Goal: Task Accomplishment & Management: Manage account settings

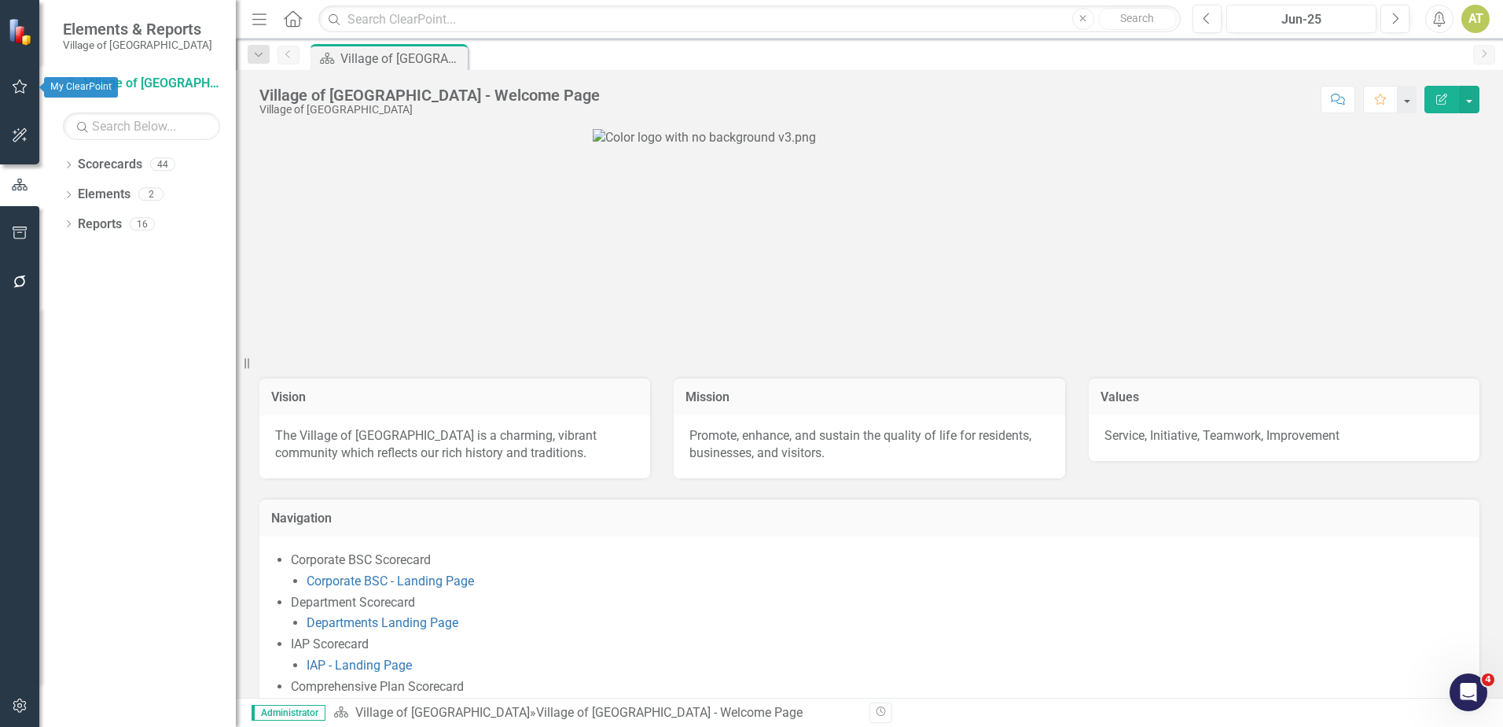
click at [14, 86] on icon "button" at bounding box center [20, 86] width 17 height 13
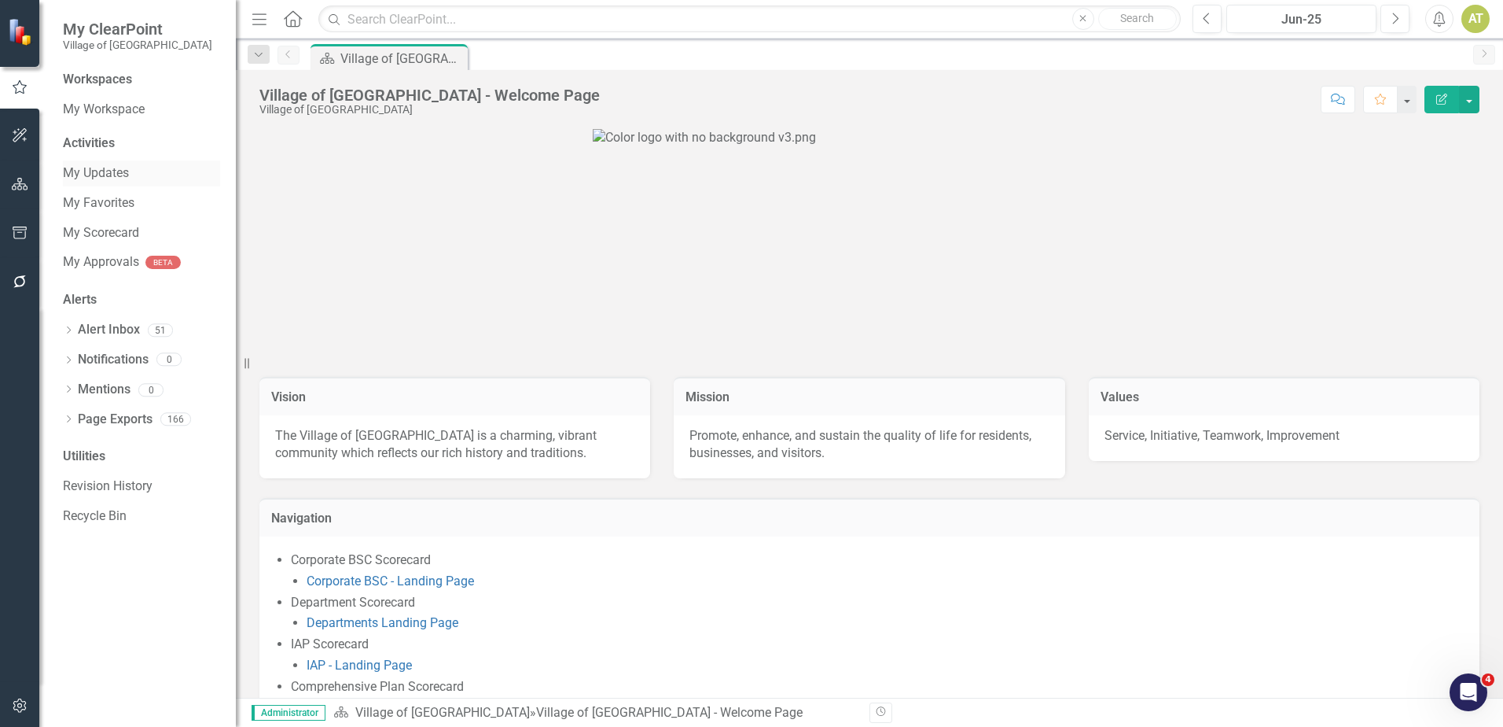
click at [112, 169] on link "My Updates" at bounding box center [141, 173] width 157 height 18
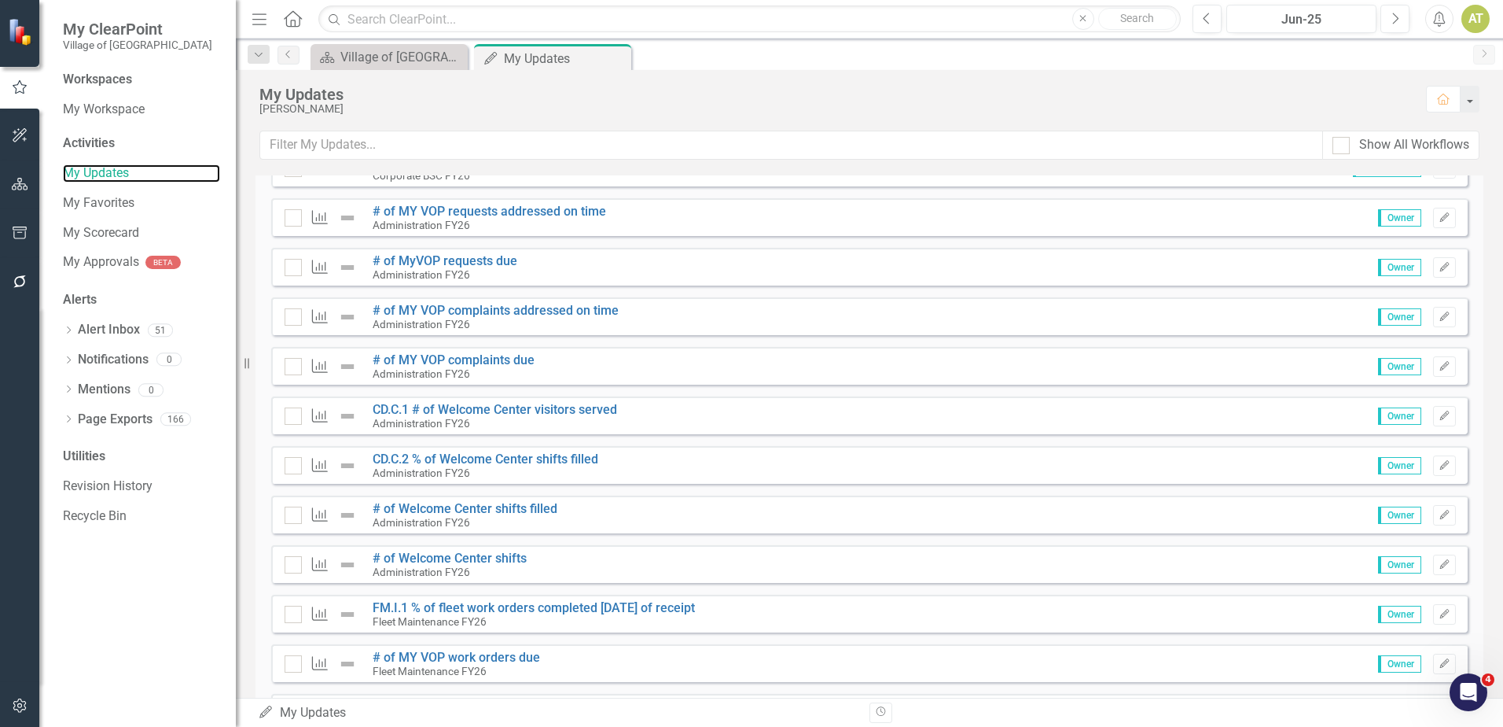
scroll to position [315, 0]
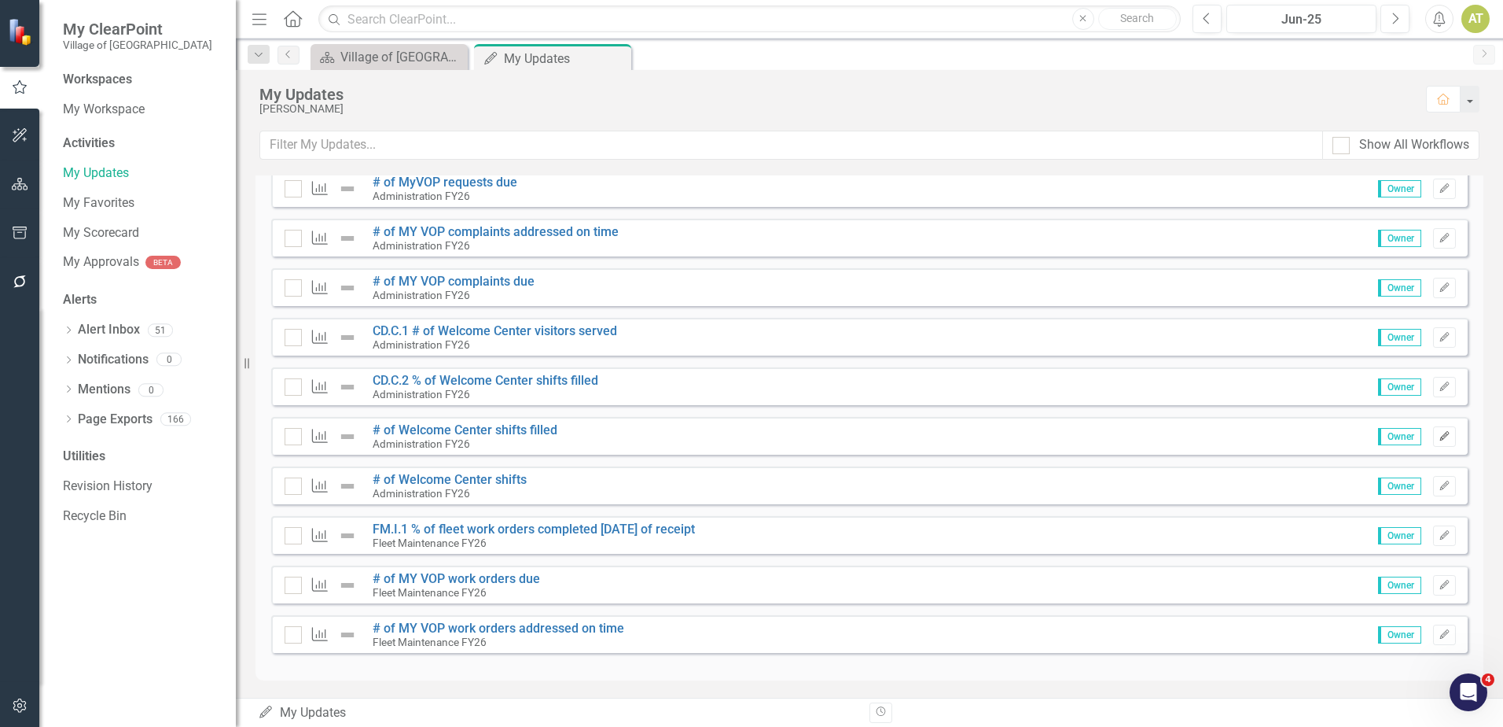
click at [1439, 433] on icon "Edit" at bounding box center [1445, 436] width 12 height 9
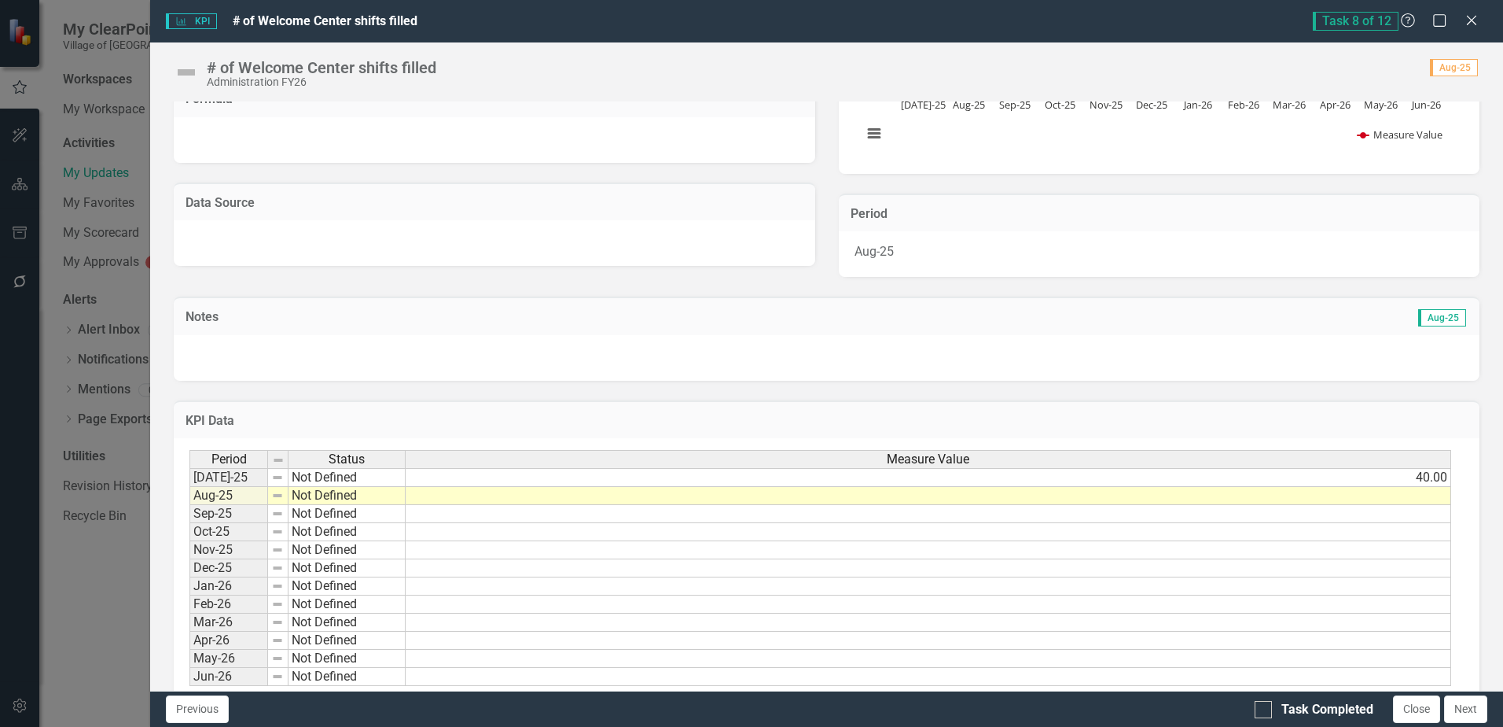
scroll to position [264, 0]
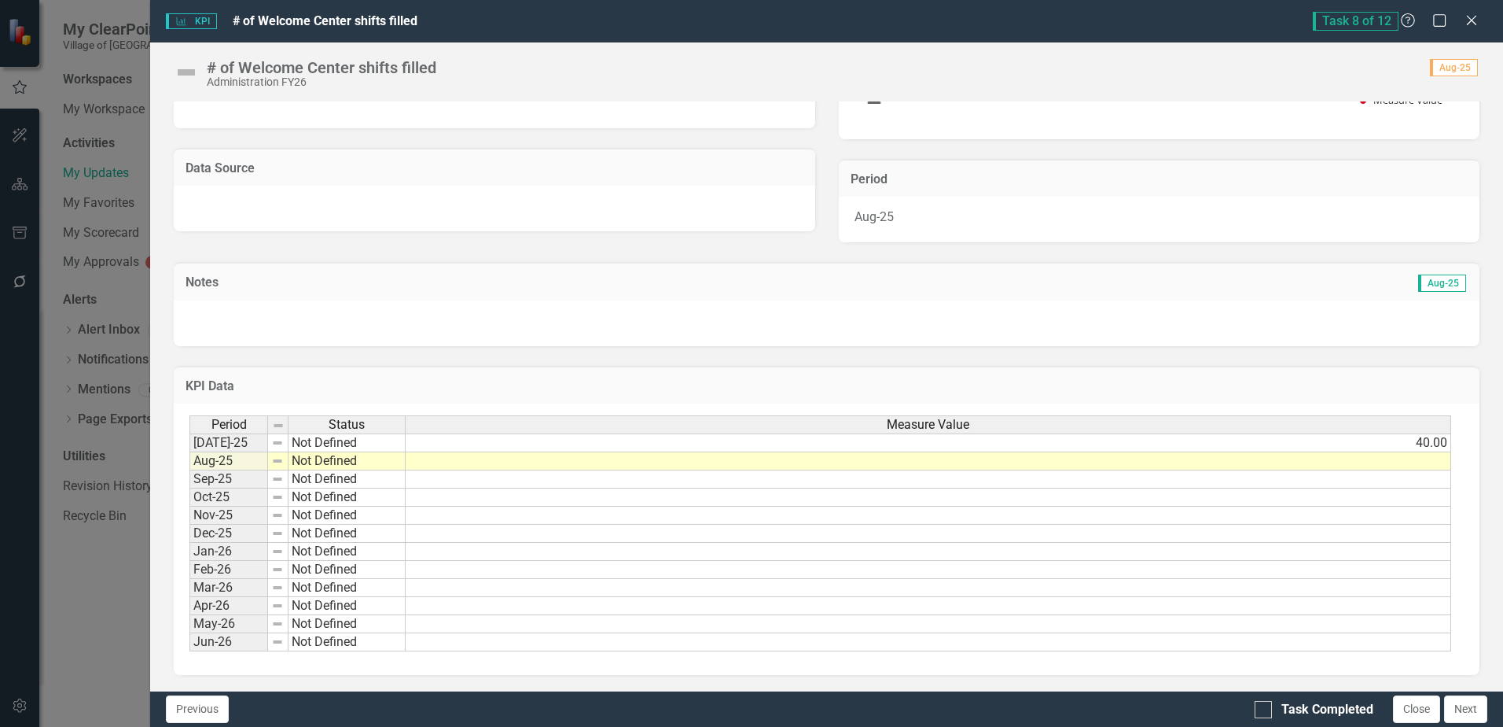
click at [1346, 457] on td at bounding box center [929, 461] width 1046 height 18
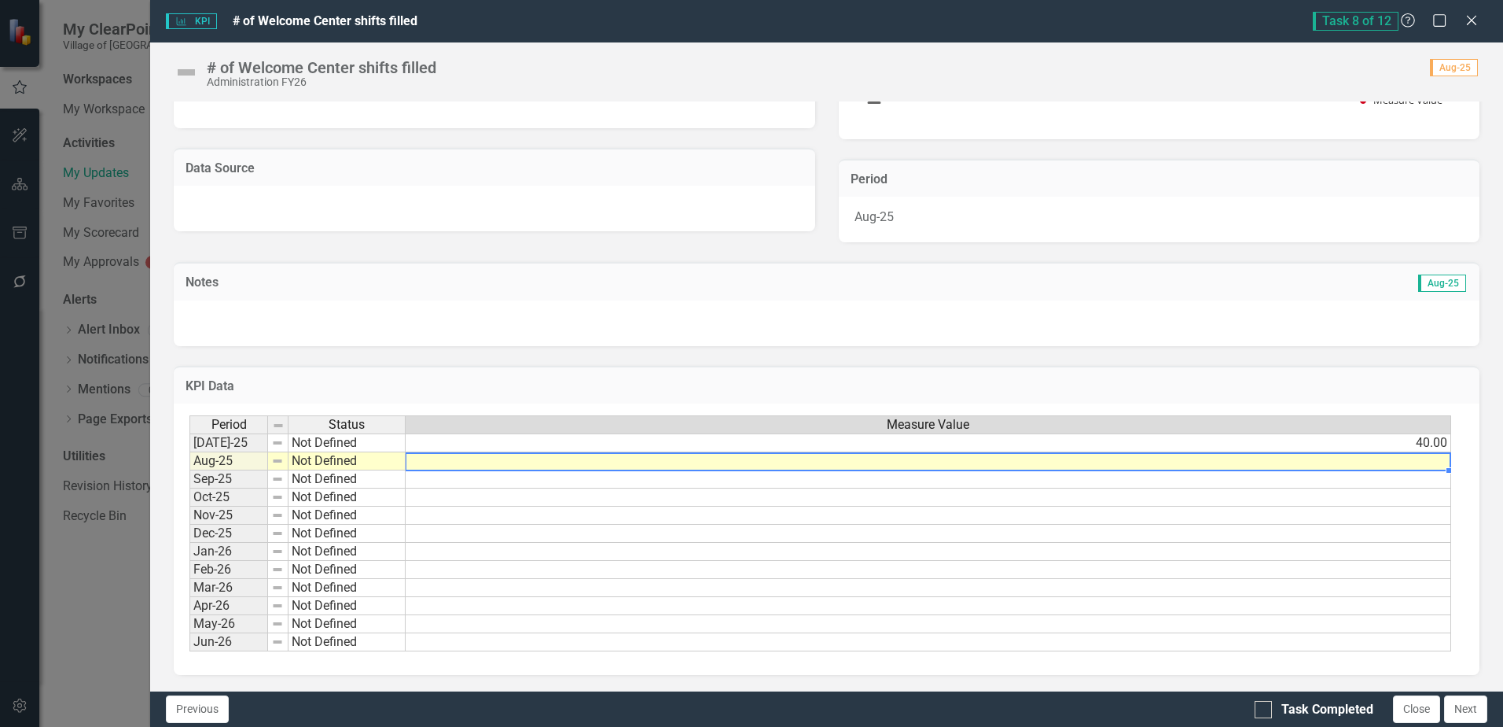
click at [1346, 457] on td at bounding box center [929, 461] width 1046 height 18
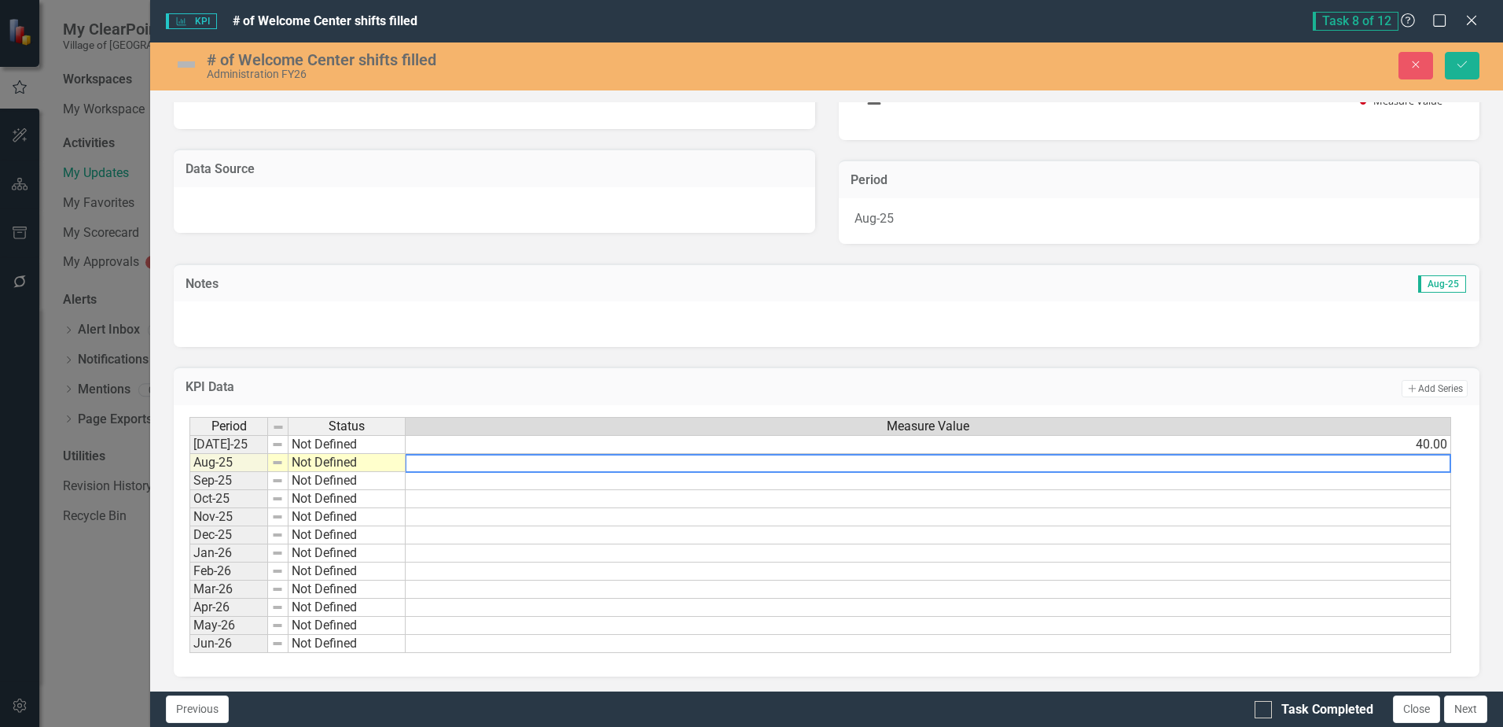
click at [1309, 459] on textarea at bounding box center [928, 463] width 1047 height 19
type textarea "35"
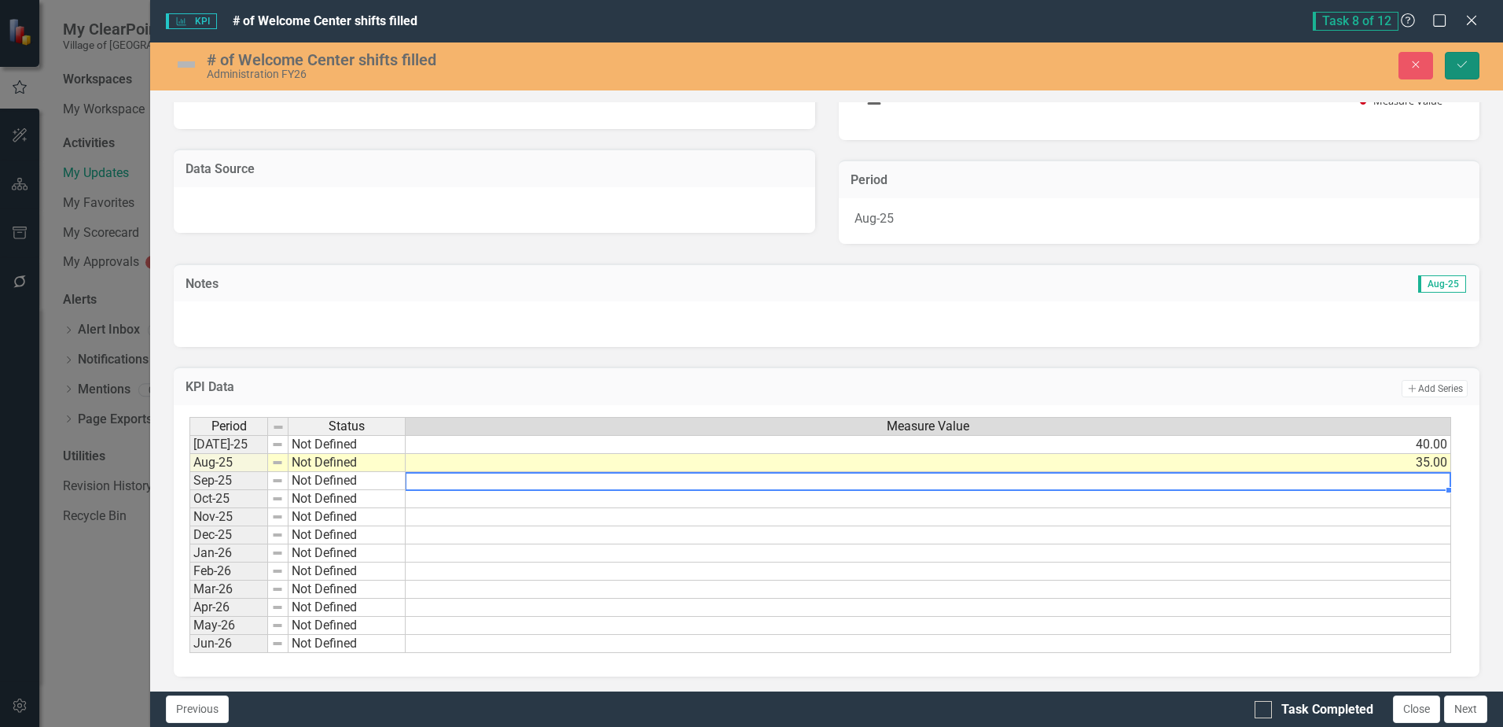
click at [1453, 59] on button "Save" at bounding box center [1462, 66] width 35 height 28
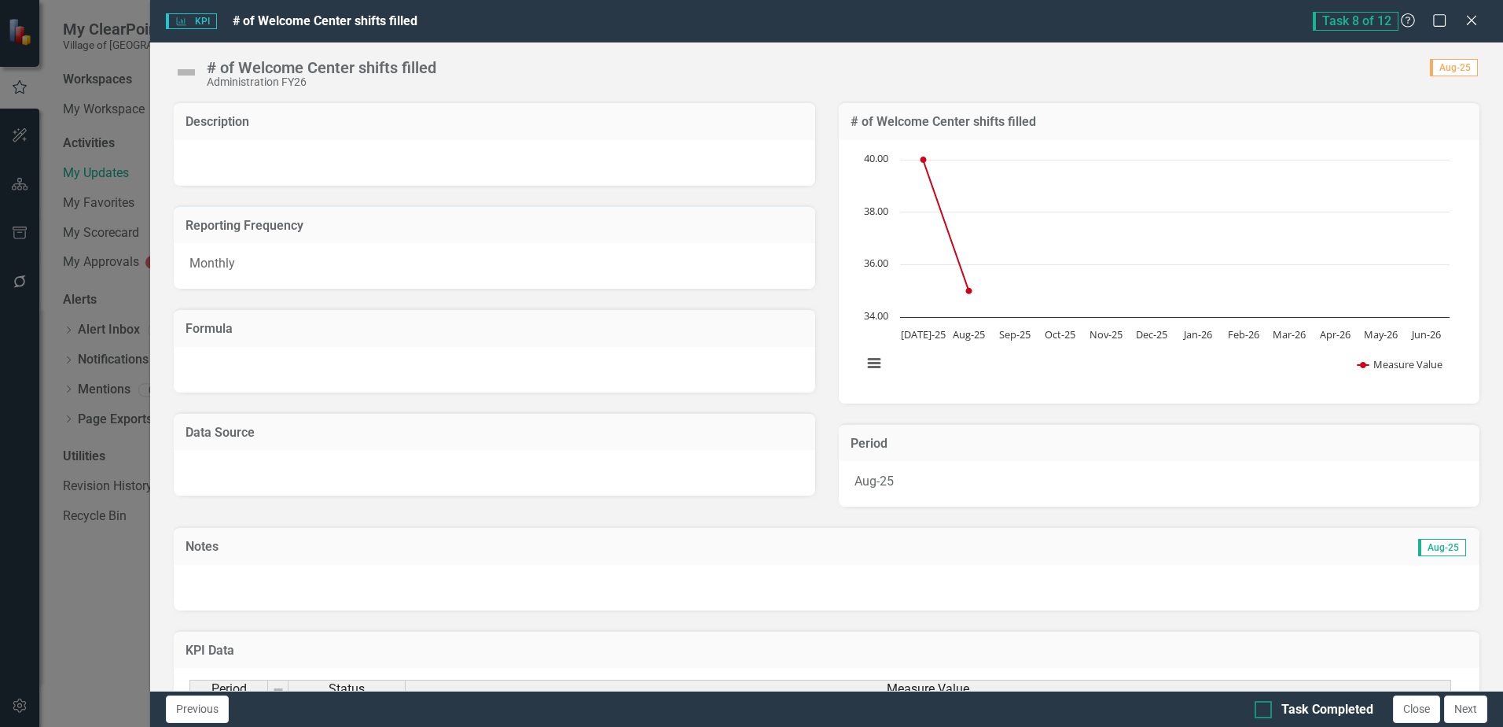
click at [1266, 706] on div at bounding box center [1263, 709] width 17 height 17
click at [1265, 706] on input "Task Completed" at bounding box center [1260, 706] width 10 height 10
checkbox input "true"
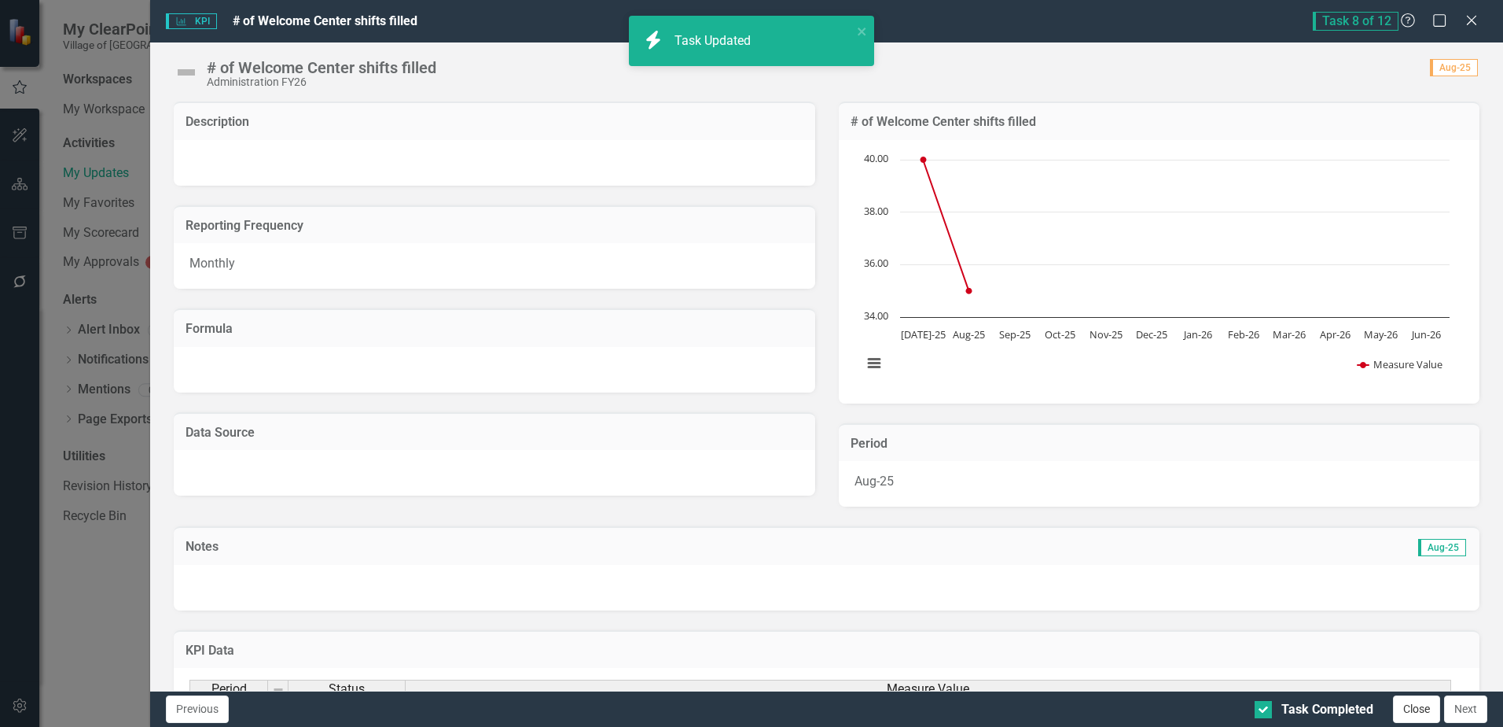
click at [1421, 710] on button "Close" at bounding box center [1416, 709] width 47 height 28
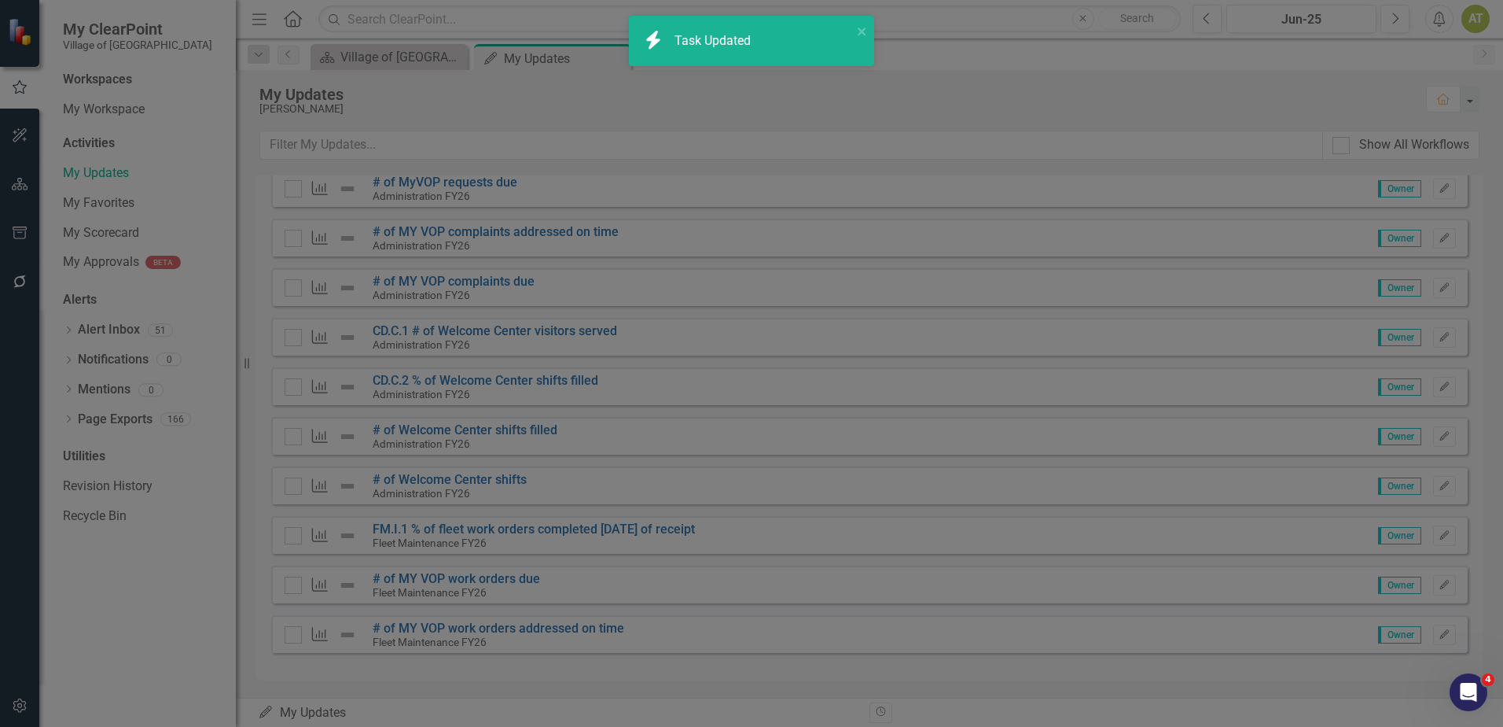
checkbox input "true"
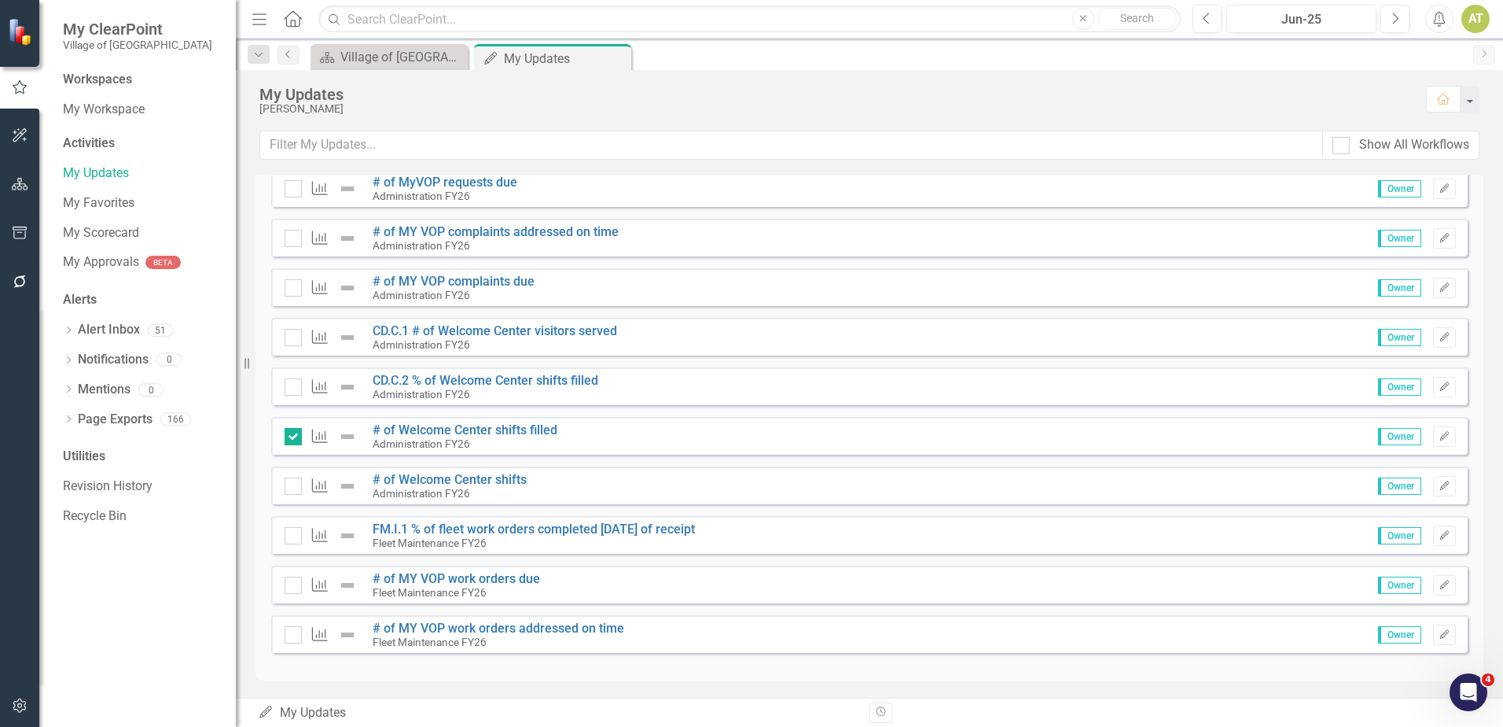
click at [1447, 479] on div "KPI # of Welcome Center shifts Administration FY26 Owner Edit" at bounding box center [869, 485] width 1197 height 38
click at [1443, 481] on button "Edit" at bounding box center [1444, 486] width 23 height 20
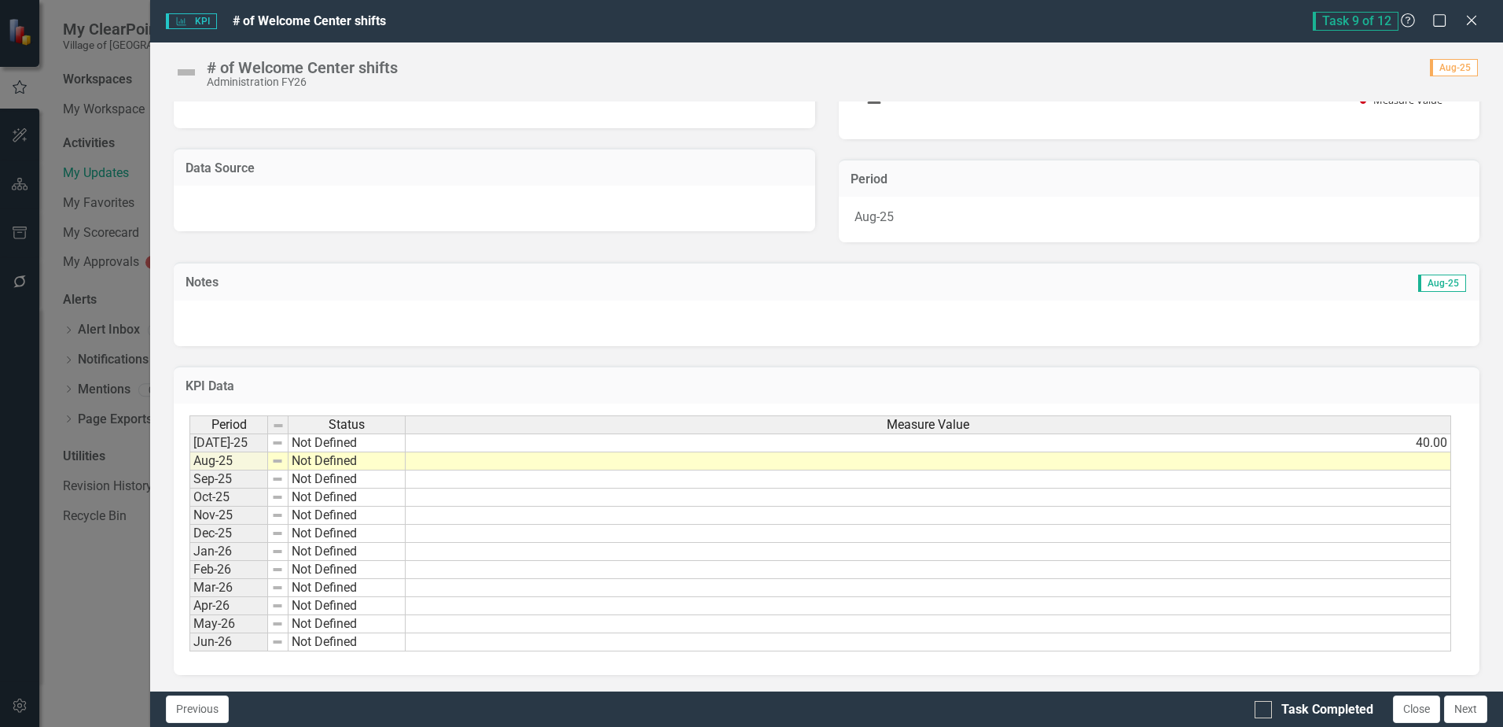
click at [1355, 456] on td at bounding box center [929, 461] width 1046 height 18
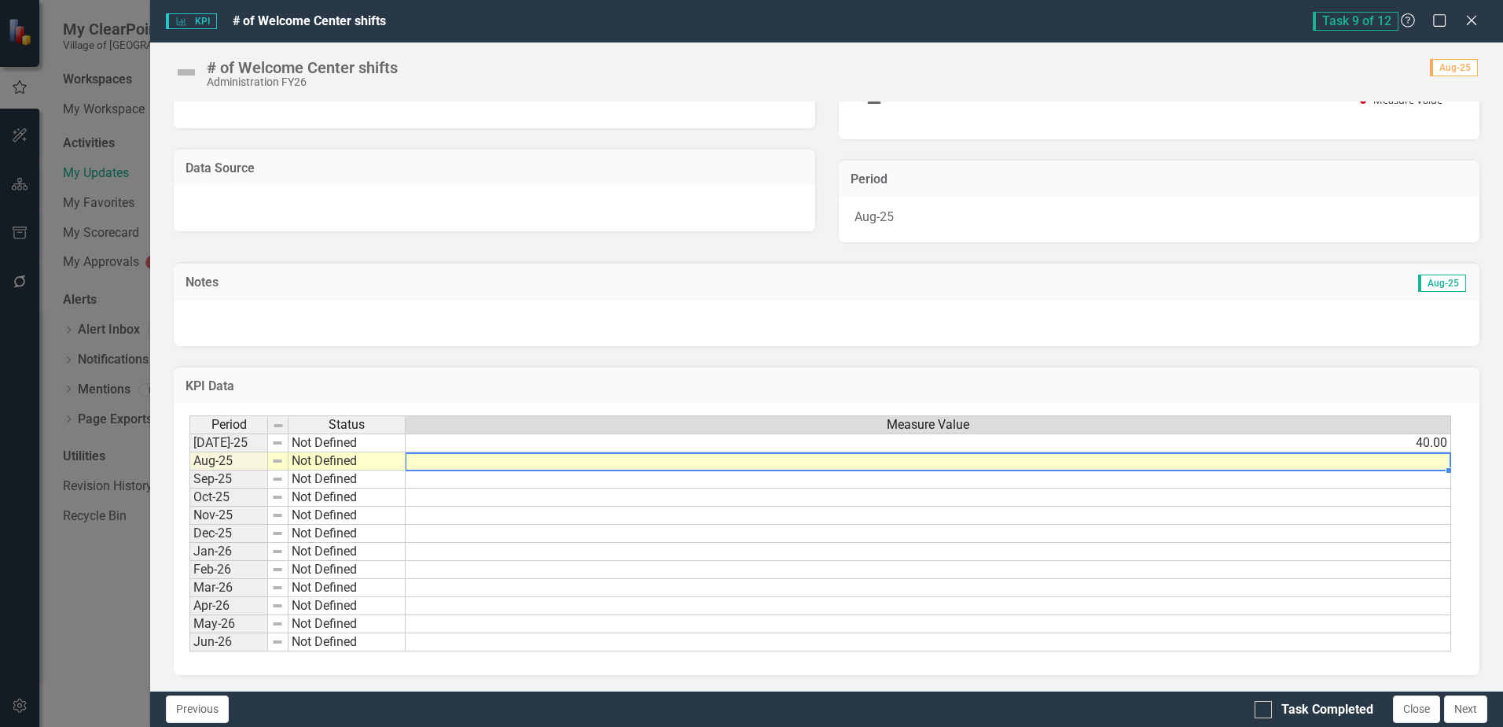
click at [1355, 456] on td at bounding box center [929, 461] width 1046 height 18
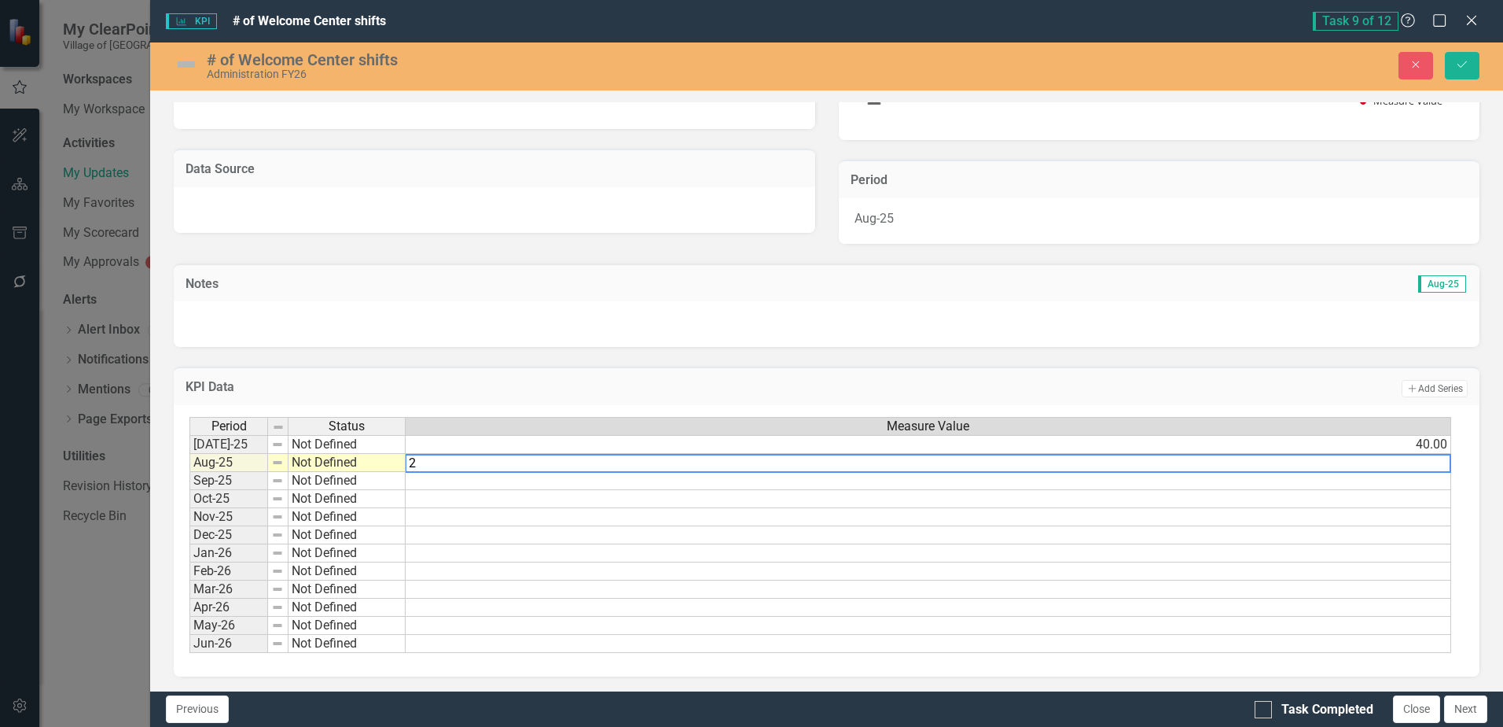
type textarea "26"
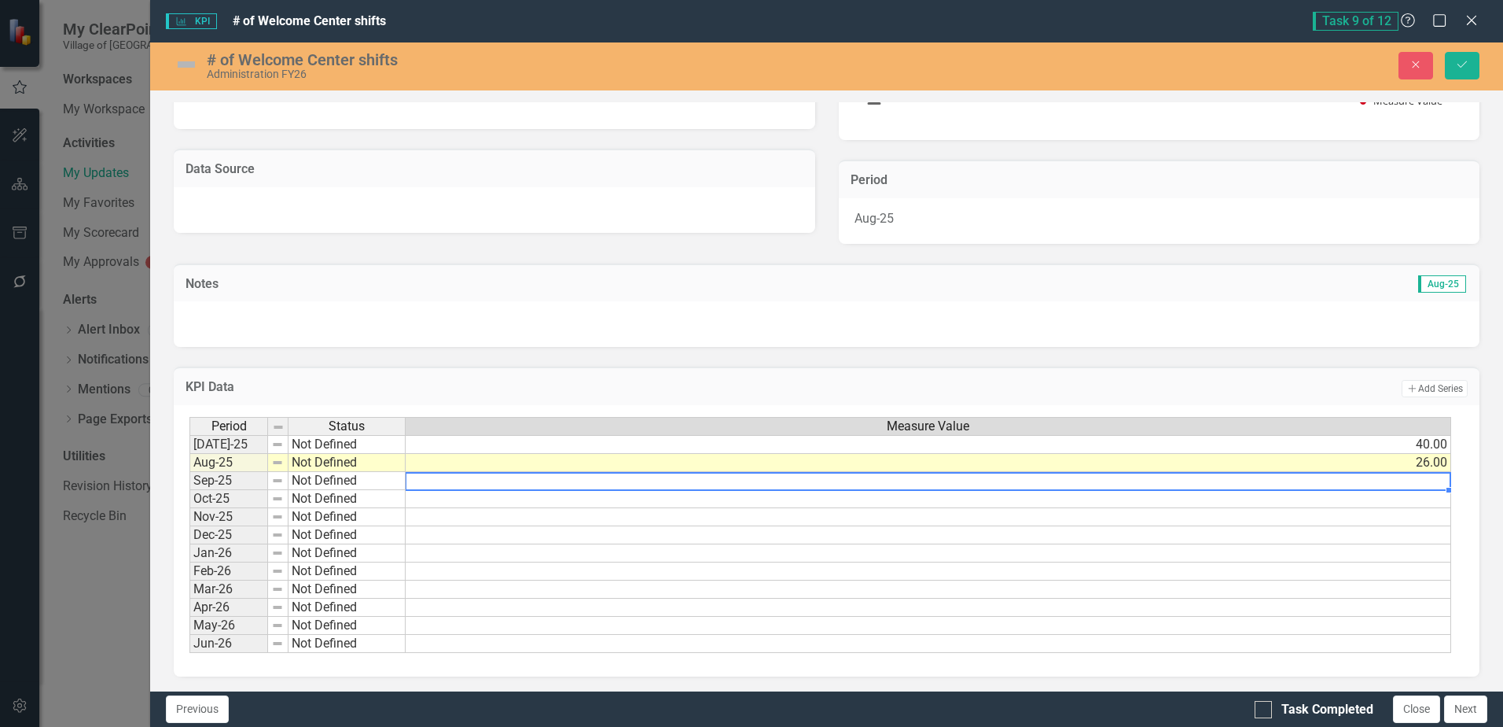
click at [1406, 466] on td "26.00" at bounding box center [929, 463] width 1046 height 18
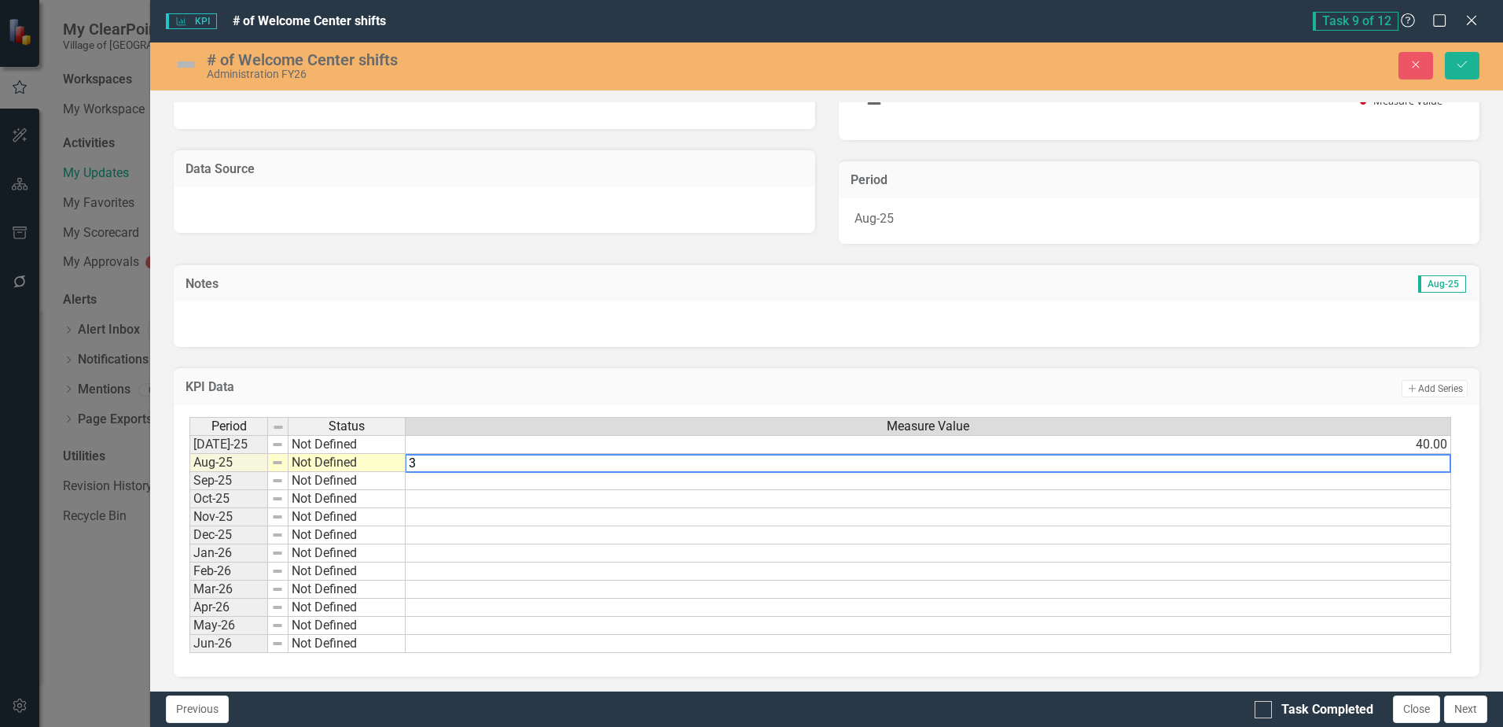
type textarea "36"
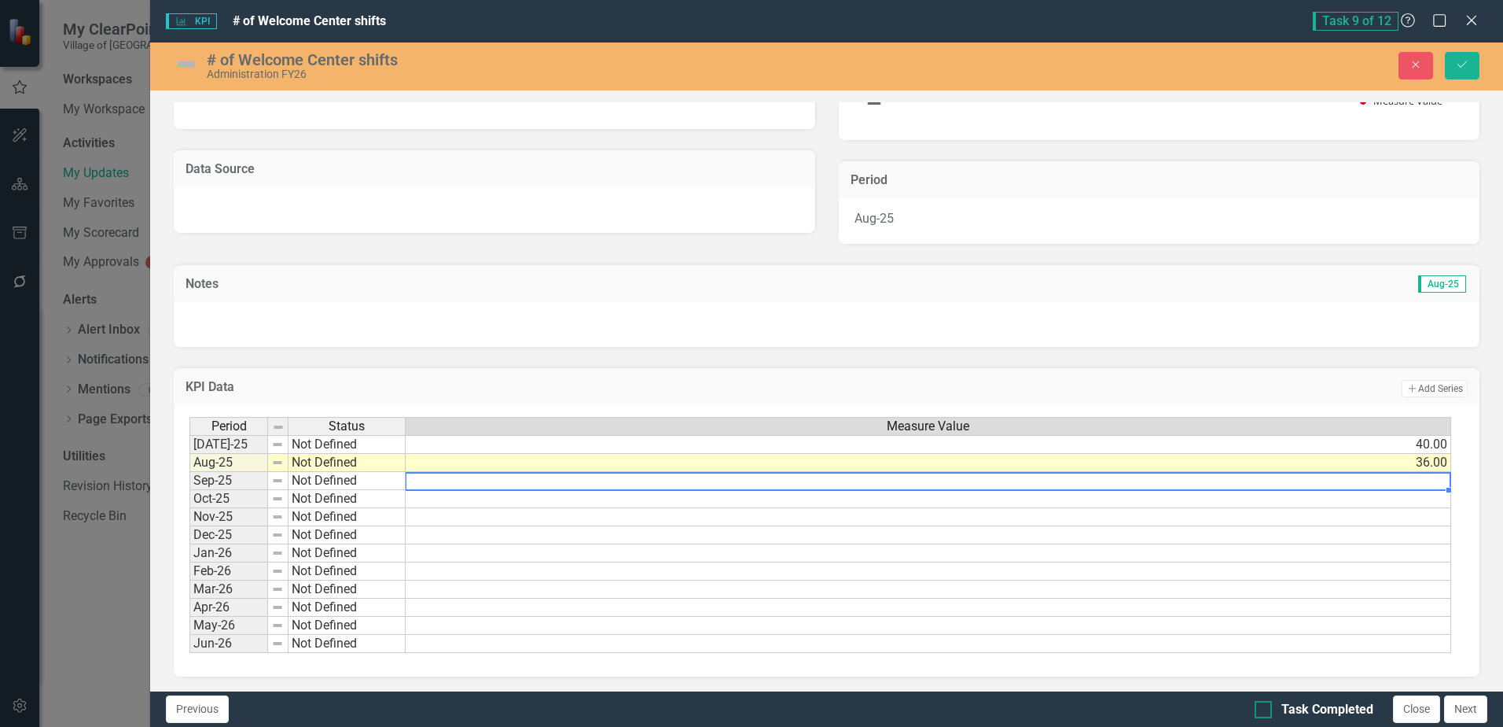
click at [1336, 716] on div "Task Completed" at bounding box center [1328, 710] width 92 height 18
click at [1265, 711] on input "Task Completed" at bounding box center [1260, 706] width 10 height 10
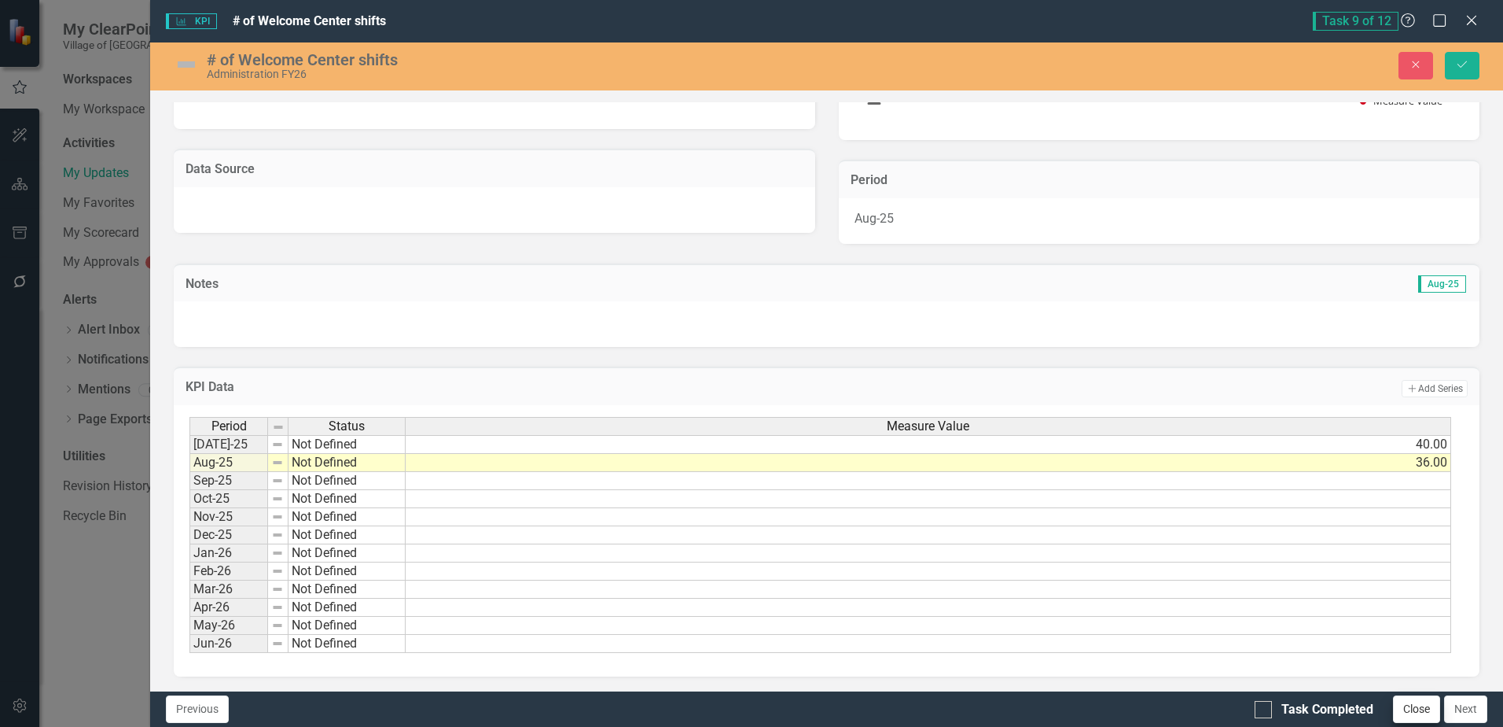
checkbox input "true"
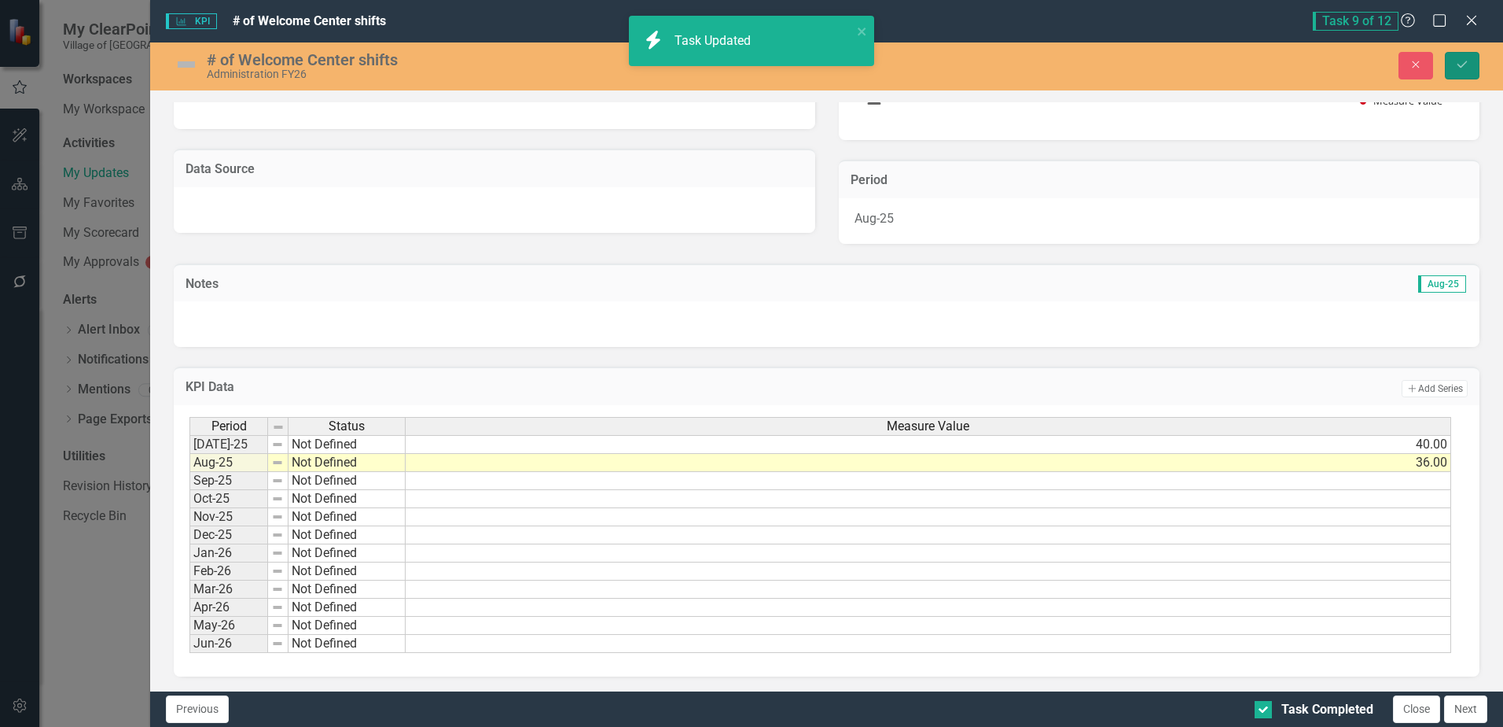
click at [1451, 76] on button "Save" at bounding box center [1462, 66] width 35 height 28
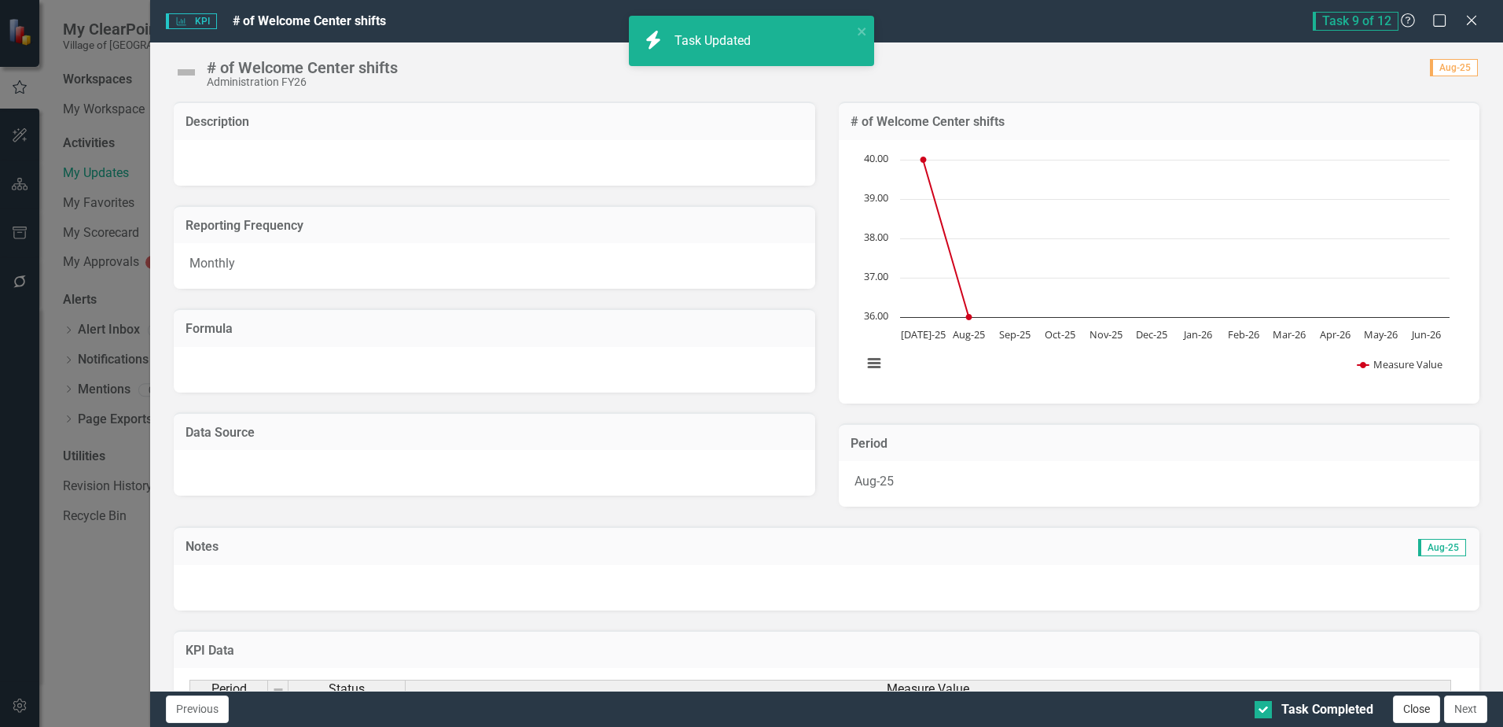
click at [1408, 711] on button "Close" at bounding box center [1416, 709] width 47 height 28
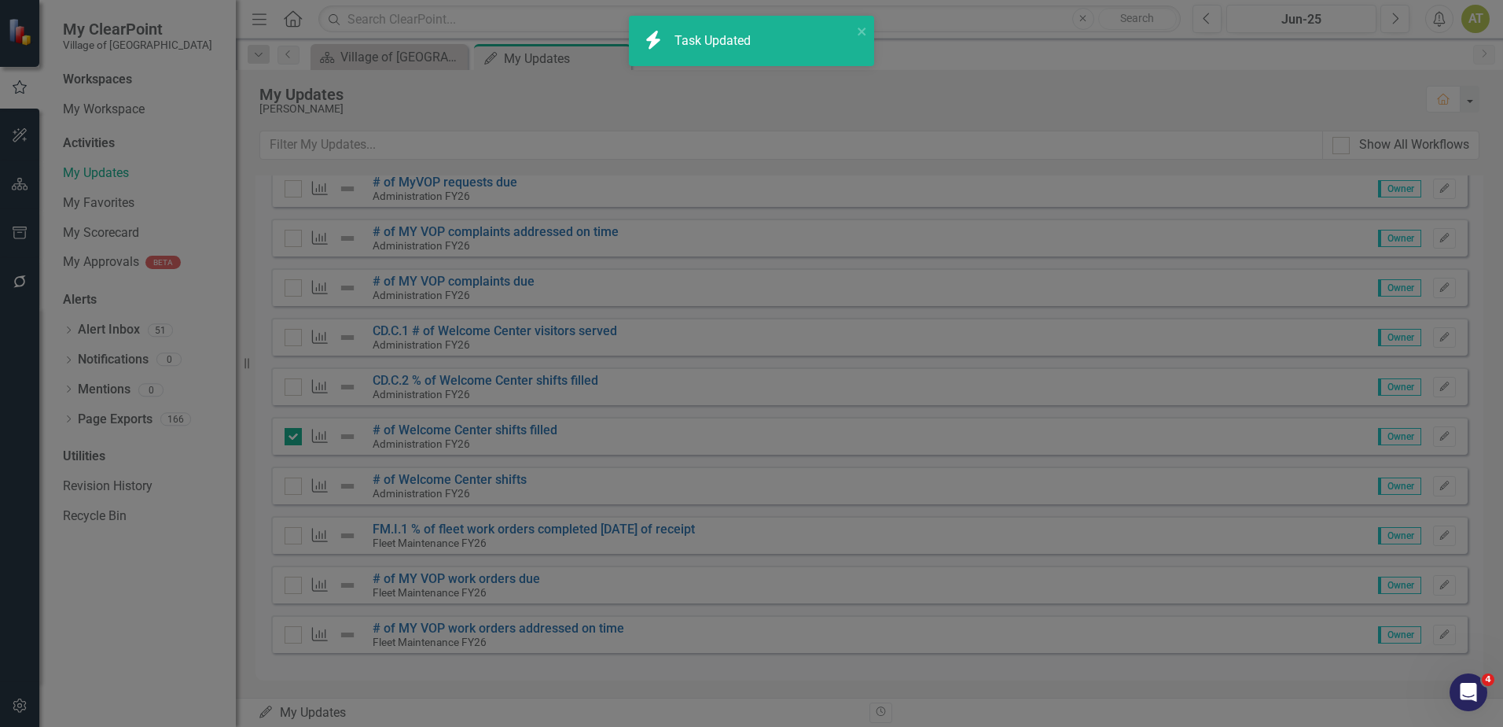
checkbox input "true"
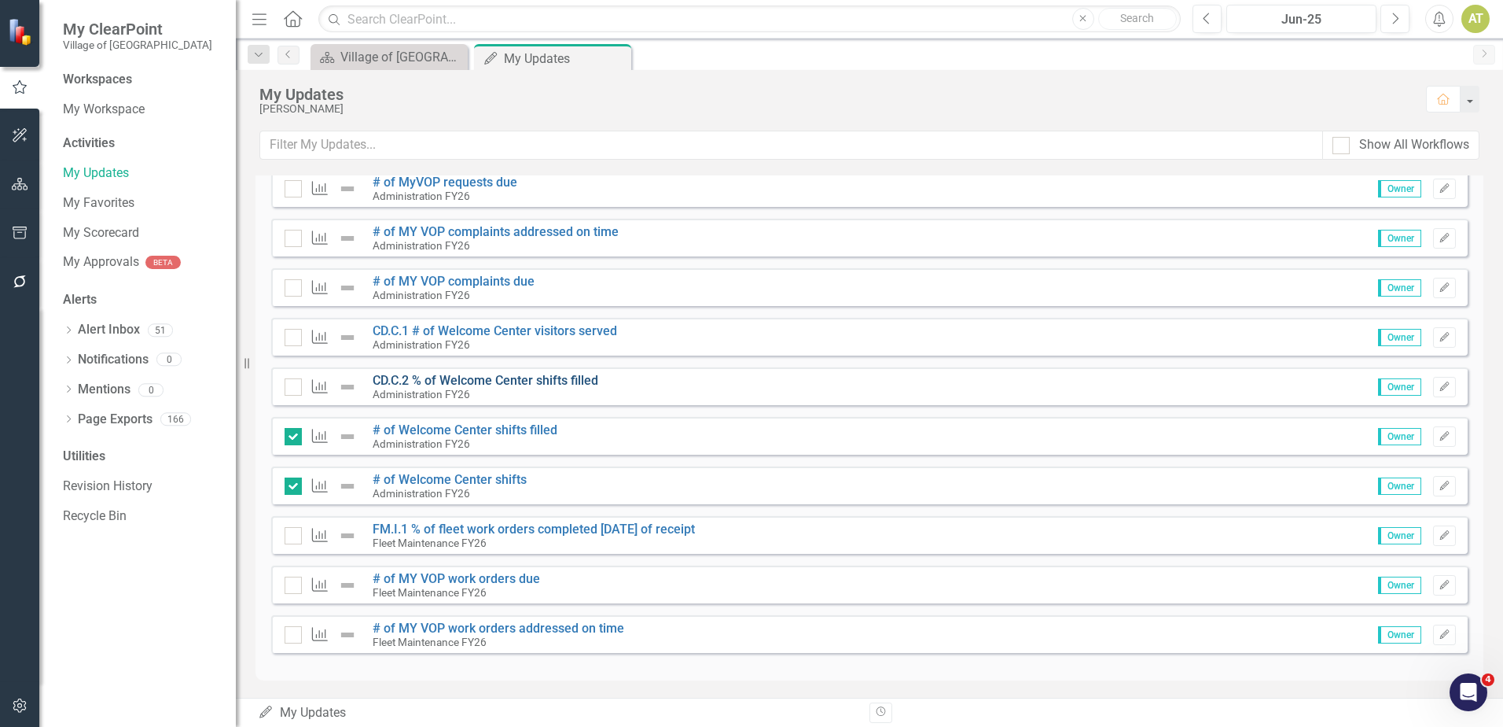
click at [508, 377] on link "CD.C.2 % of Welcome Center shifts filled" at bounding box center [486, 380] width 226 height 15
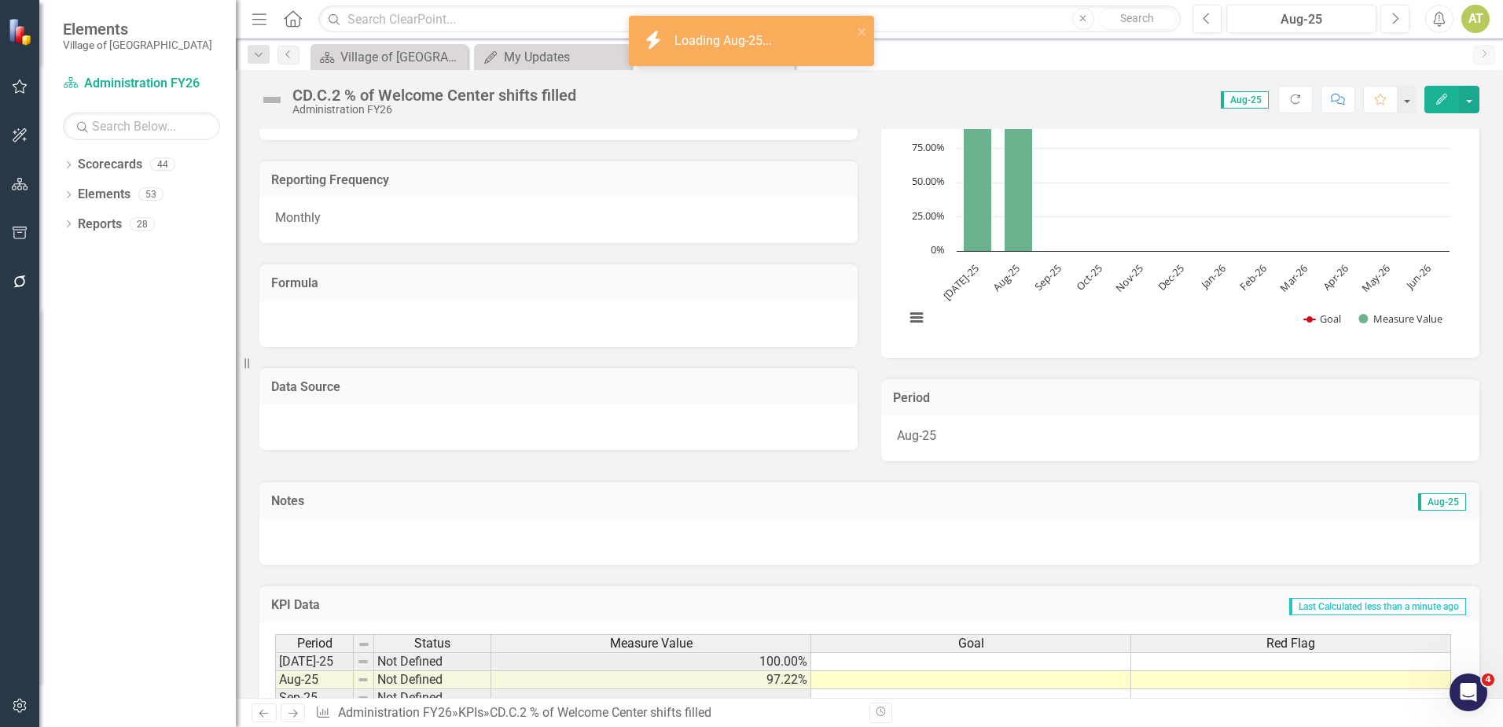
scroll to position [285, 0]
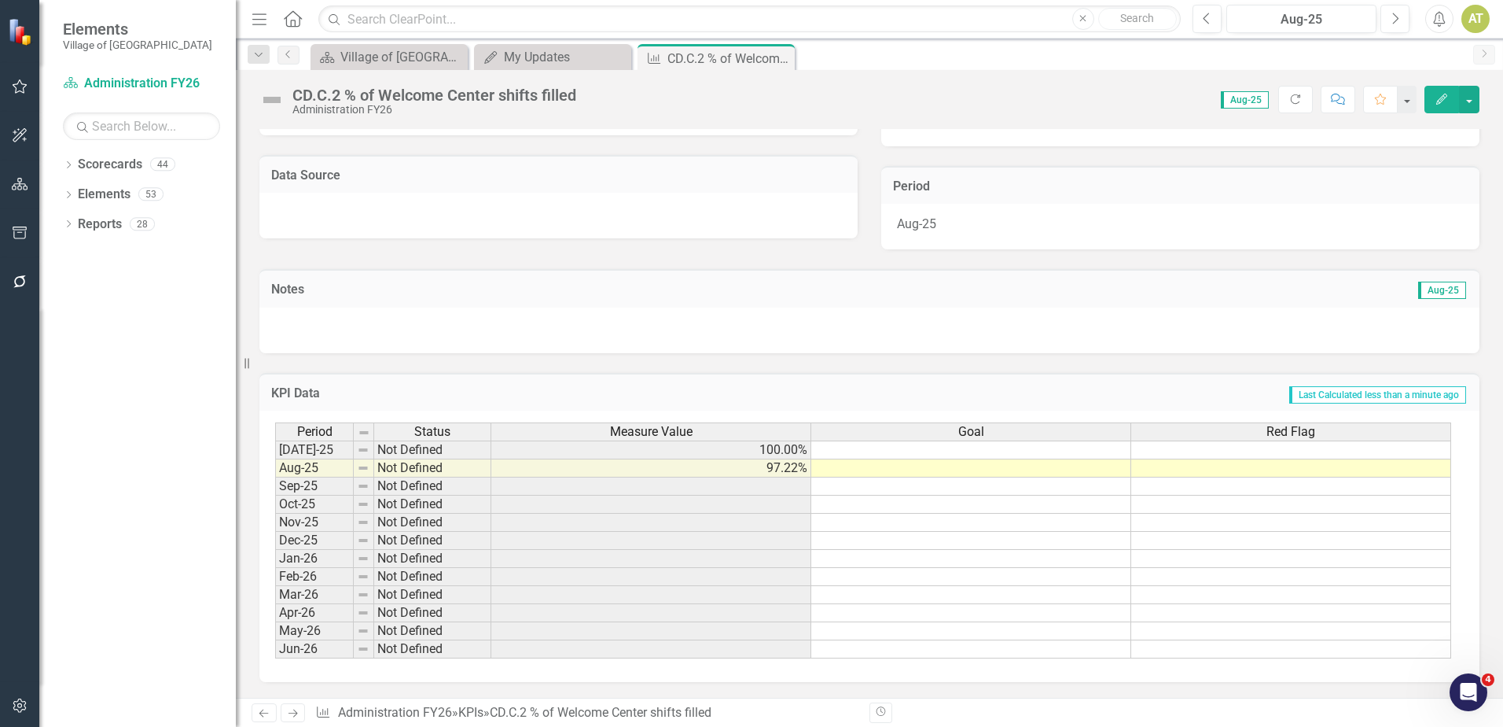
click at [432, 450] on td "Not Defined" at bounding box center [432, 449] width 117 height 19
click at [1440, 94] on icon "Edit" at bounding box center [1442, 99] width 14 height 11
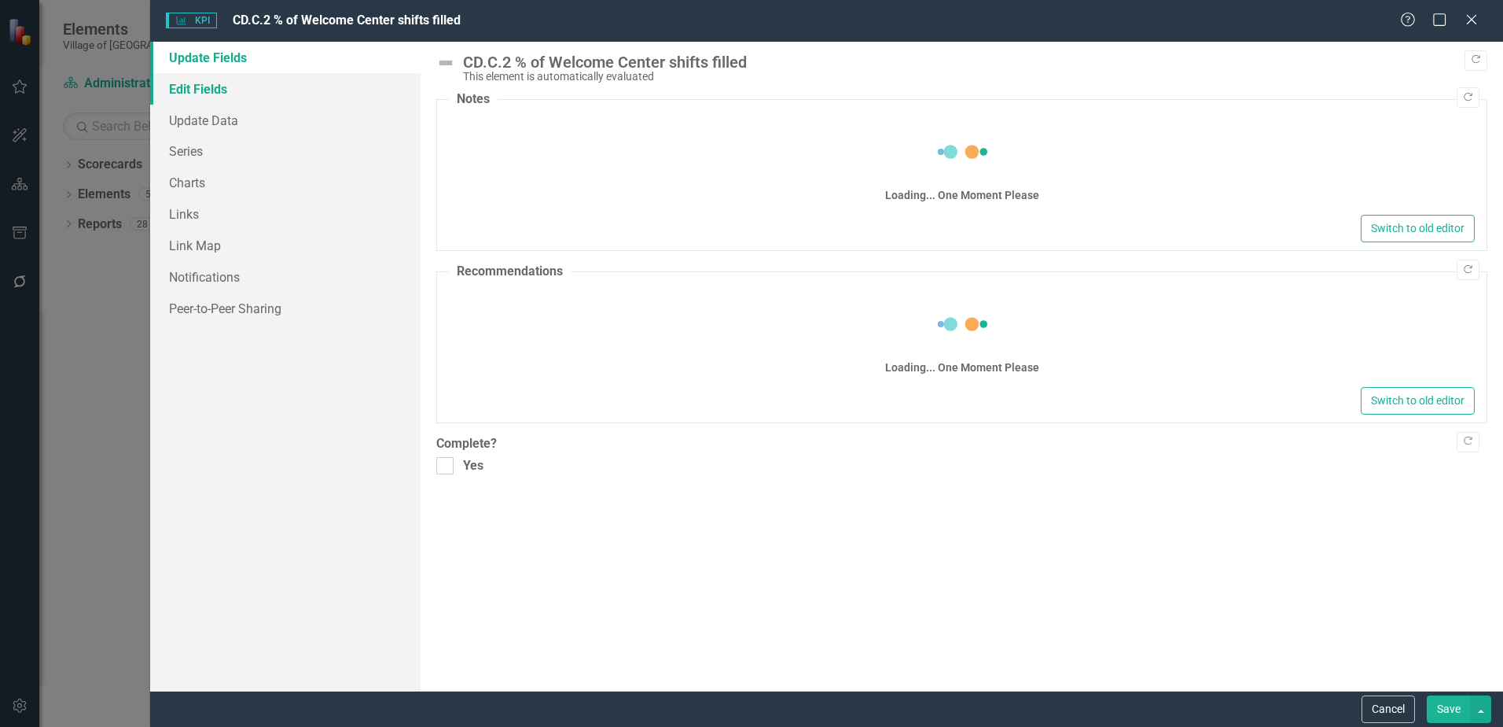
click at [191, 88] on link "Edit Fields" at bounding box center [285, 88] width 270 height 31
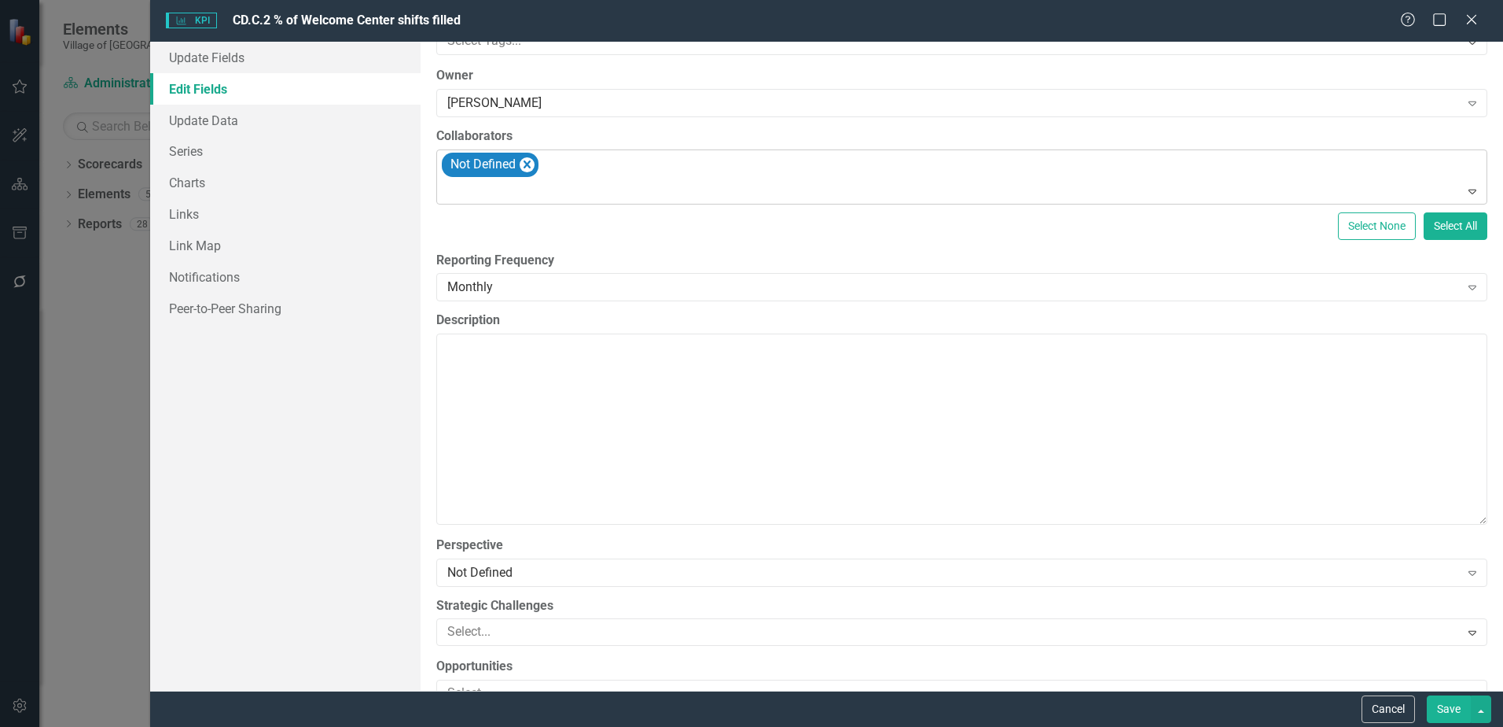
scroll to position [0, 0]
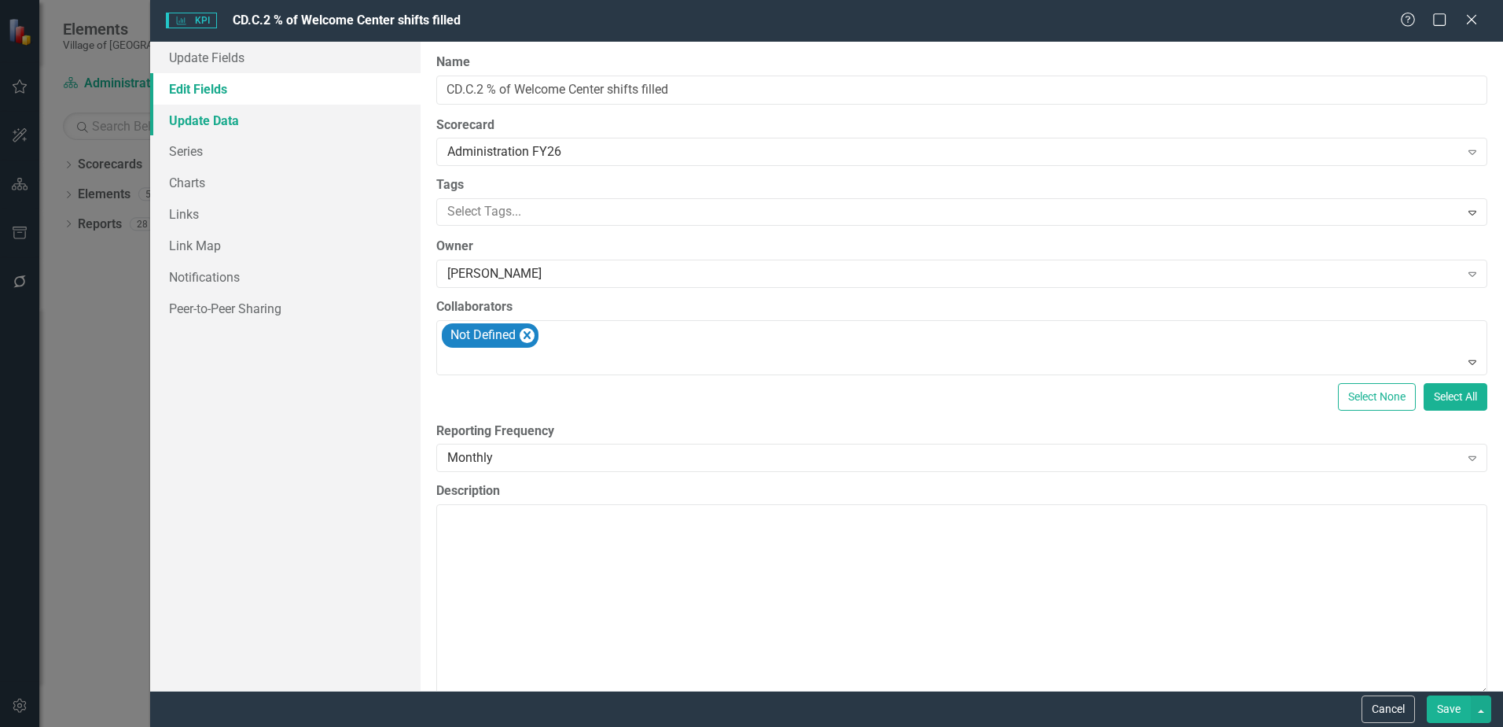
click at [241, 127] on link "Update Data" at bounding box center [285, 120] width 270 height 31
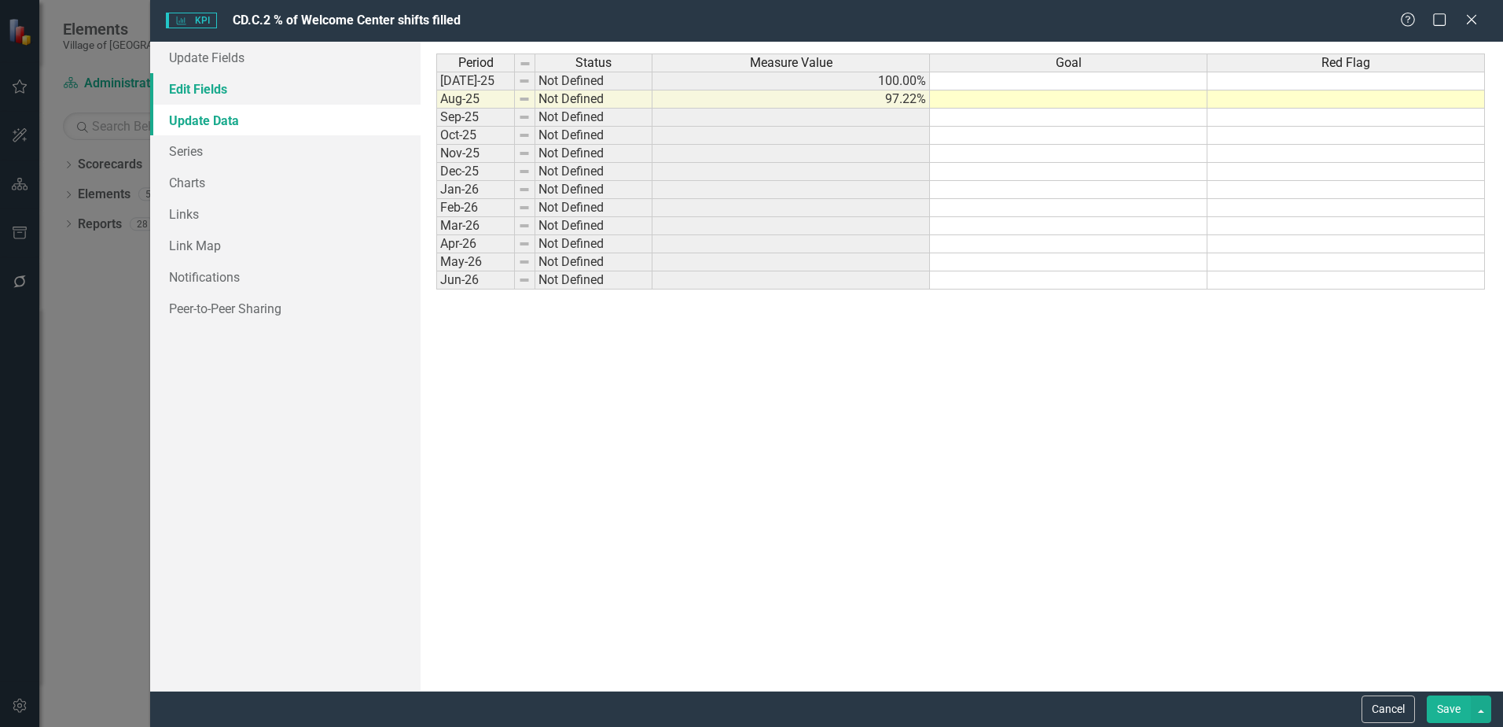
click at [282, 90] on link "Edit Fields" at bounding box center [285, 88] width 270 height 31
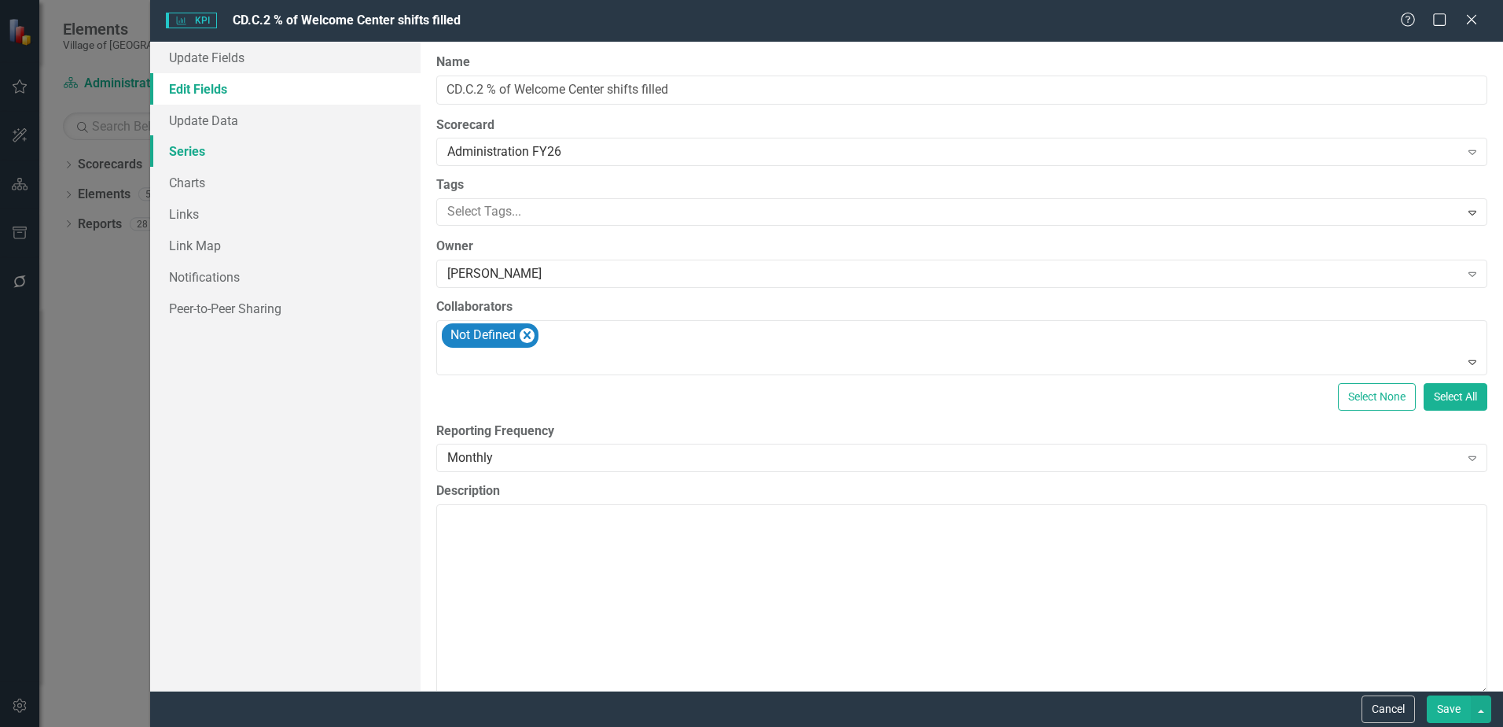
click at [237, 152] on link "Series" at bounding box center [285, 150] width 270 height 31
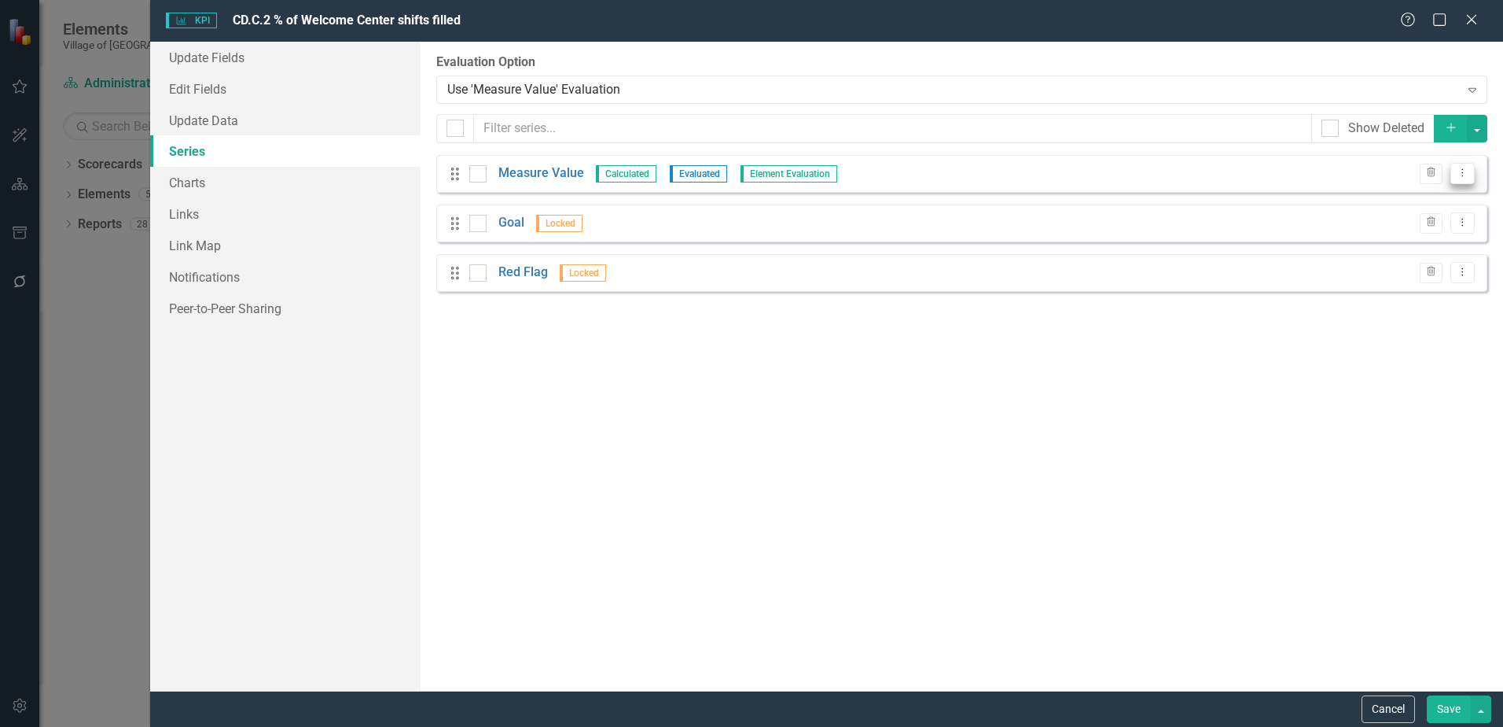
click at [1458, 169] on icon "Dropdown Menu" at bounding box center [1462, 172] width 13 height 10
click at [1451, 201] on link "Edit Edit Measure Series" at bounding box center [1385, 199] width 178 height 29
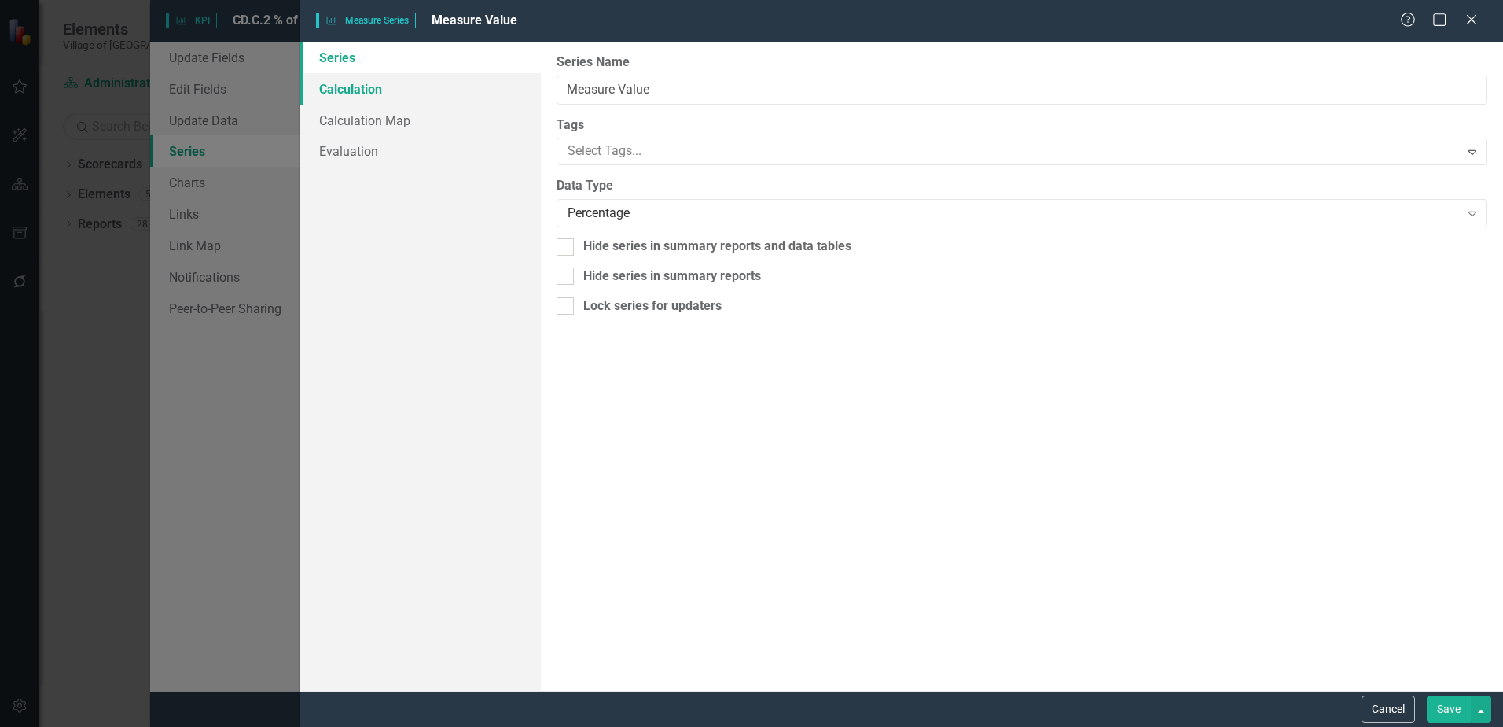
click at [408, 94] on link "Calculation" at bounding box center [420, 88] width 241 height 31
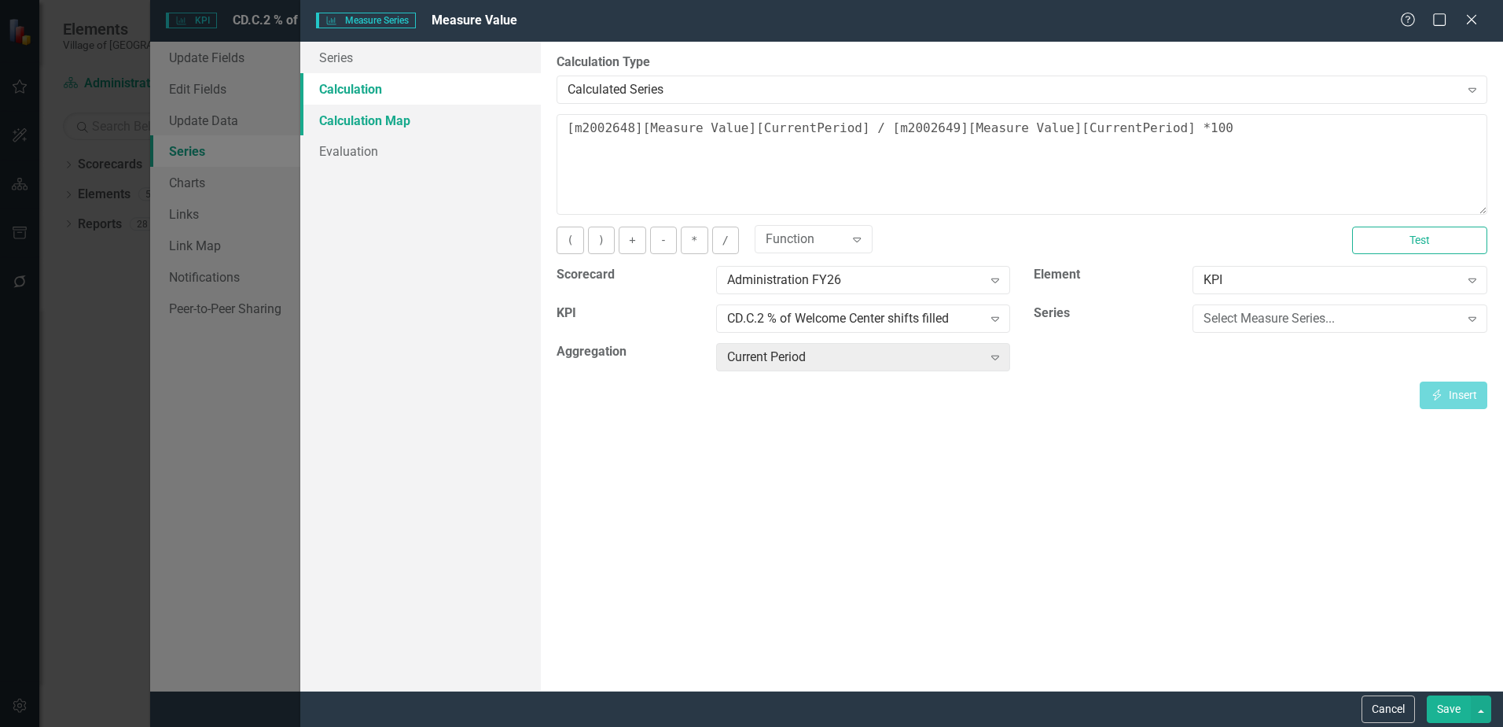
click at [414, 116] on link "Calculation Map" at bounding box center [420, 120] width 241 height 31
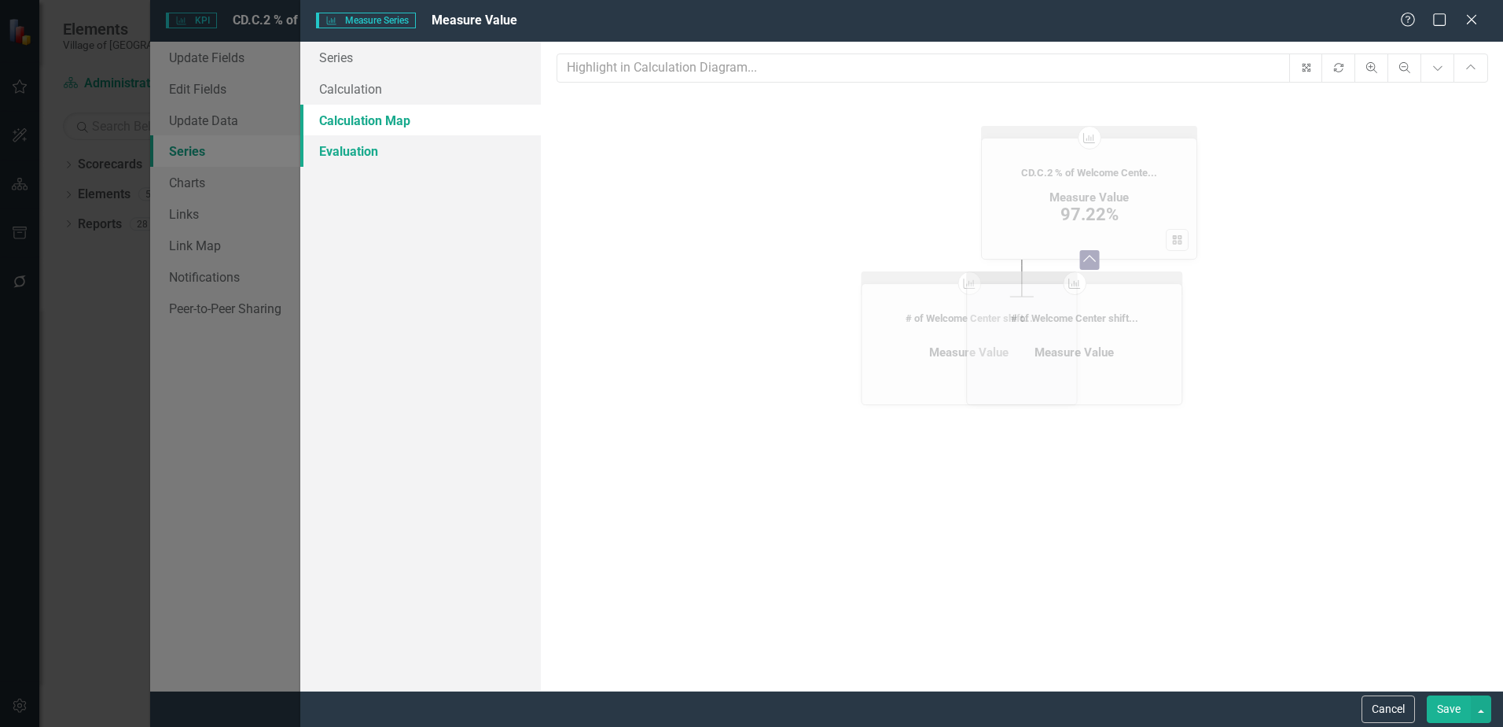
click at [405, 156] on link "Evaluation" at bounding box center [420, 150] width 241 height 31
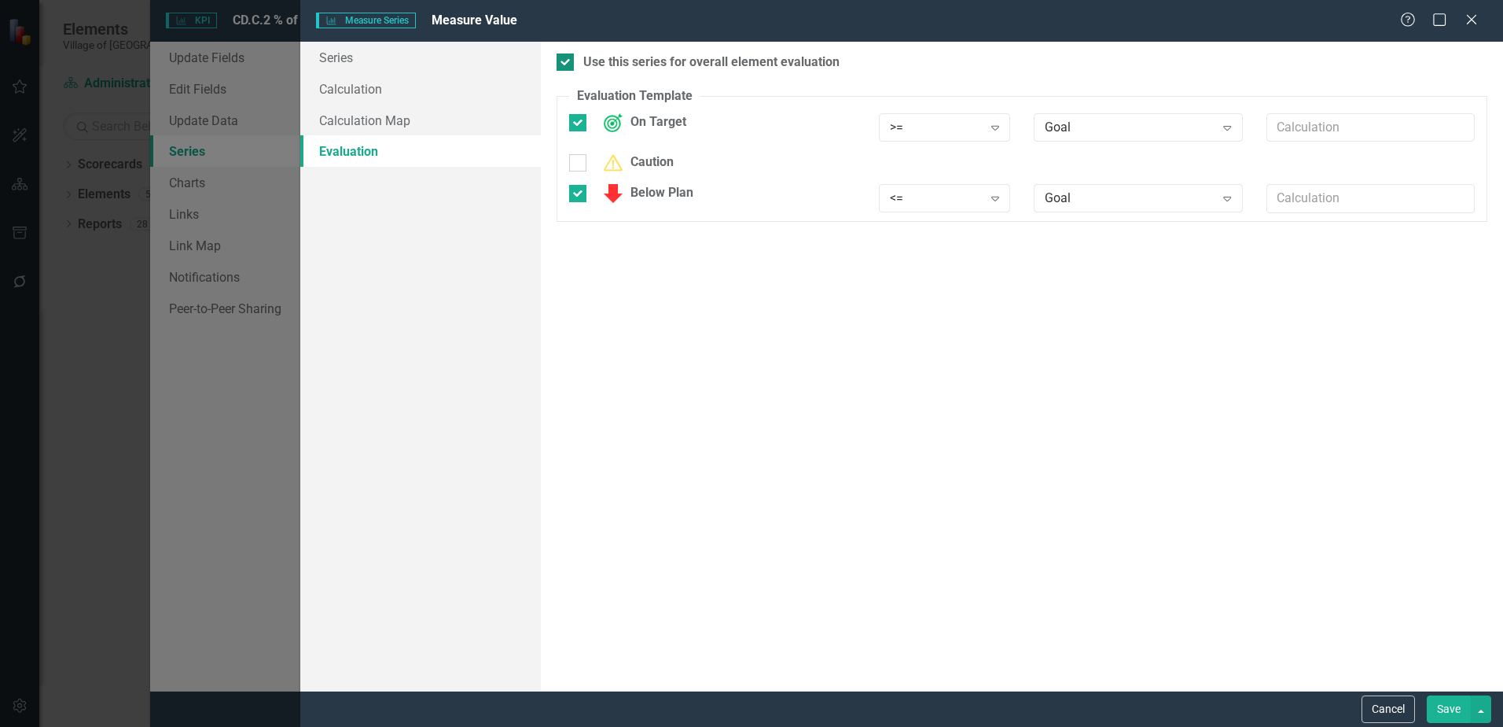
click at [597, 53] on div "Use this series for overall element evaluation" at bounding box center [711, 62] width 256 height 18
click at [567, 53] on input "Use this series for overall element evaluation" at bounding box center [562, 58] width 10 height 10
checkbox input "false"
click at [1438, 709] on button "Save" at bounding box center [1449, 709] width 44 height 28
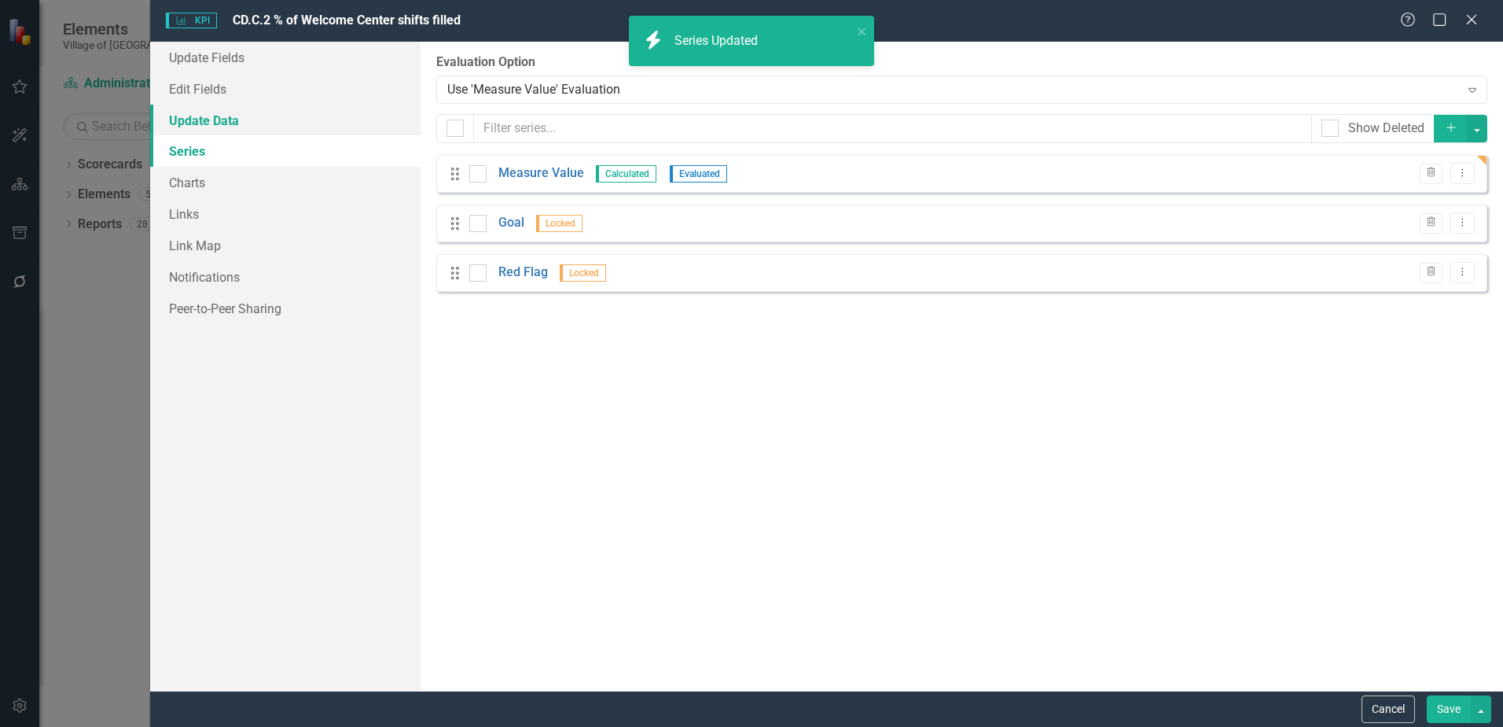
click at [228, 112] on link "Update Data" at bounding box center [285, 120] width 270 height 31
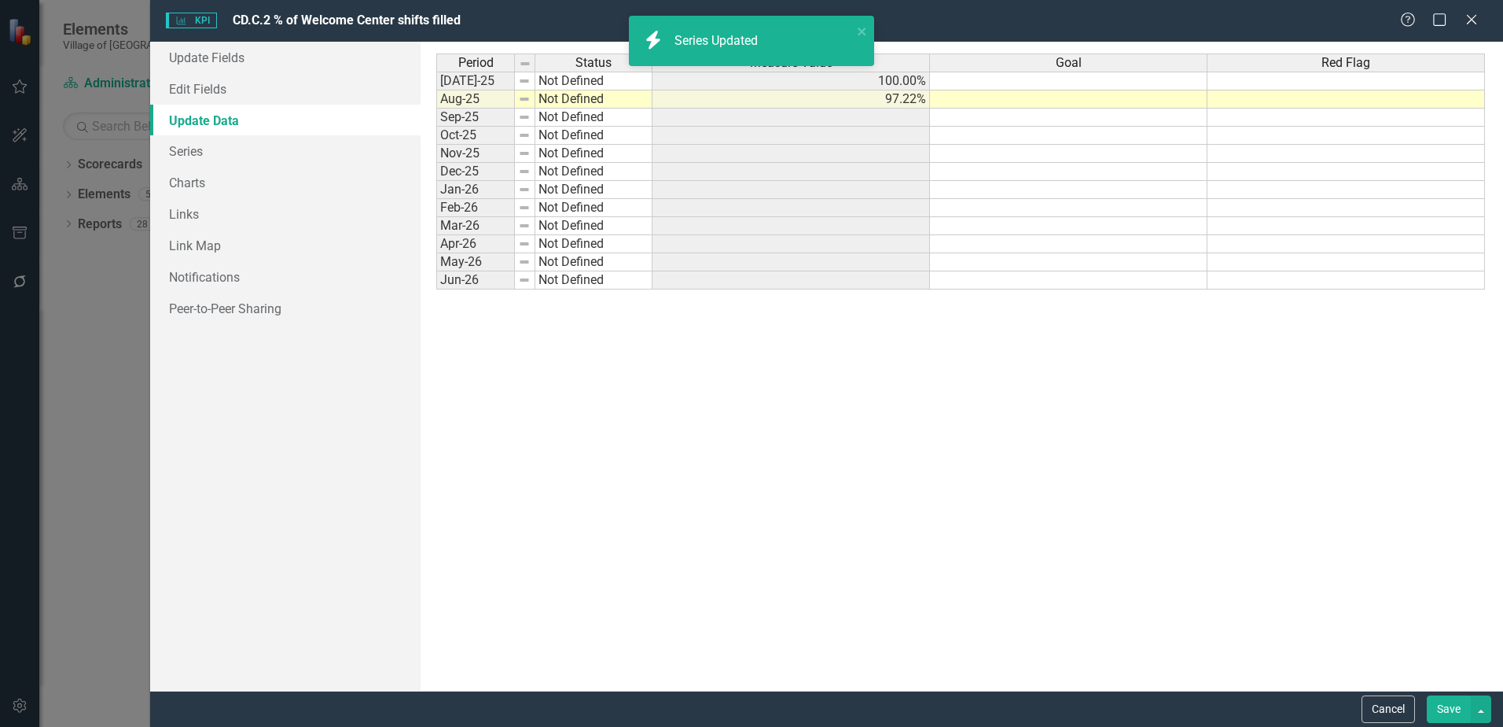
click at [592, 85] on td "Not Defined" at bounding box center [593, 81] width 117 height 19
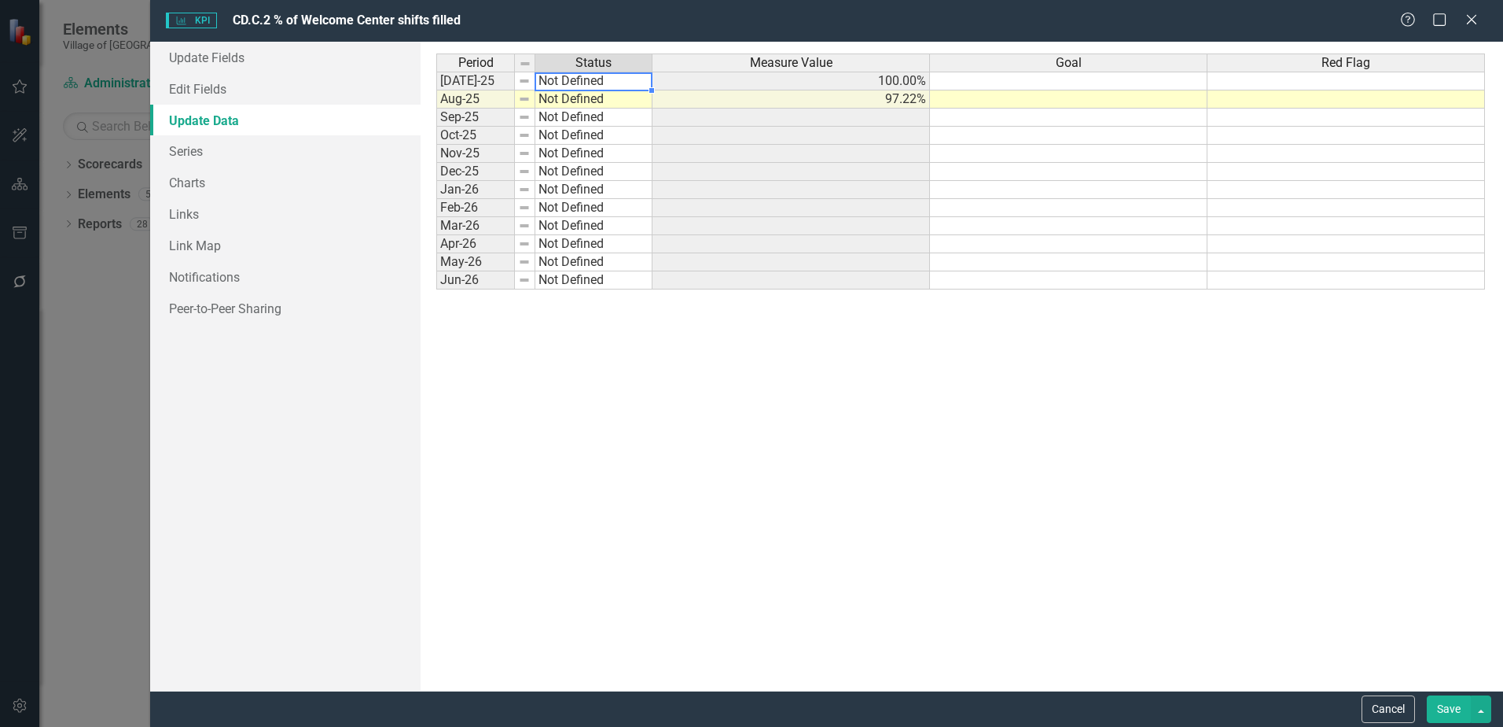
click at [592, 85] on td "Not Defined" at bounding box center [593, 81] width 117 height 19
click at [593, 90] on div "Period Status Measure Value Goal Red Flag [DATE]-25 On Target 100.00% Aug-25 No…" at bounding box center [961, 365] width 1050 height 625
click at [590, 96] on td "Not Defined" at bounding box center [593, 99] width 117 height 18
type textarea "On Target"
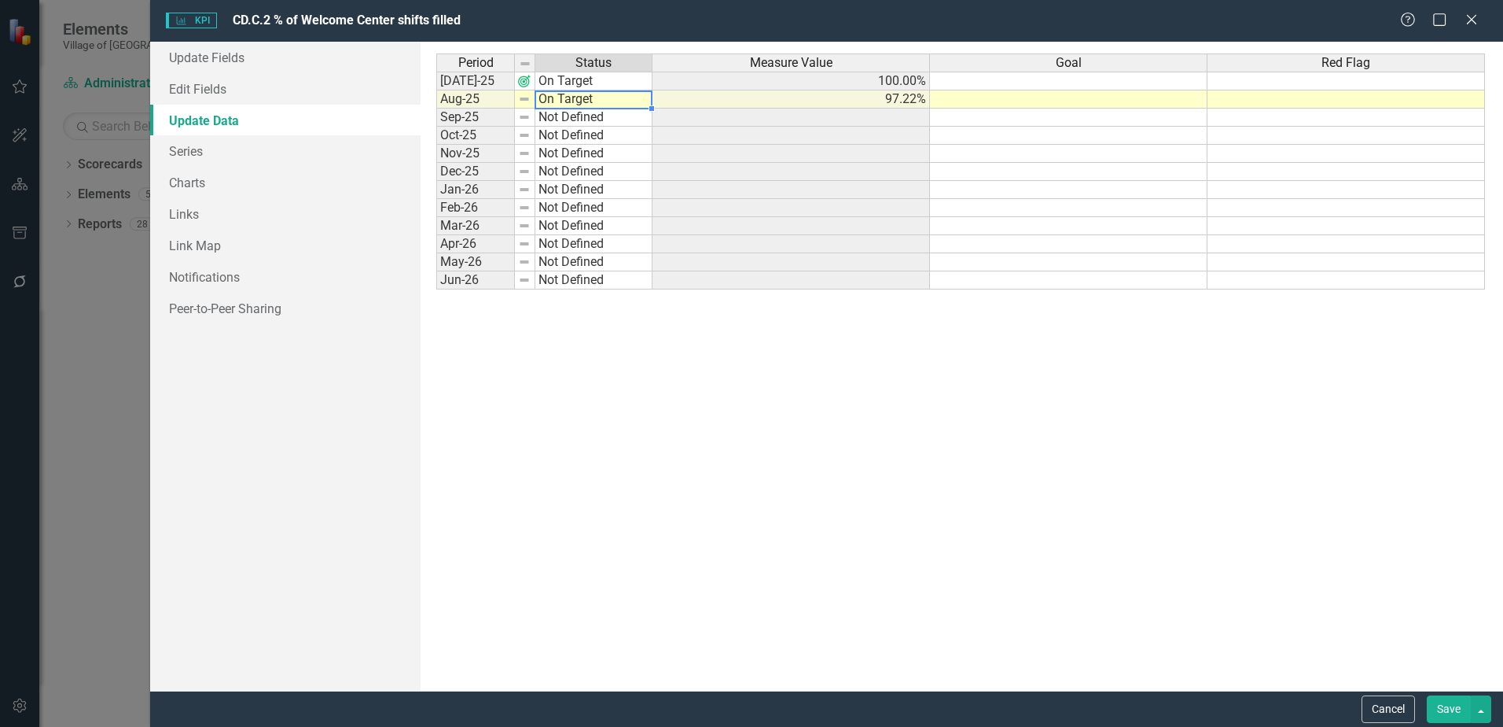
click at [590, 111] on div "Period Status Measure Value Goal Red Flag [DATE]-25 On Target 100.00% Aug-25 On…" at bounding box center [961, 365] width 1050 height 625
click at [1109, 78] on td at bounding box center [1069, 81] width 278 height 19
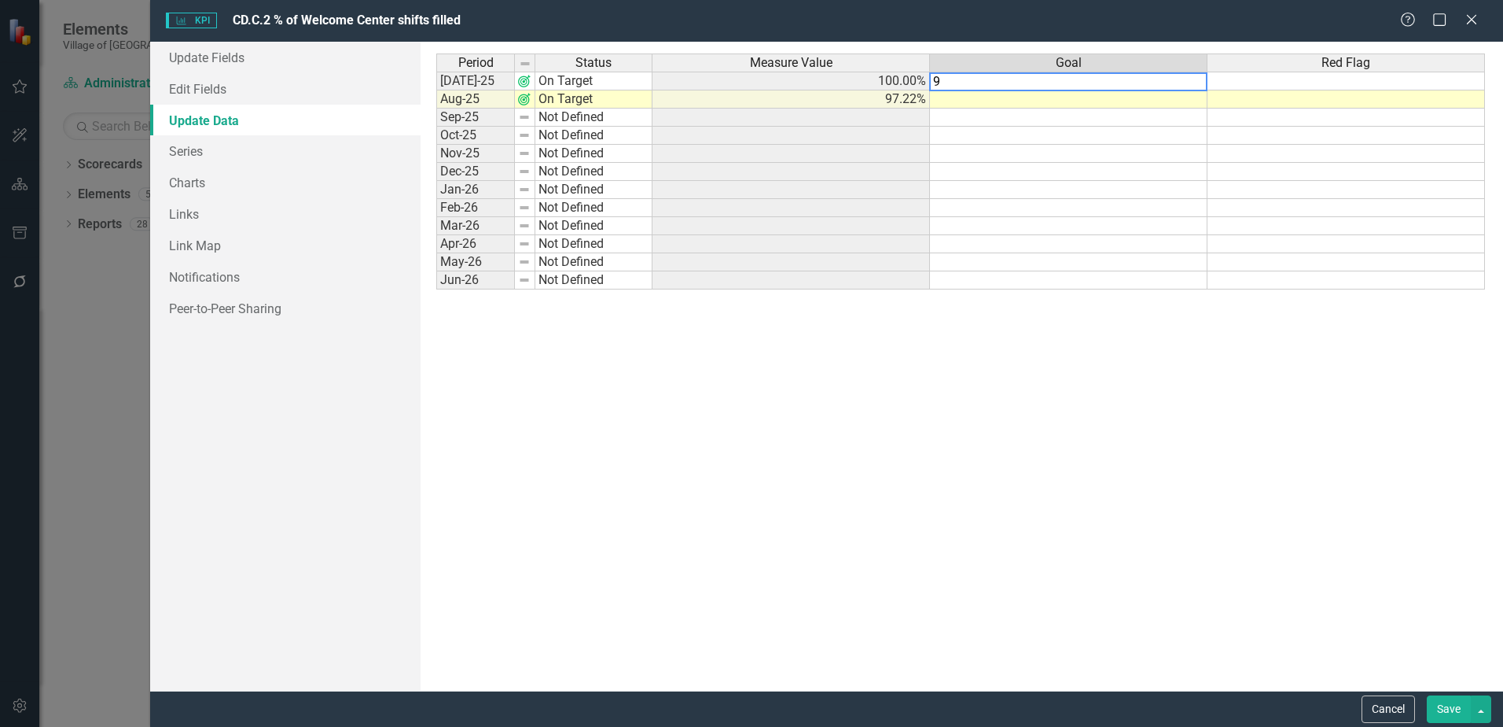
type textarea "90"
click at [1370, 80] on td at bounding box center [1347, 81] width 278 height 19
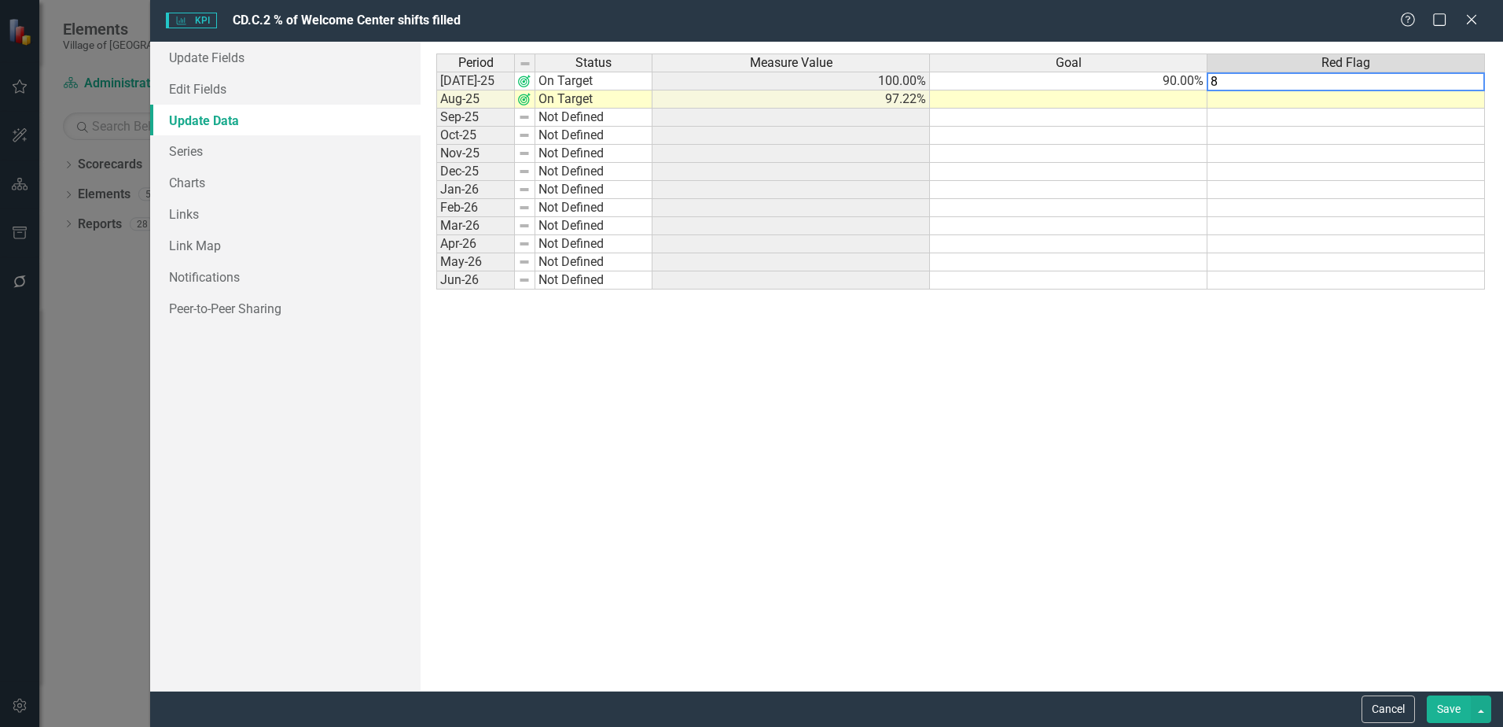
type textarea "85"
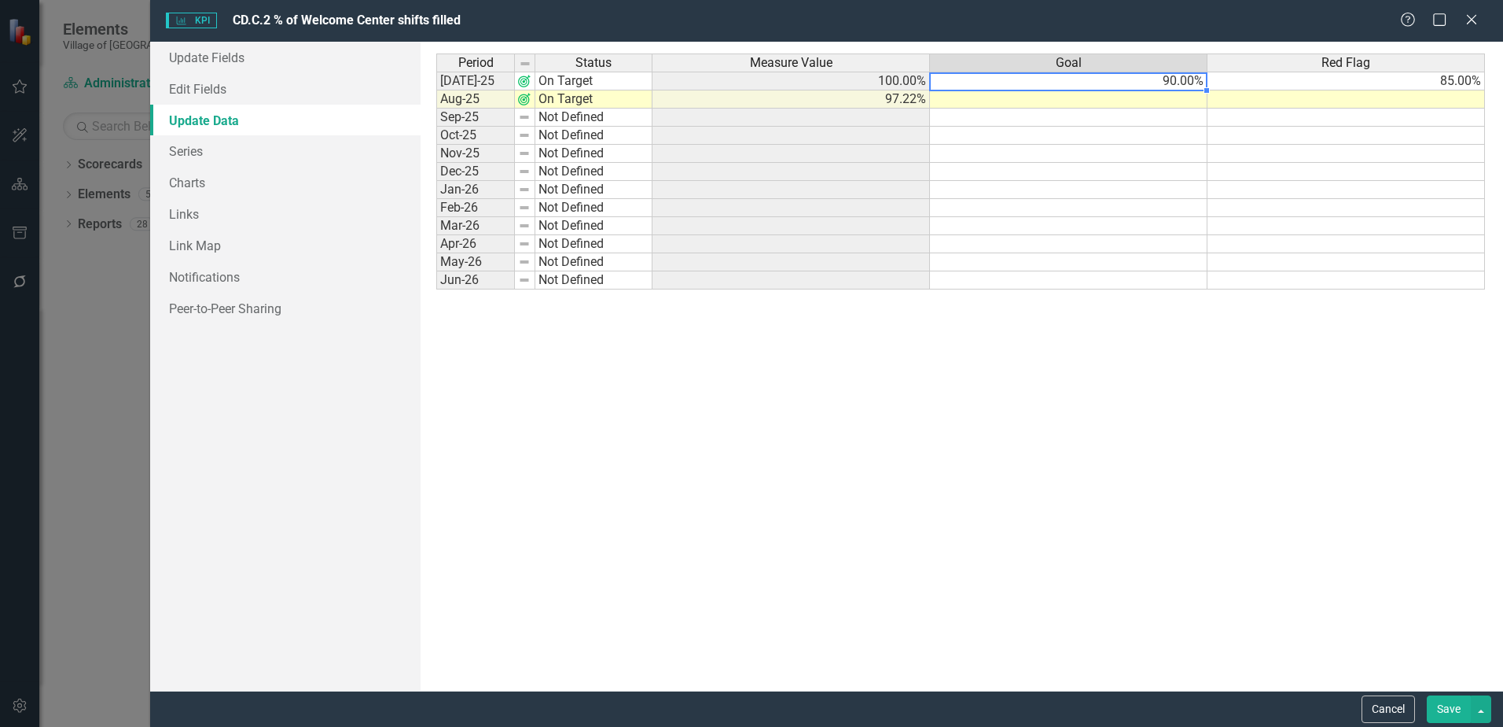
click at [1138, 79] on td "90.00%" at bounding box center [1069, 81] width 278 height 19
drag, startPoint x: 1160, startPoint y: 83, endPoint x: 1291, endPoint y: 83, distance: 131.3
click at [1291, 83] on tr "[DATE]-25 On Target 100.00% 90.00% 85.00%" at bounding box center [960, 81] width 1049 height 19
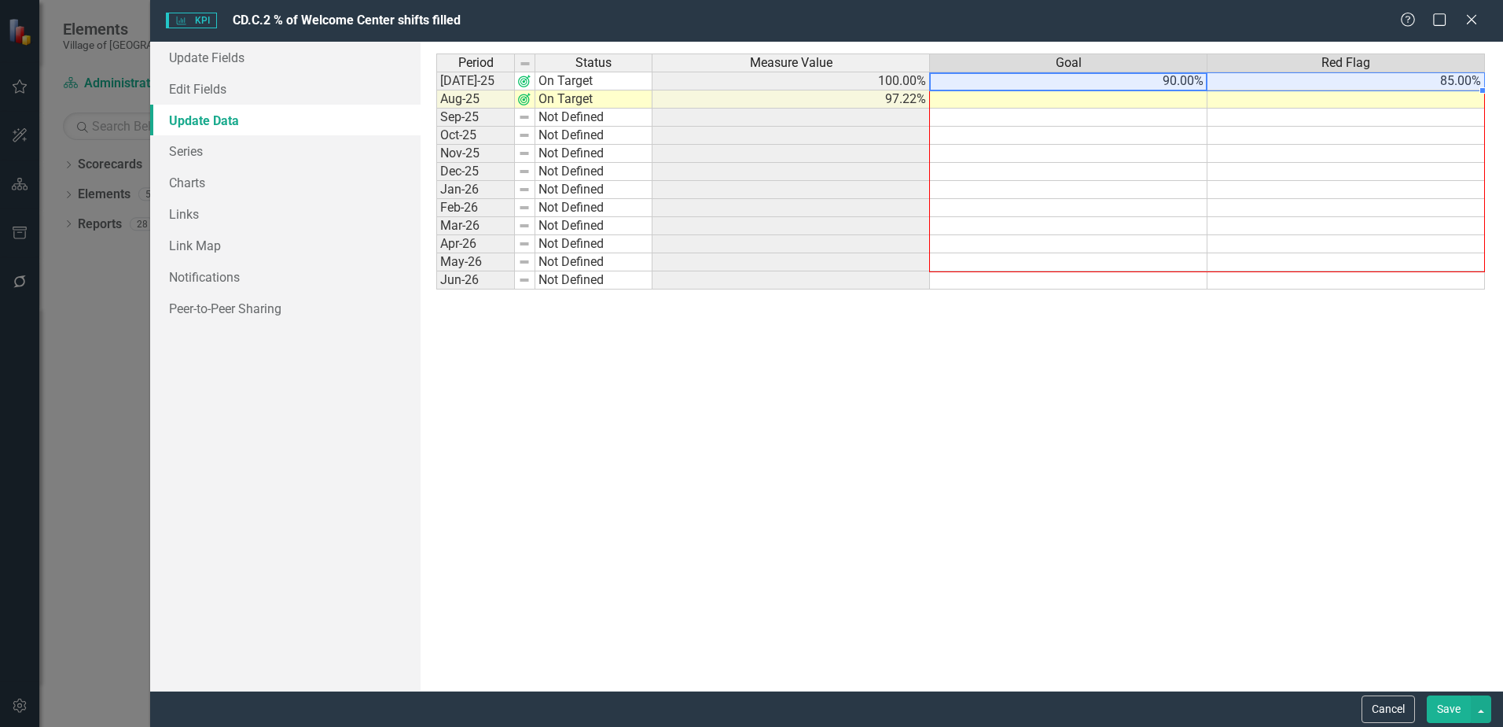
drag, startPoint x: 1481, startPoint y: 93, endPoint x: 1485, endPoint y: 281, distance: 188.0
click at [436, 289] on div at bounding box center [436, 289] width 0 height 0
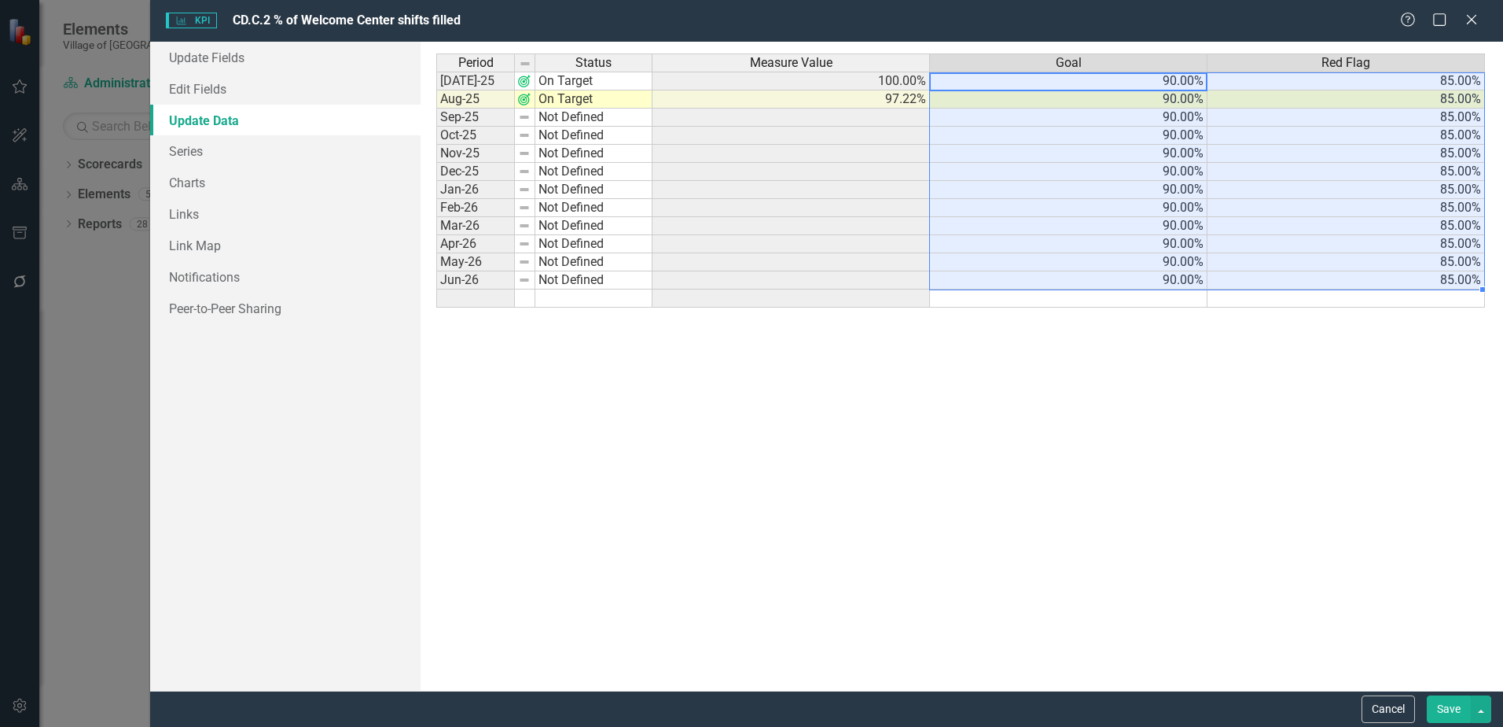
type textarea "90"
click at [1141, 461] on div "Period Status Measure Value Goal Red Flag [DATE]-25 On Target 100.00% 90.00% 85…" at bounding box center [961, 365] width 1050 height 625
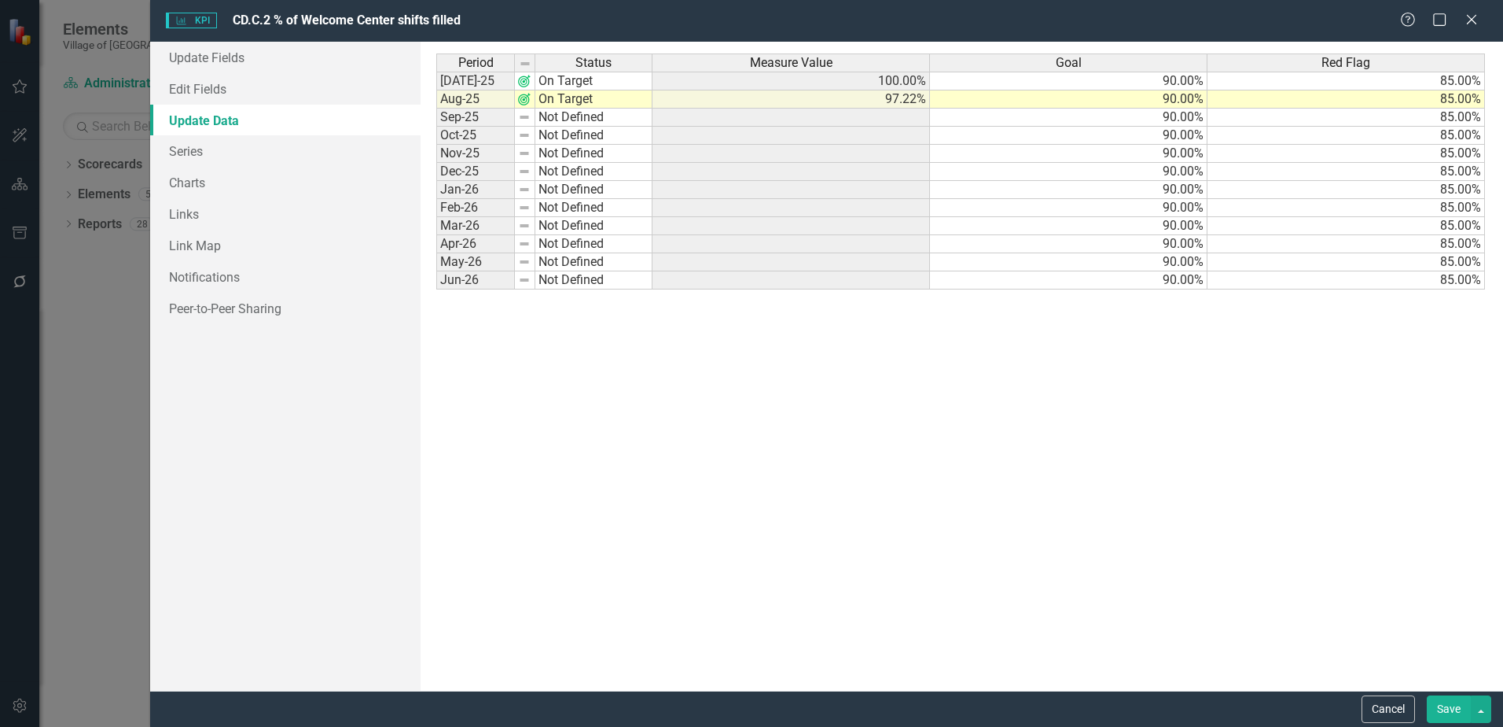
click at [1450, 714] on button "Save" at bounding box center [1449, 709] width 44 height 28
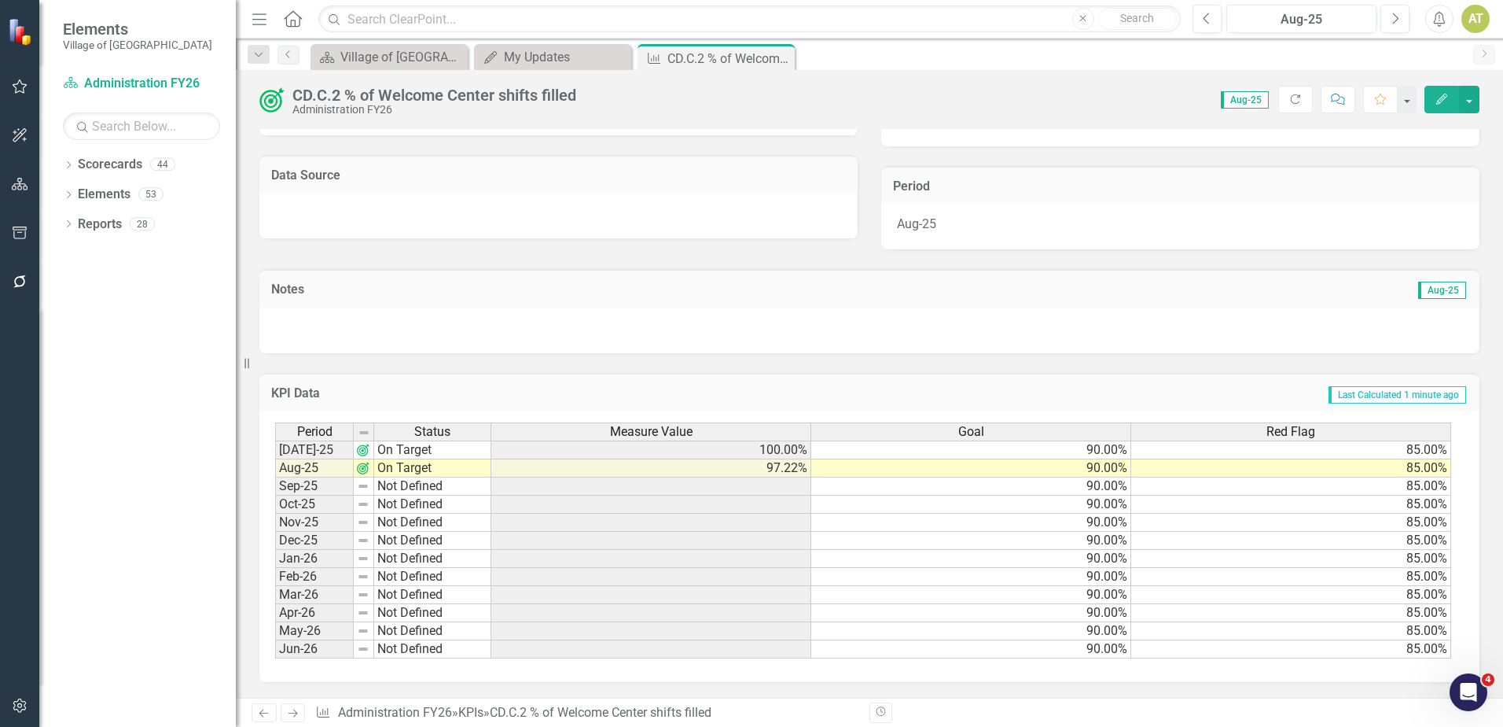
click at [1260, 465] on td "85.00%" at bounding box center [1291, 468] width 320 height 18
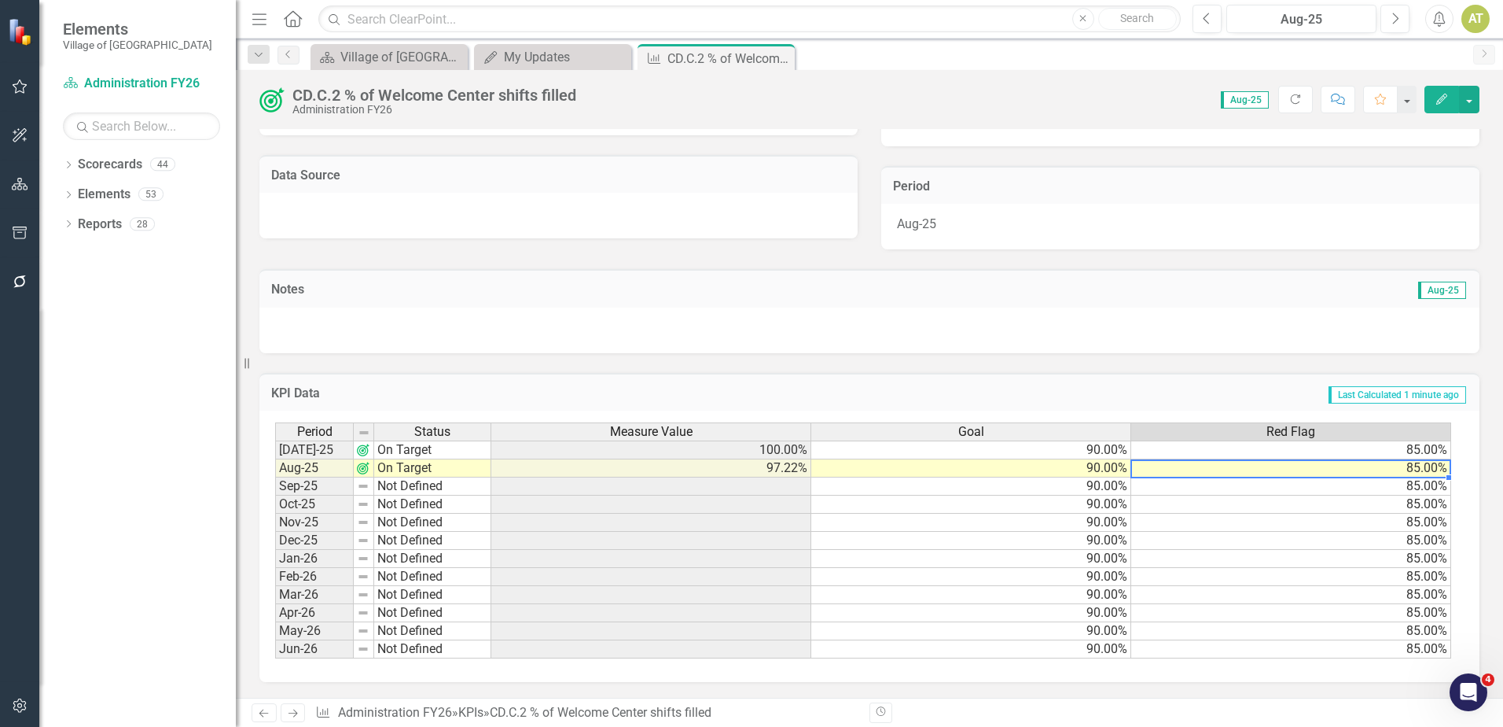
click at [1260, 465] on td "85.00%" at bounding box center [1291, 468] width 320 height 18
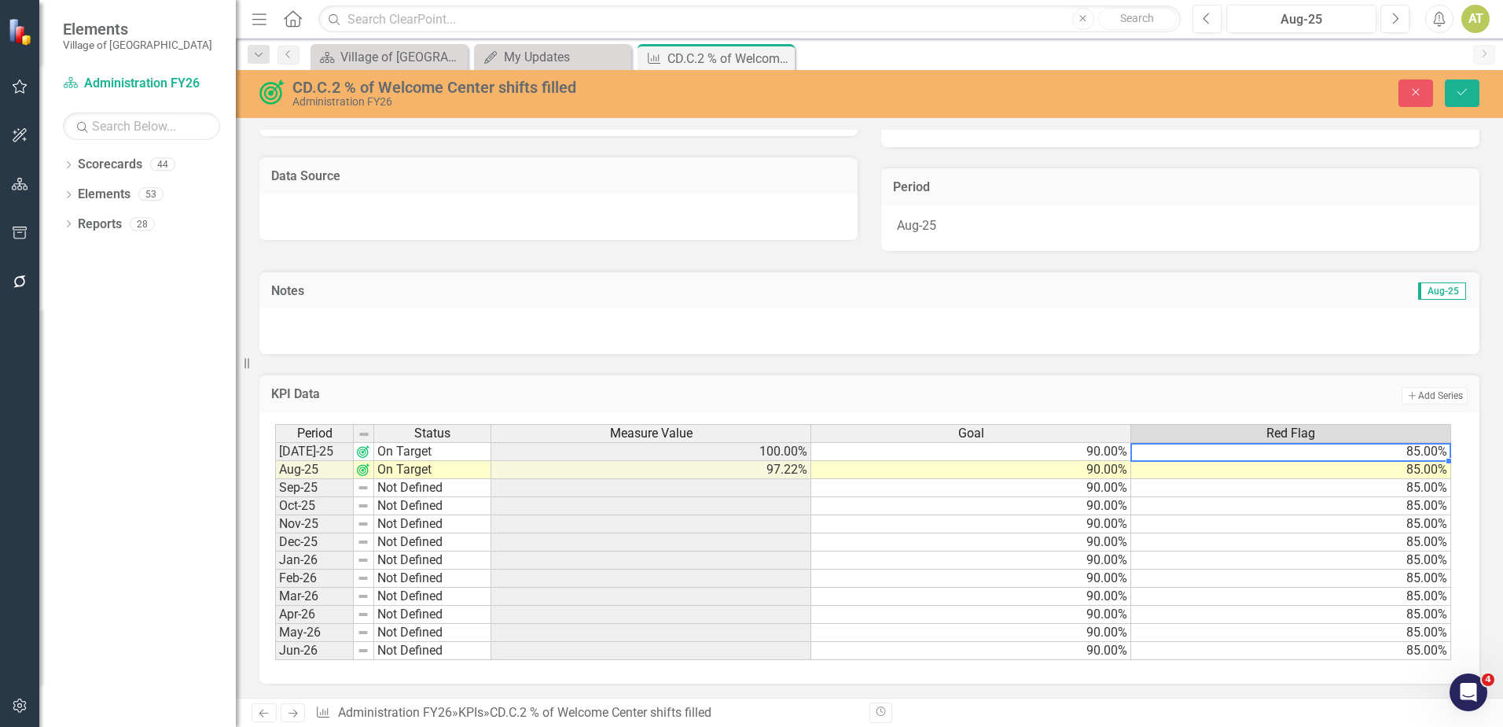
click at [1267, 456] on td "85.00%" at bounding box center [1291, 451] width 320 height 19
drag, startPoint x: 1267, startPoint y: 456, endPoint x: 1115, endPoint y: 454, distance: 152.5
click at [1115, 454] on div "Period Status Measure Value Goal Red Flag [DATE]-25 On Target 100.00% 90.00% 85…" at bounding box center [863, 542] width 1177 height 237
click at [1207, 448] on td "80.00%" at bounding box center [1291, 451] width 320 height 19
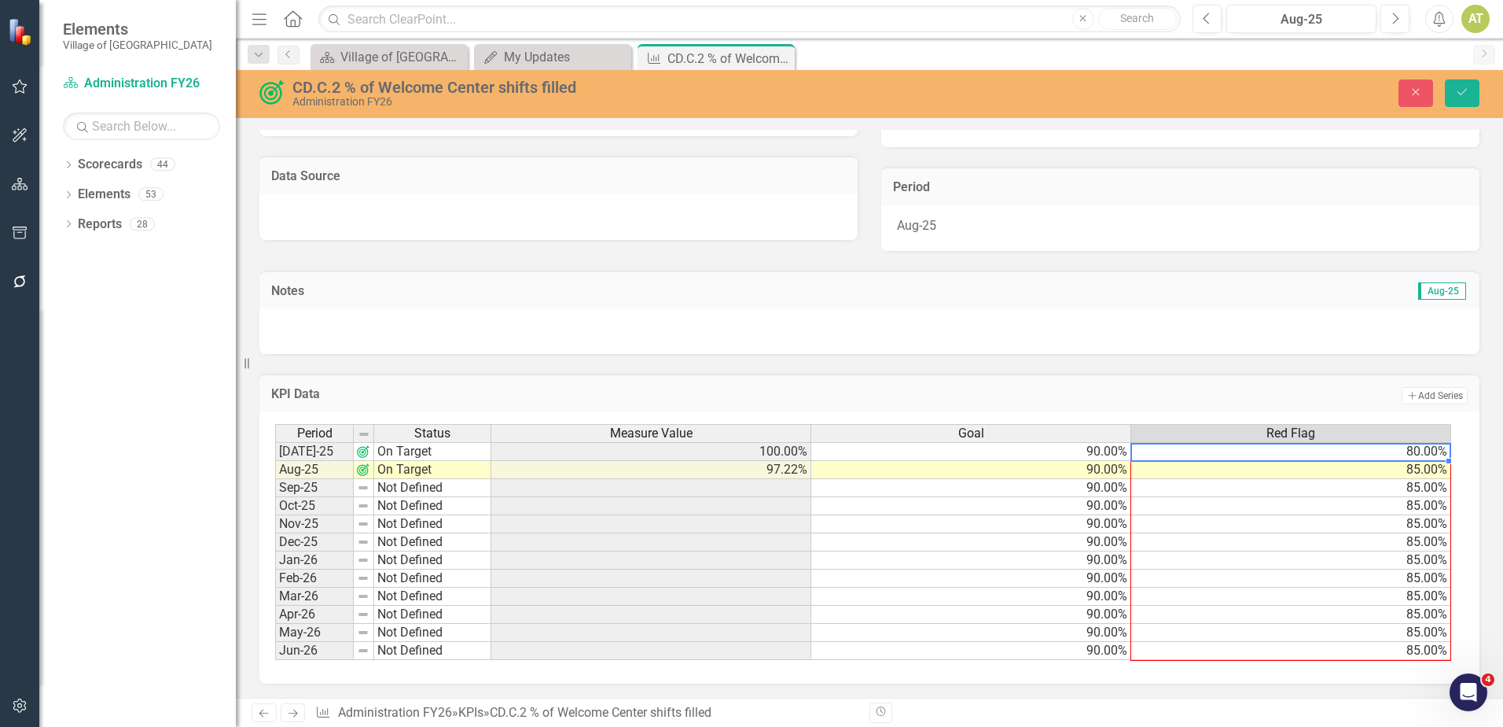
drag, startPoint x: 1448, startPoint y: 460, endPoint x: 1417, endPoint y: 648, distance: 190.5
click at [275, 657] on div "Period Status Measure Value Goal Red Flag [DATE]-25 On Target 100.00% 90.00% 80…" at bounding box center [275, 542] width 0 height 236
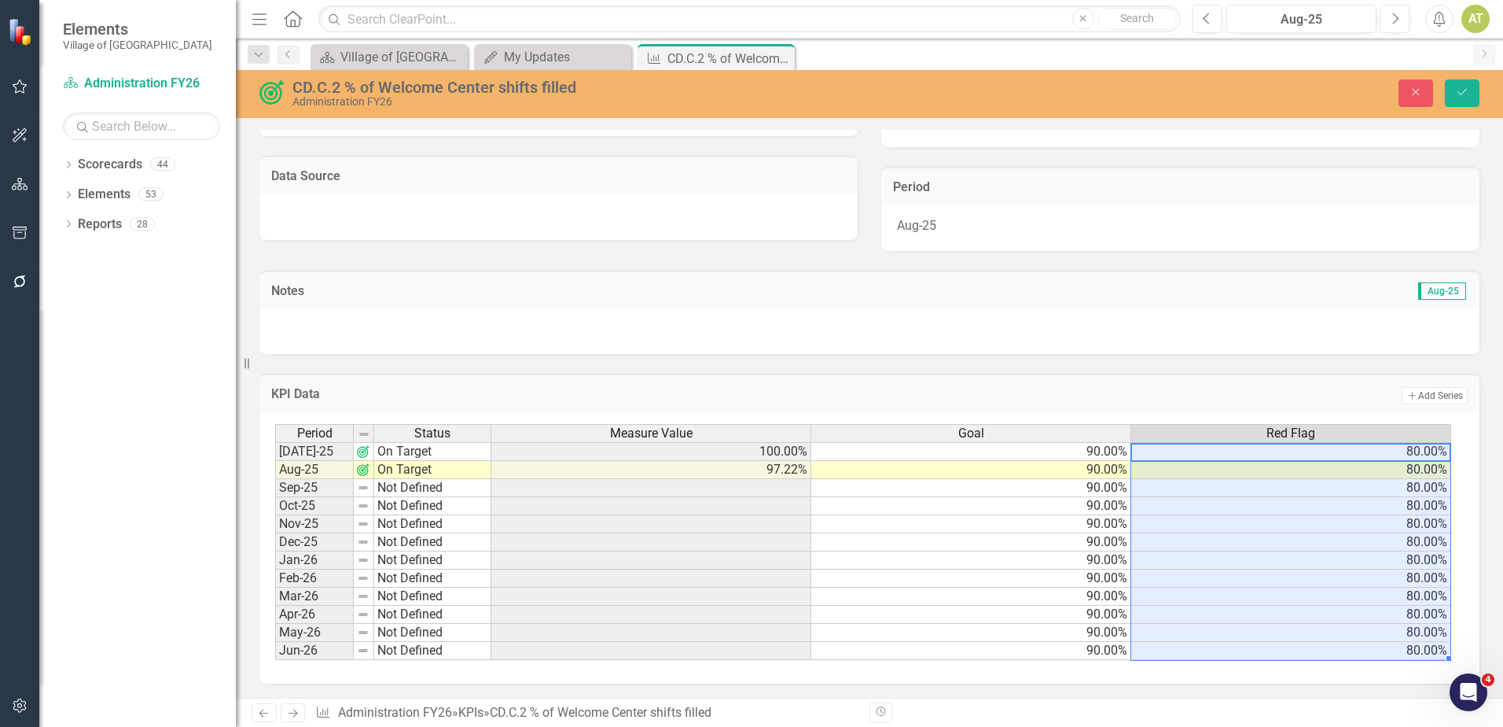
click at [1066, 447] on td "90.00%" at bounding box center [971, 451] width 320 height 19
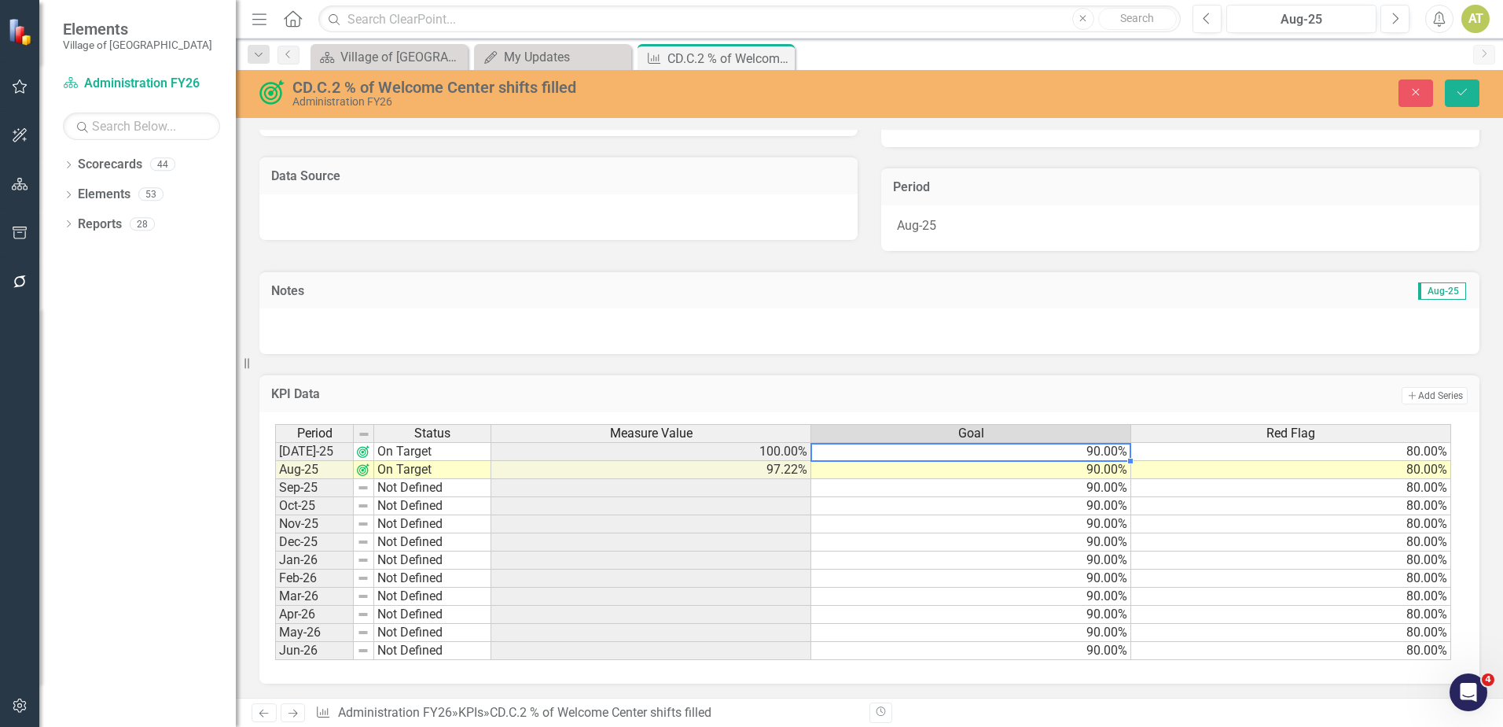
click at [1066, 447] on td "90.00%" at bounding box center [971, 451] width 320 height 19
click at [1069, 444] on div "Period Status Measure Value Goal Red Flag" at bounding box center [863, 434] width 1177 height 21
click at [1101, 455] on td "95.00%" at bounding box center [971, 451] width 320 height 19
drag, startPoint x: 1129, startPoint y: 462, endPoint x: 1129, endPoint y: 649, distance: 187.9
click at [275, 649] on div "Period Status Measure Value Goal Red Flag [DATE]-25 On Target 100.00% 95.00% 80…" at bounding box center [275, 542] width 0 height 236
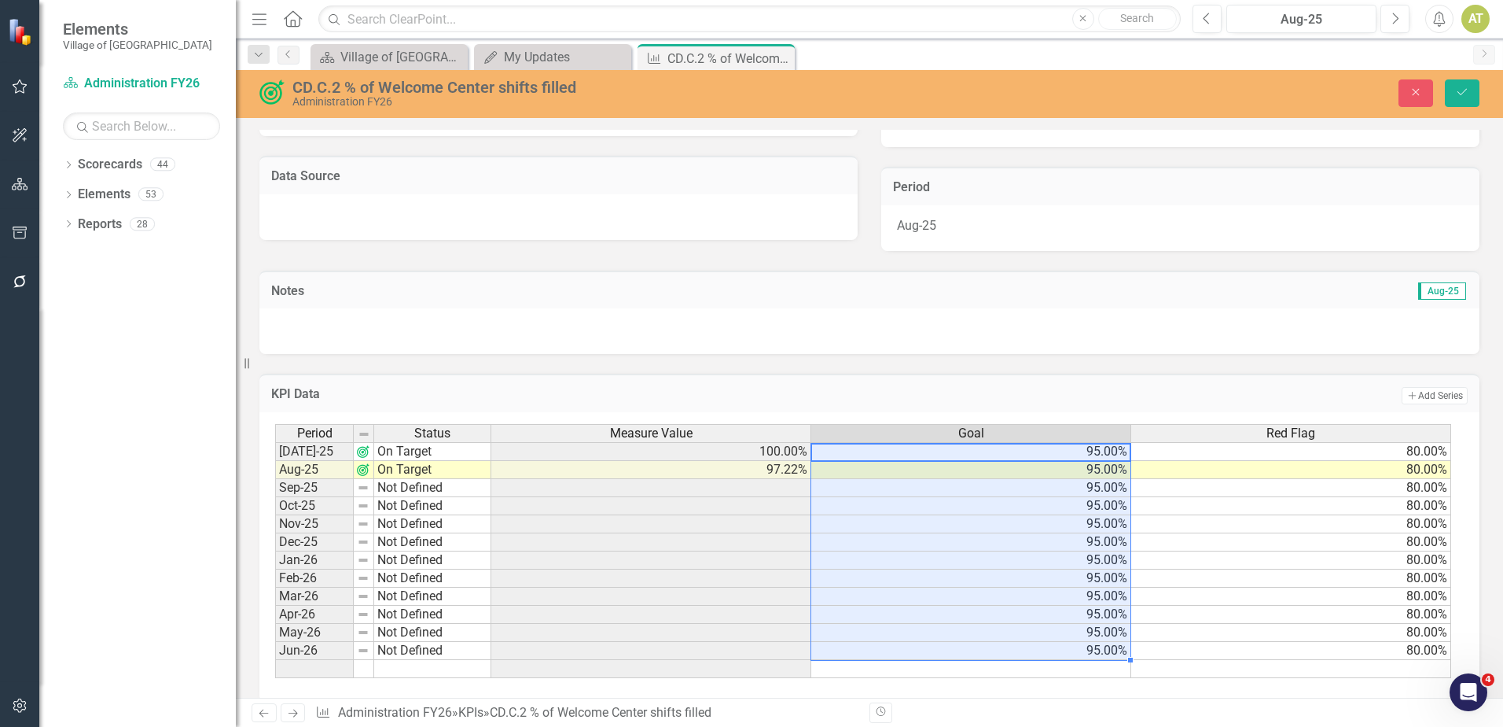
type textarea "95"
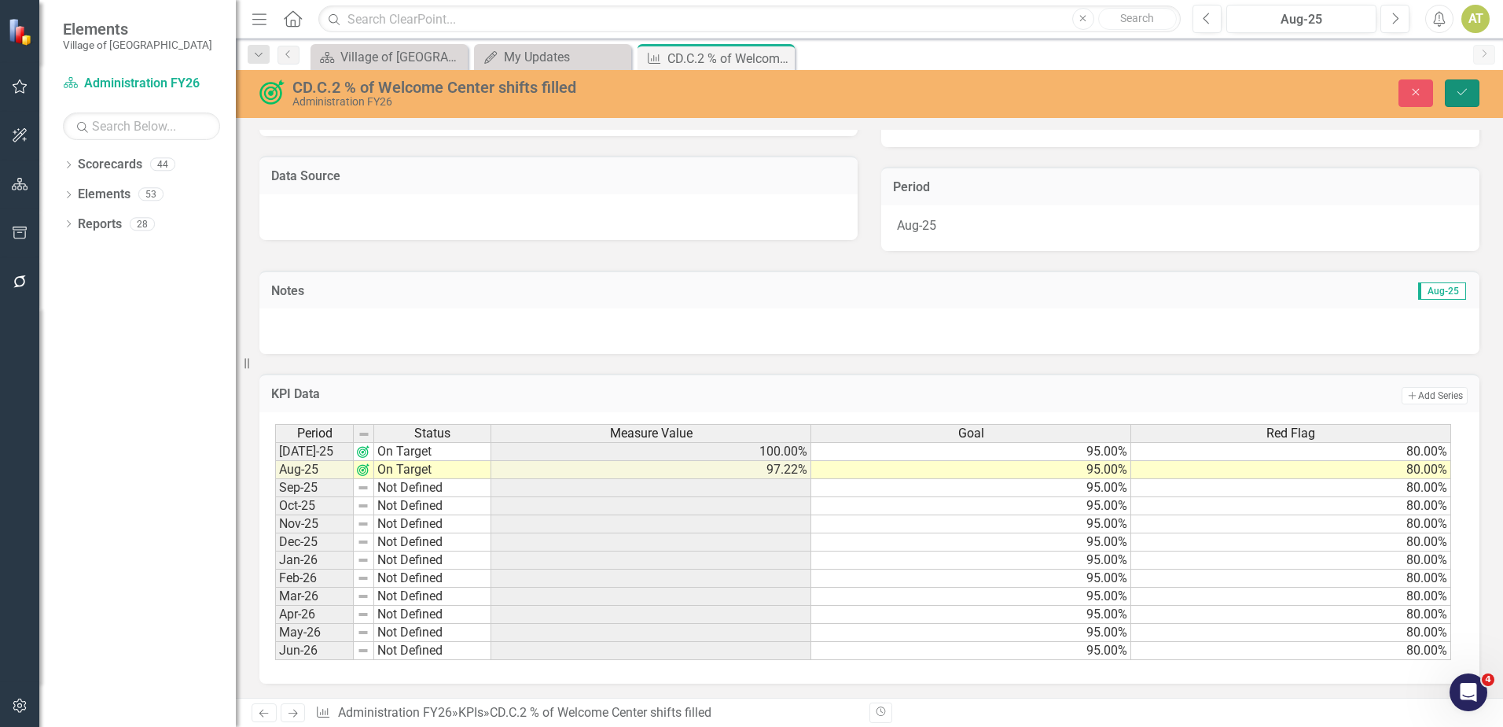
click at [1459, 101] on button "Save" at bounding box center [1462, 93] width 35 height 28
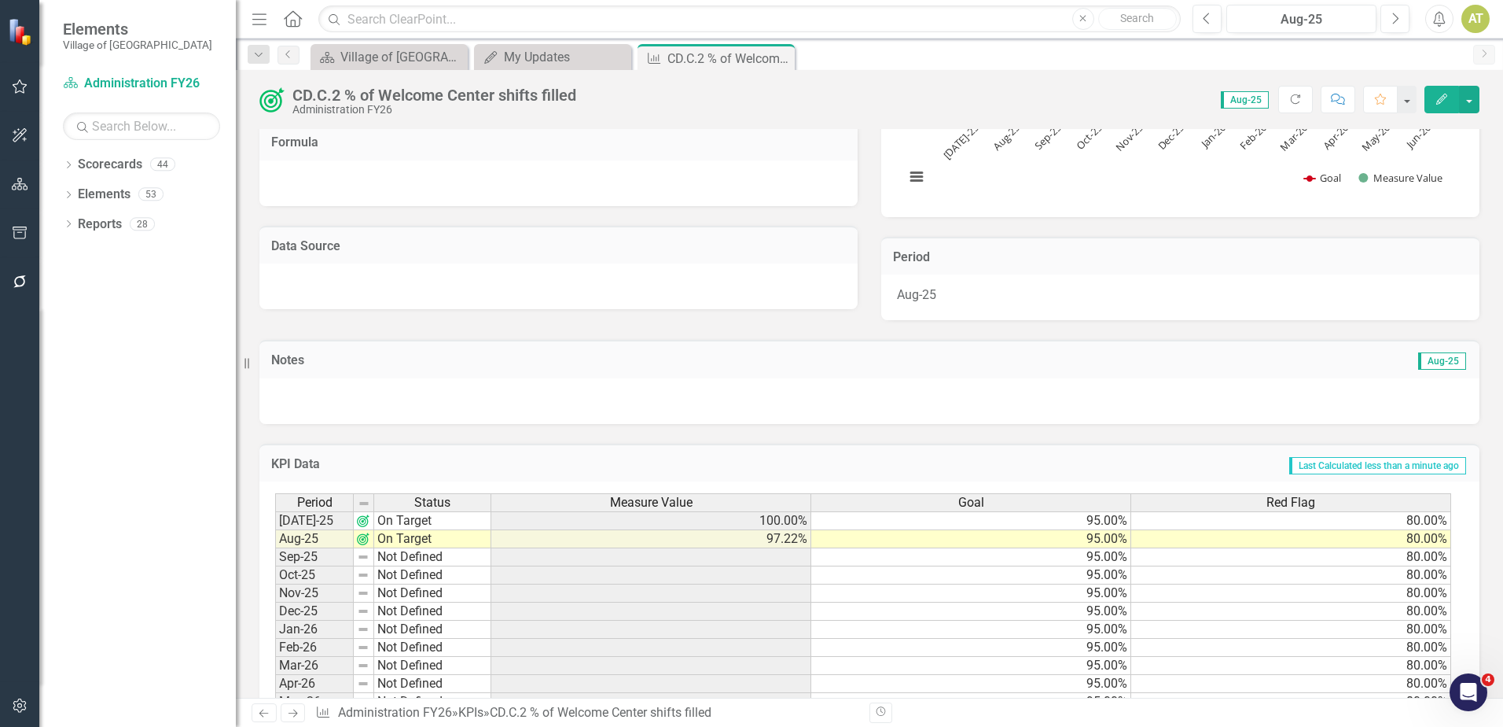
scroll to position [285, 0]
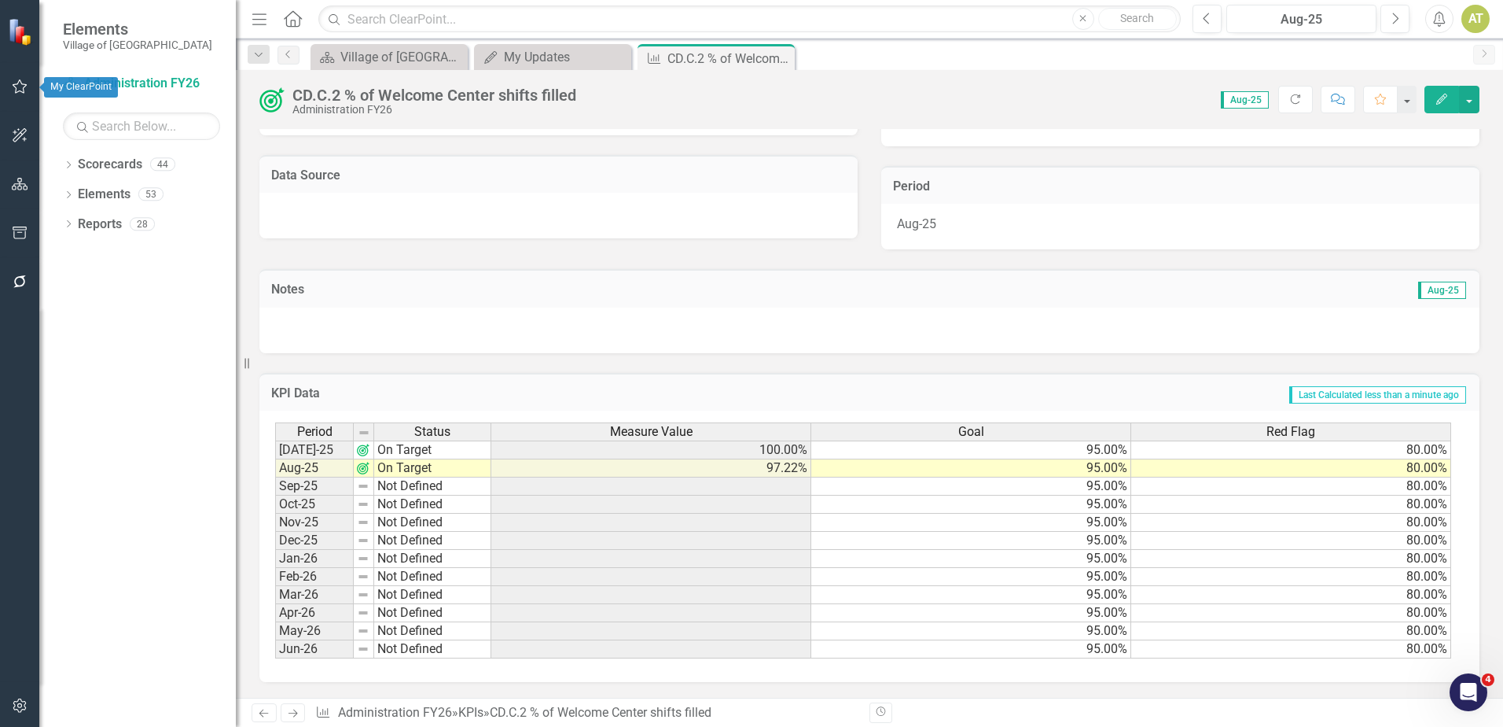
click at [16, 92] on icon "button" at bounding box center [20, 86] width 15 height 14
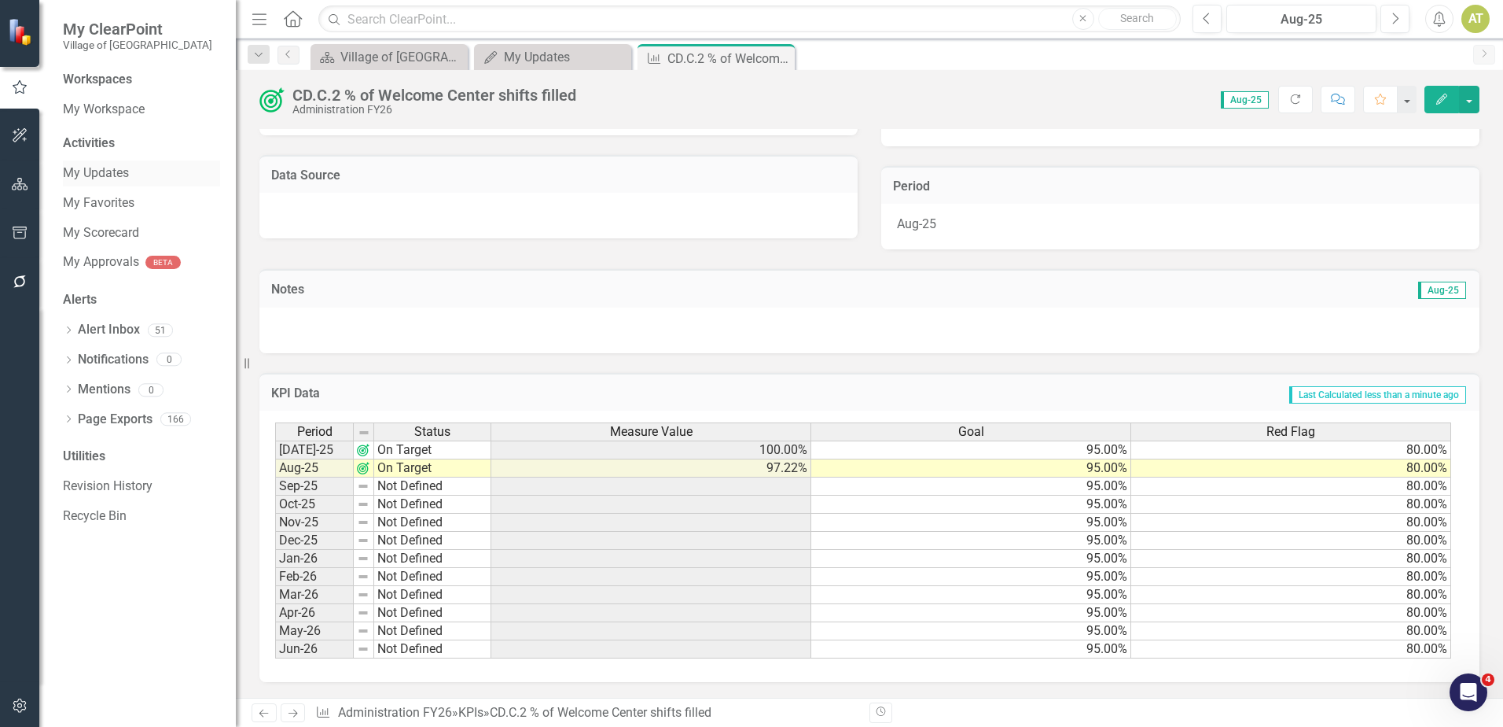
click at [124, 170] on link "My Updates" at bounding box center [141, 173] width 157 height 18
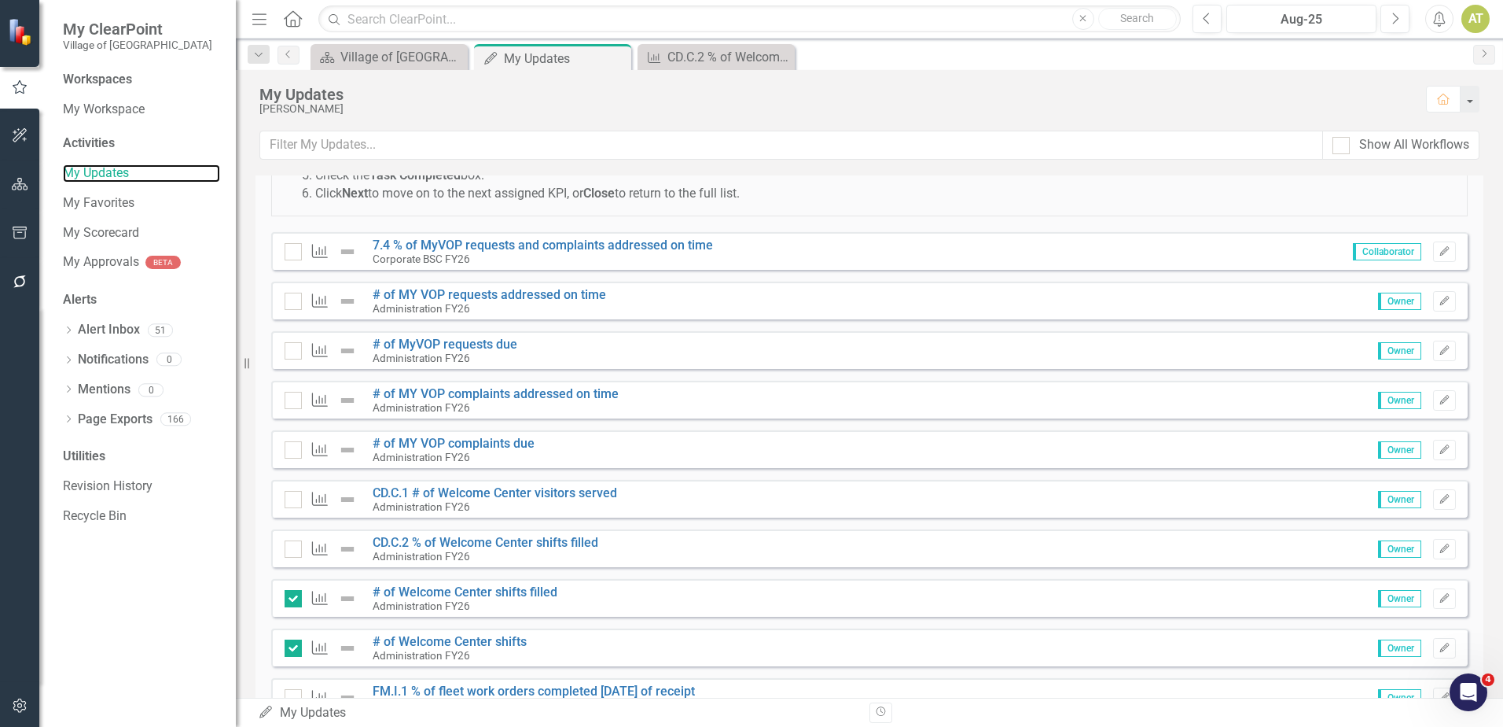
scroll to position [317, 0]
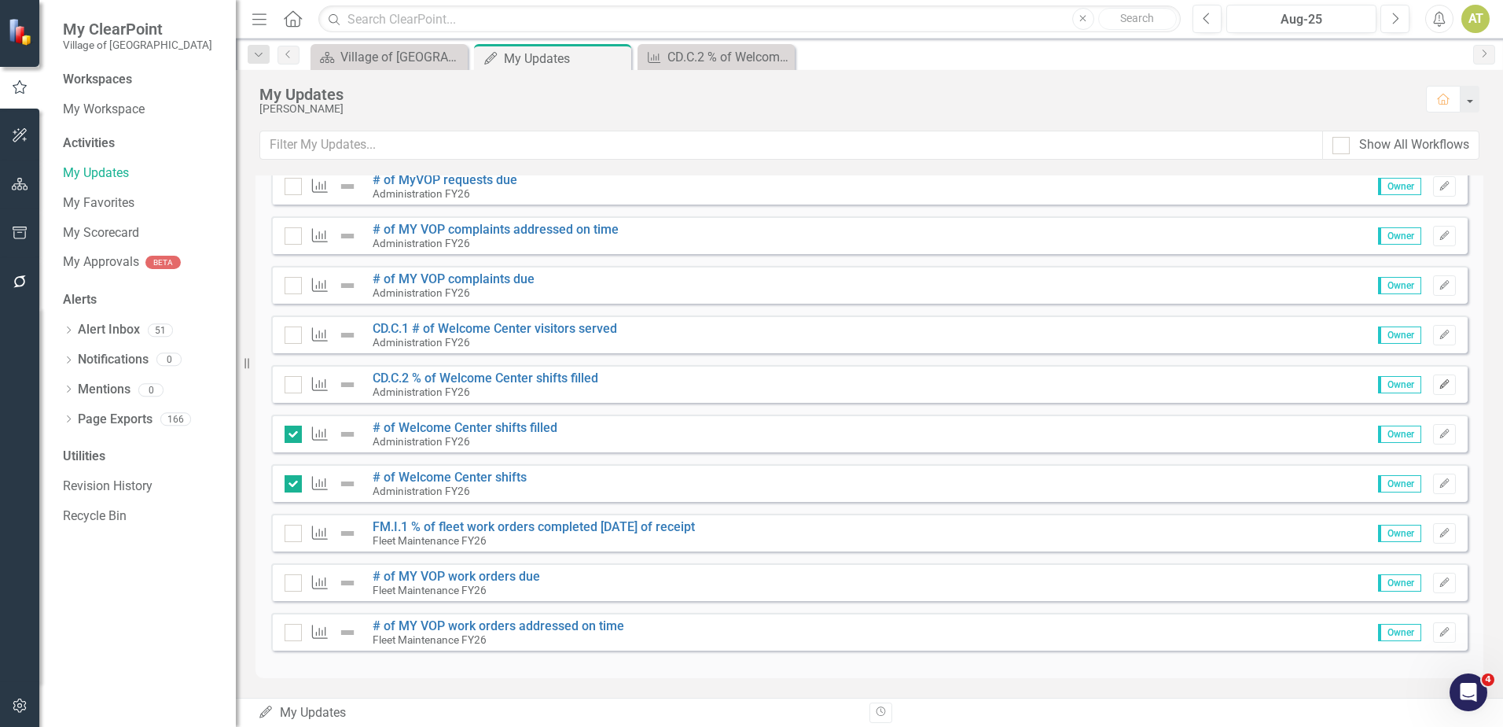
click at [1433, 383] on button "Edit" at bounding box center [1444, 384] width 23 height 20
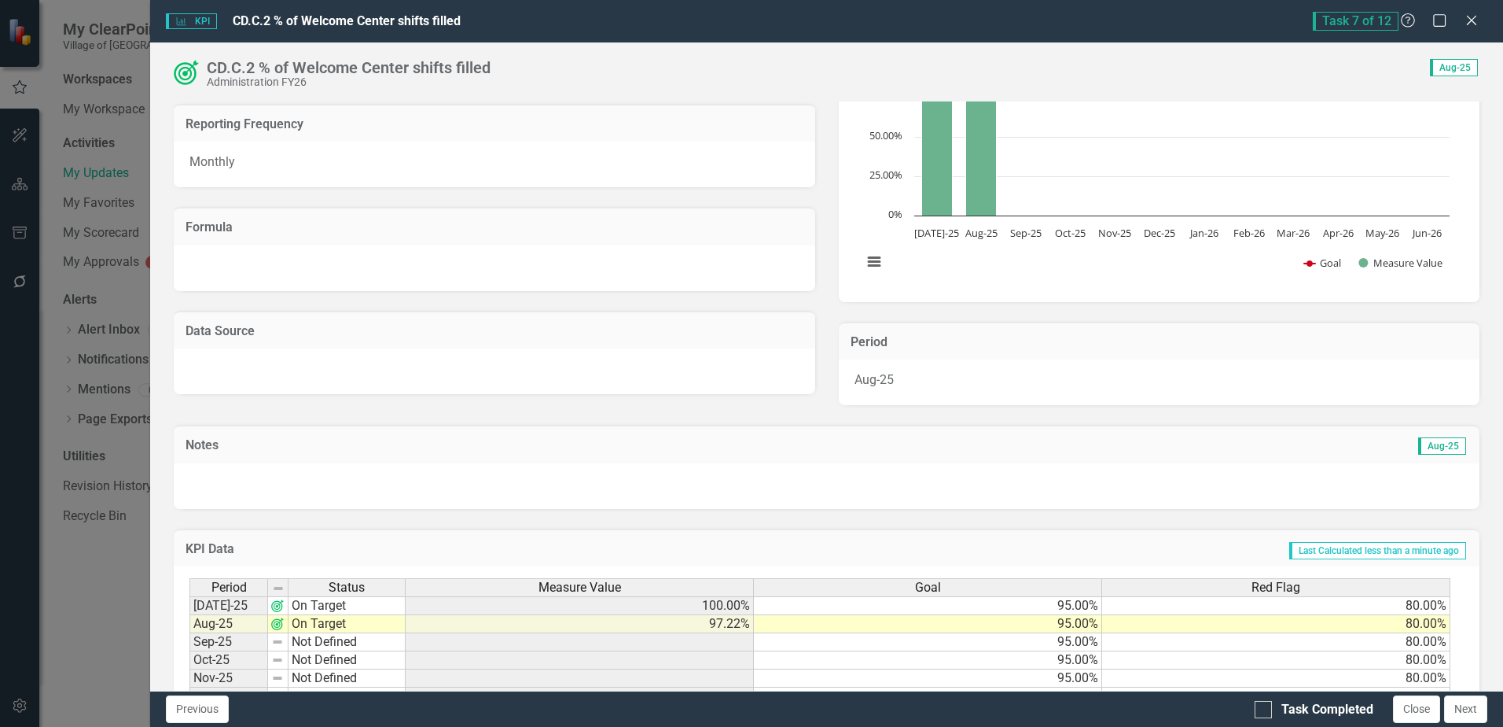
scroll to position [264, 0]
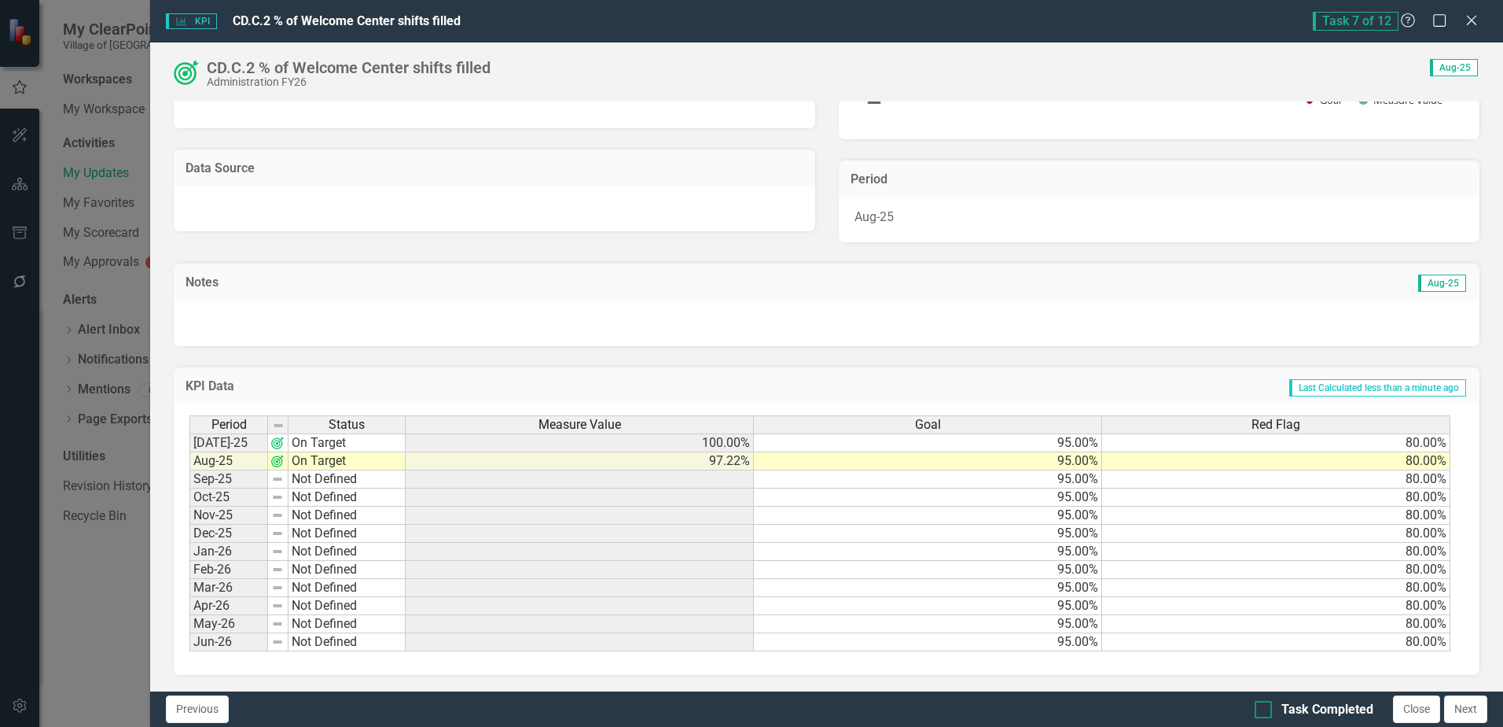
click at [1325, 705] on div "Task Completed" at bounding box center [1328, 710] width 92 height 18
click at [1265, 705] on input "Task Completed" at bounding box center [1260, 706] width 10 height 10
checkbox input "true"
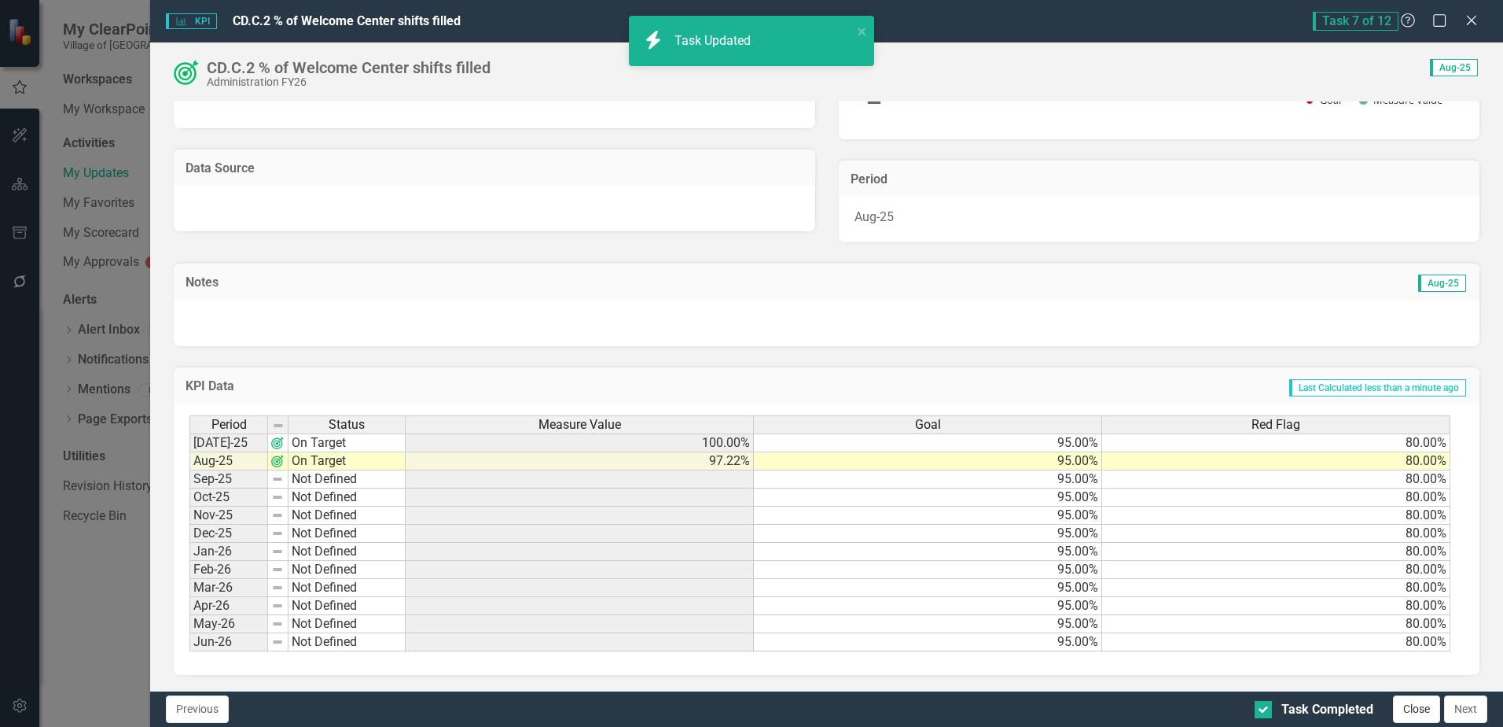
click at [1426, 711] on button "Close" at bounding box center [1416, 709] width 47 height 28
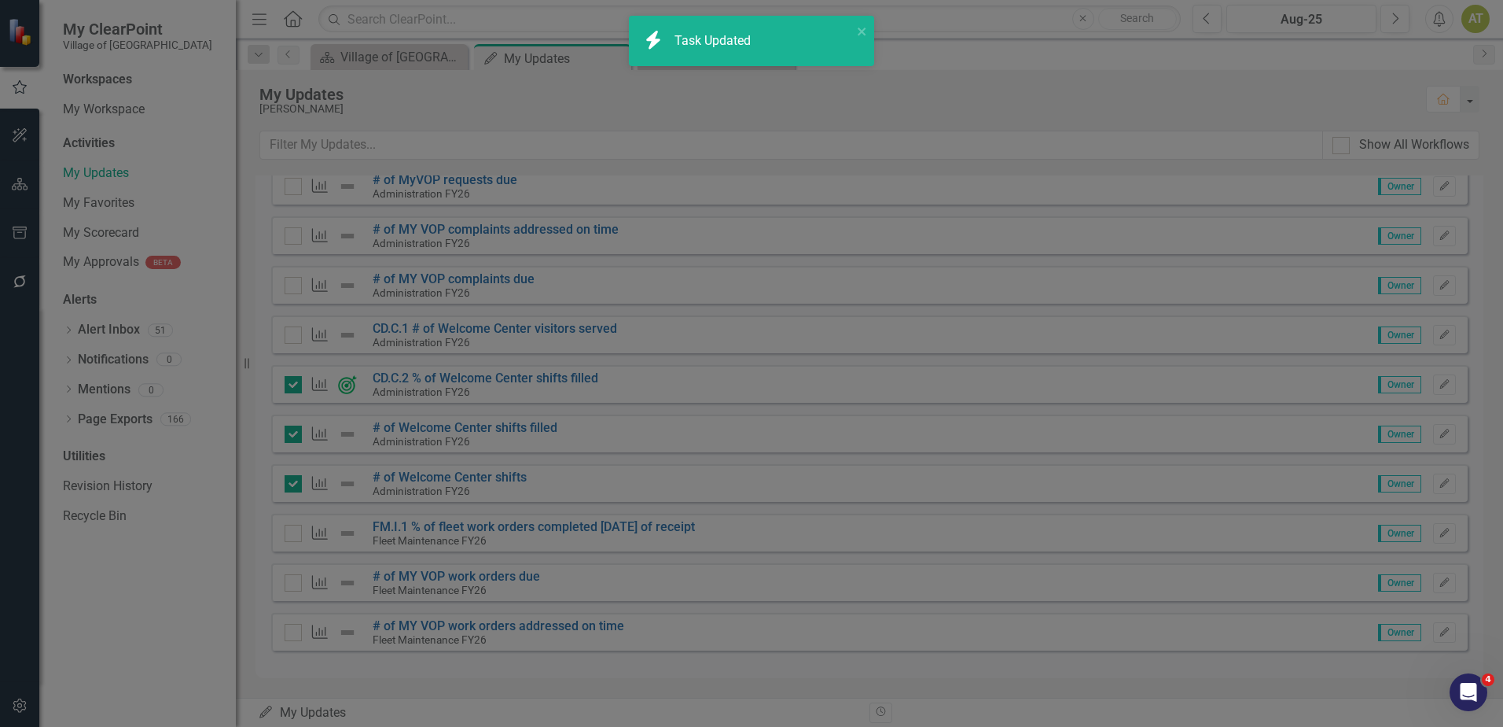
checkbox input "true"
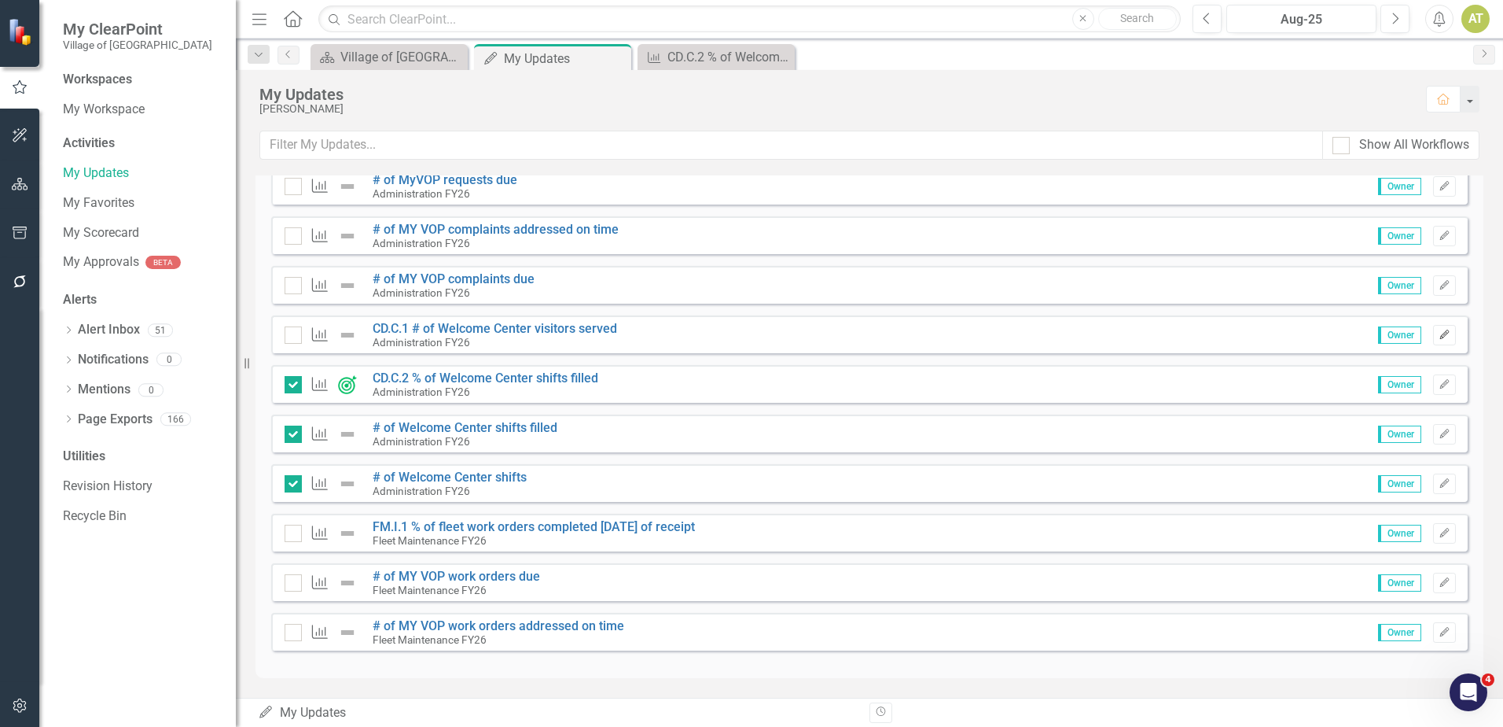
click at [1439, 335] on icon "Edit" at bounding box center [1445, 334] width 12 height 9
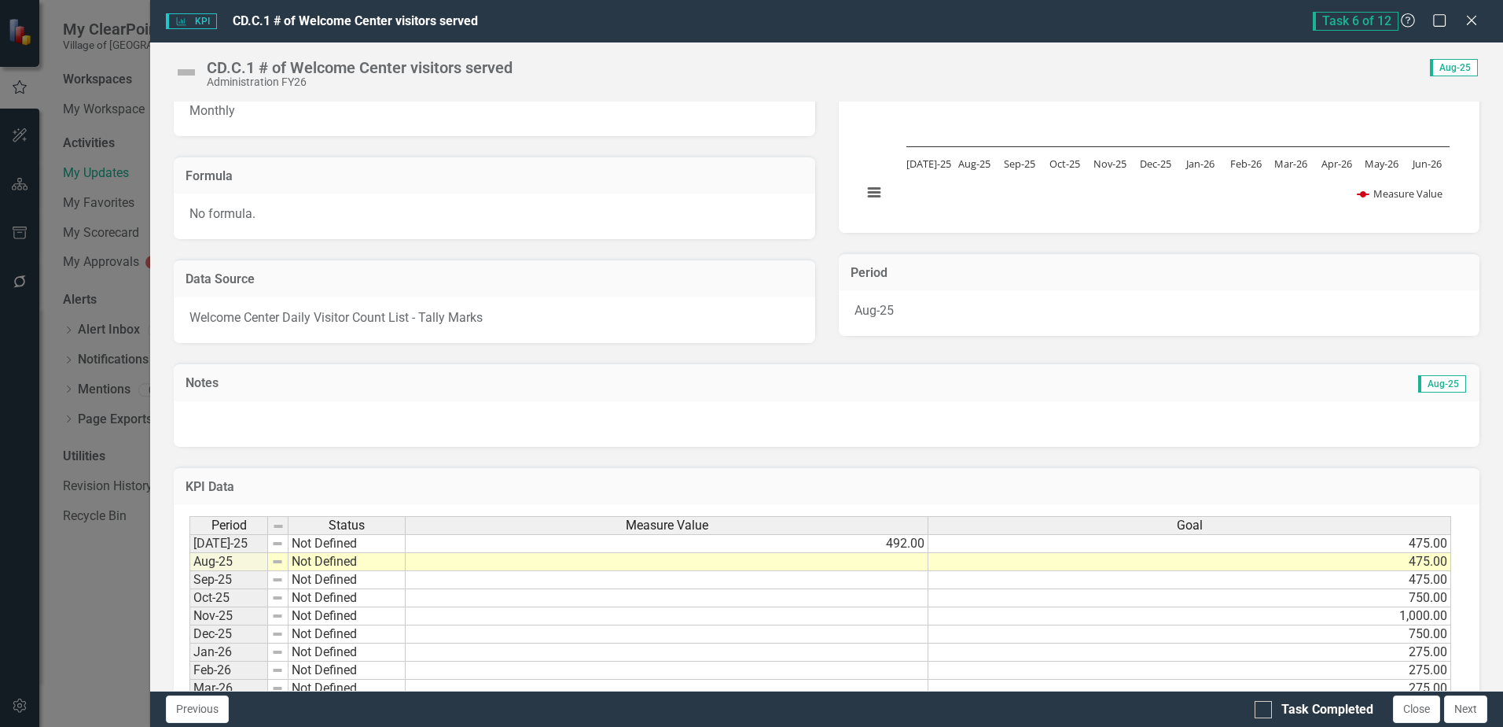
scroll to position [271, 0]
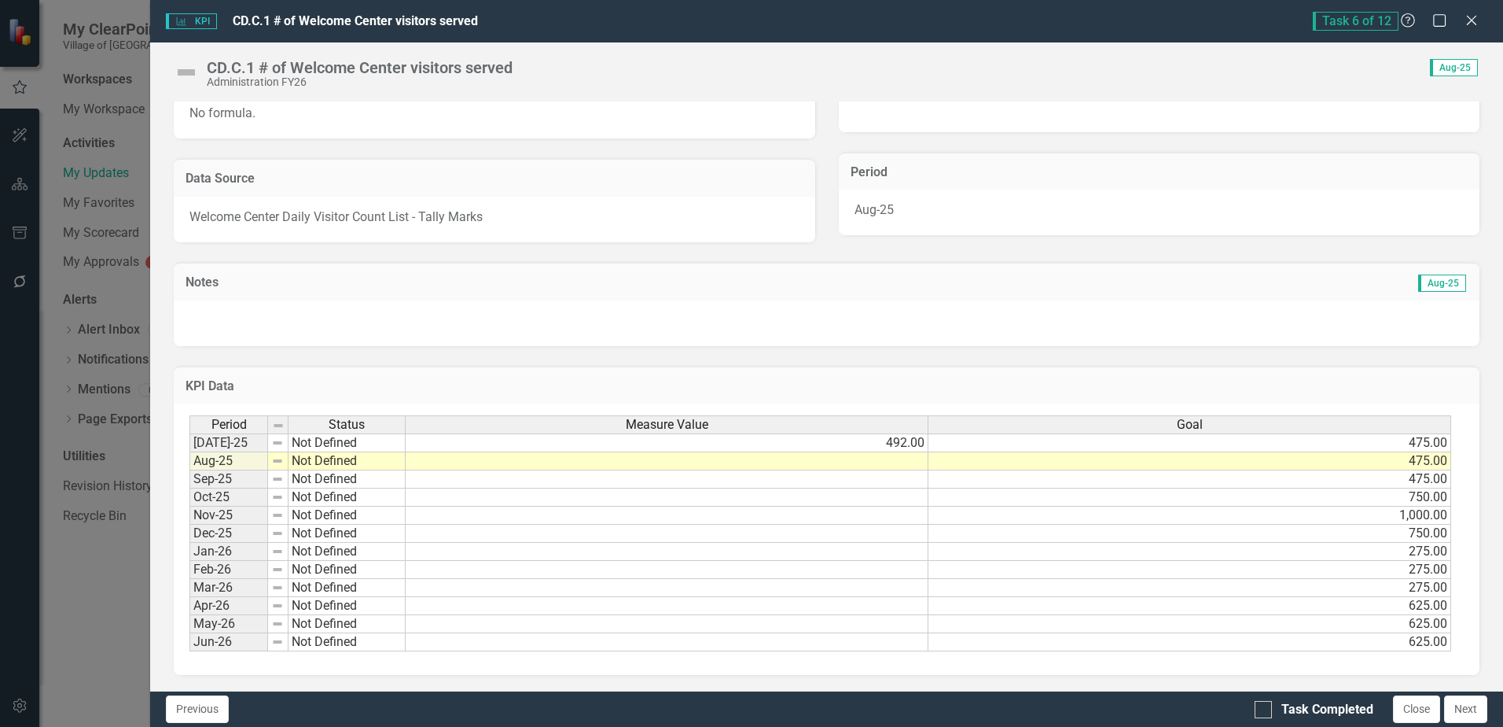
click at [350, 441] on td "Not Defined" at bounding box center [347, 442] width 117 height 19
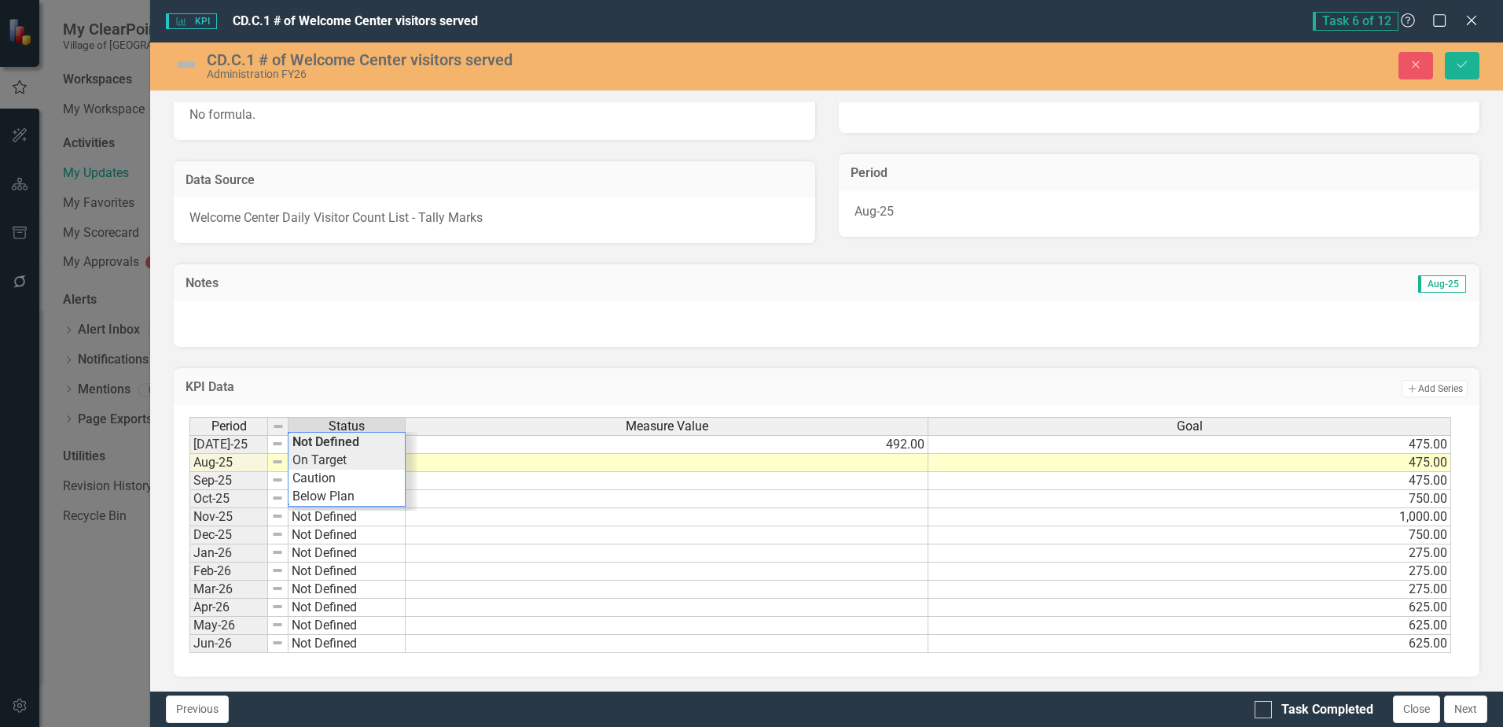
type textarea "On Target"
click at [355, 458] on div "Period Status Measure Value Goal [DATE]-25 On Target 492.00 475.00 Aug-25 Not D…" at bounding box center [820, 535] width 1262 height 237
click at [859, 465] on td at bounding box center [667, 463] width 523 height 18
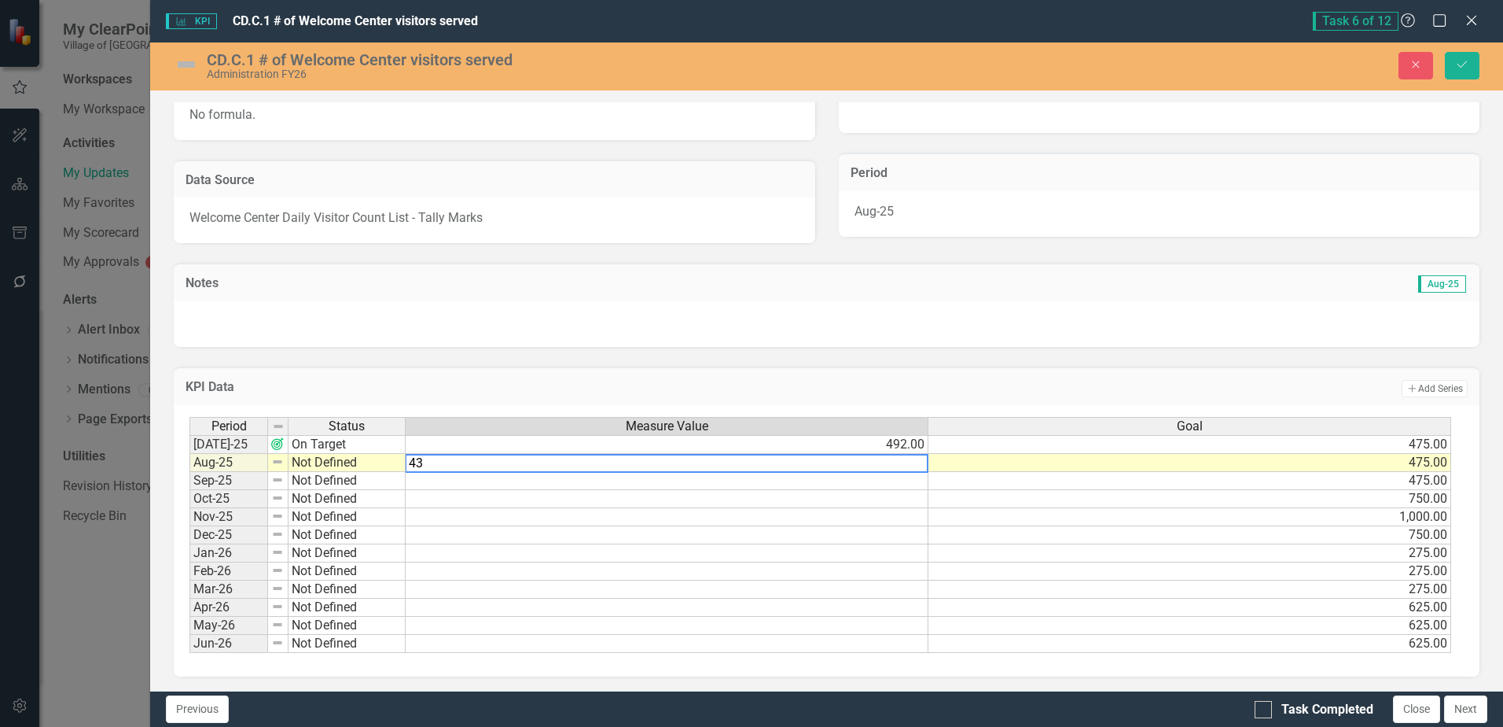
type textarea "436"
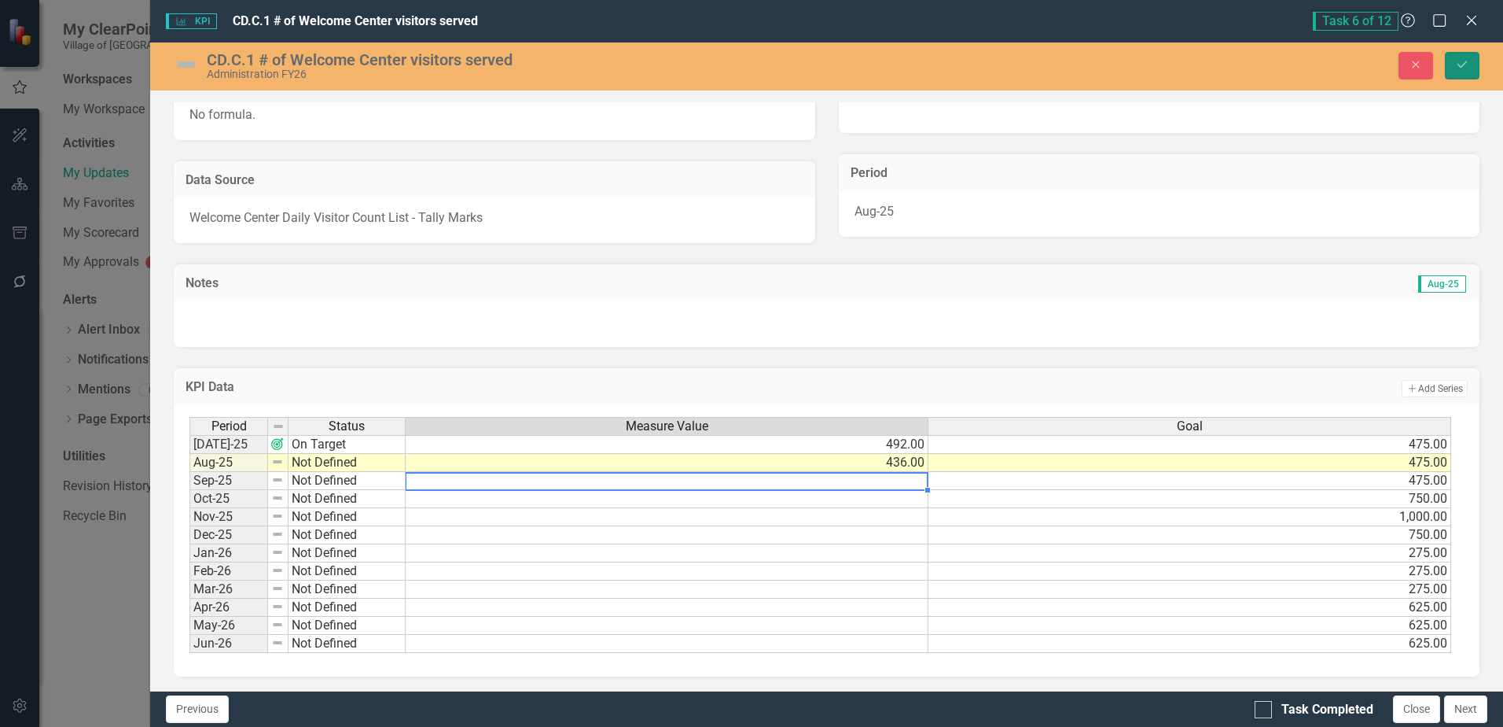
click at [1470, 65] on button "Save" at bounding box center [1462, 66] width 35 height 28
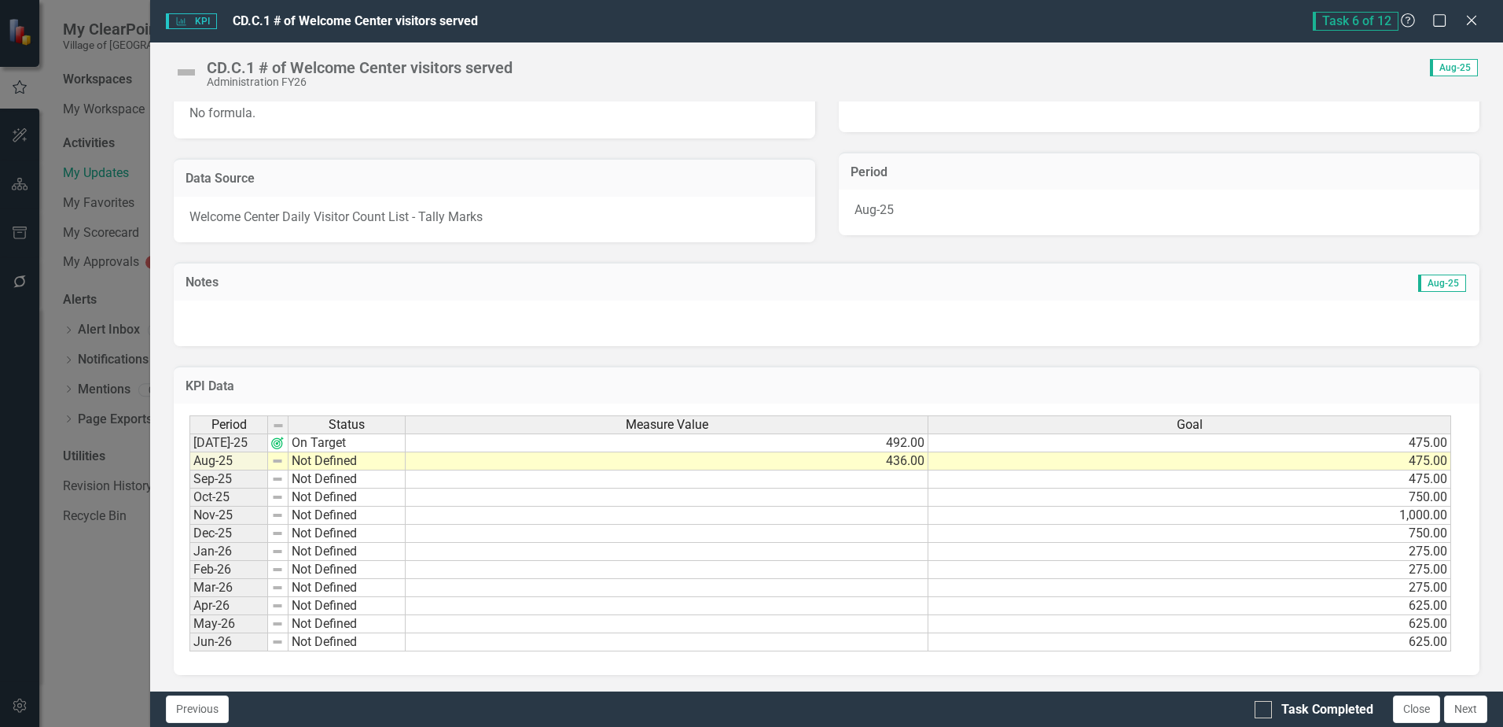
click at [340, 459] on td "Not Defined" at bounding box center [347, 461] width 117 height 18
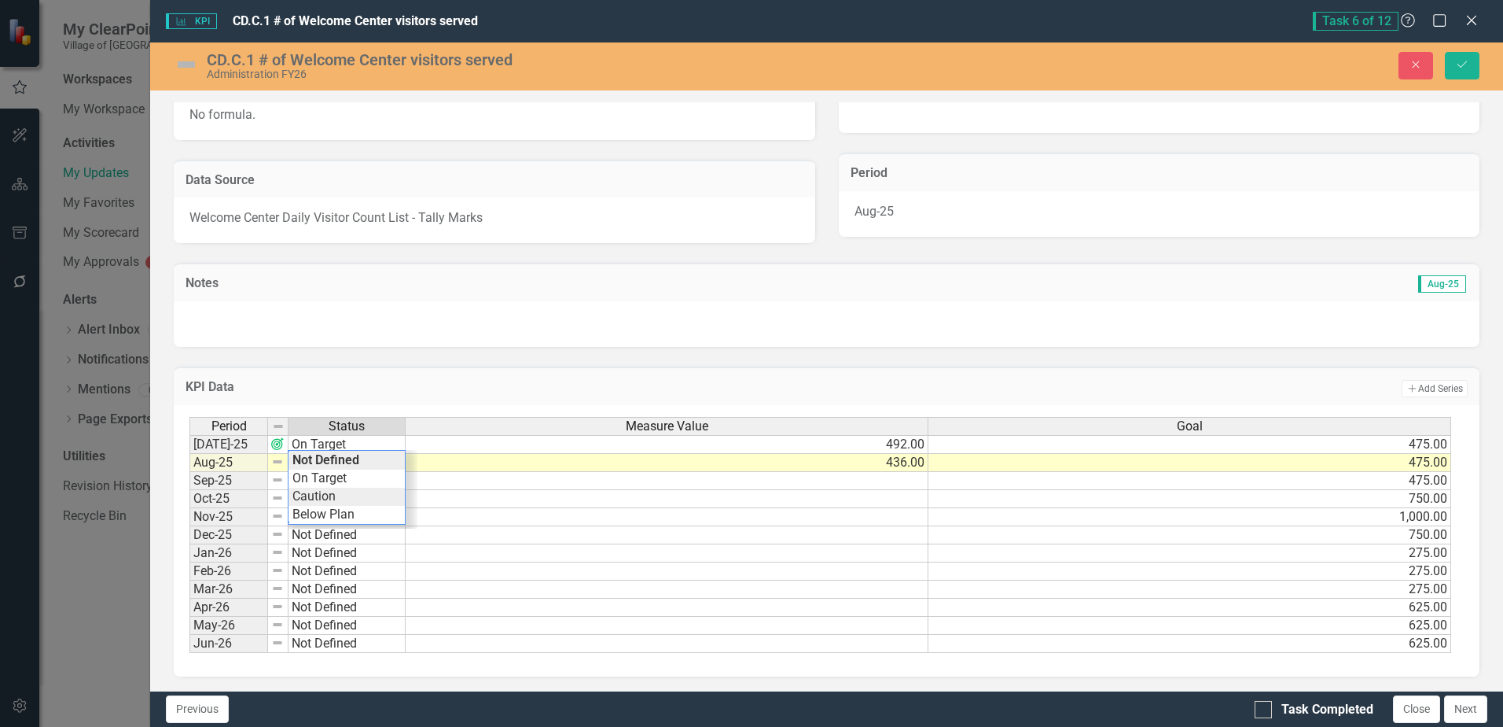
type textarea "Caution"
click at [340, 492] on div "Period Status Measure Value Goal [DATE]-25 On Target 492.00 475.00 Aug-25 Not D…" at bounding box center [820, 535] width 1262 height 237
click at [1467, 58] on button "Save" at bounding box center [1462, 66] width 35 height 28
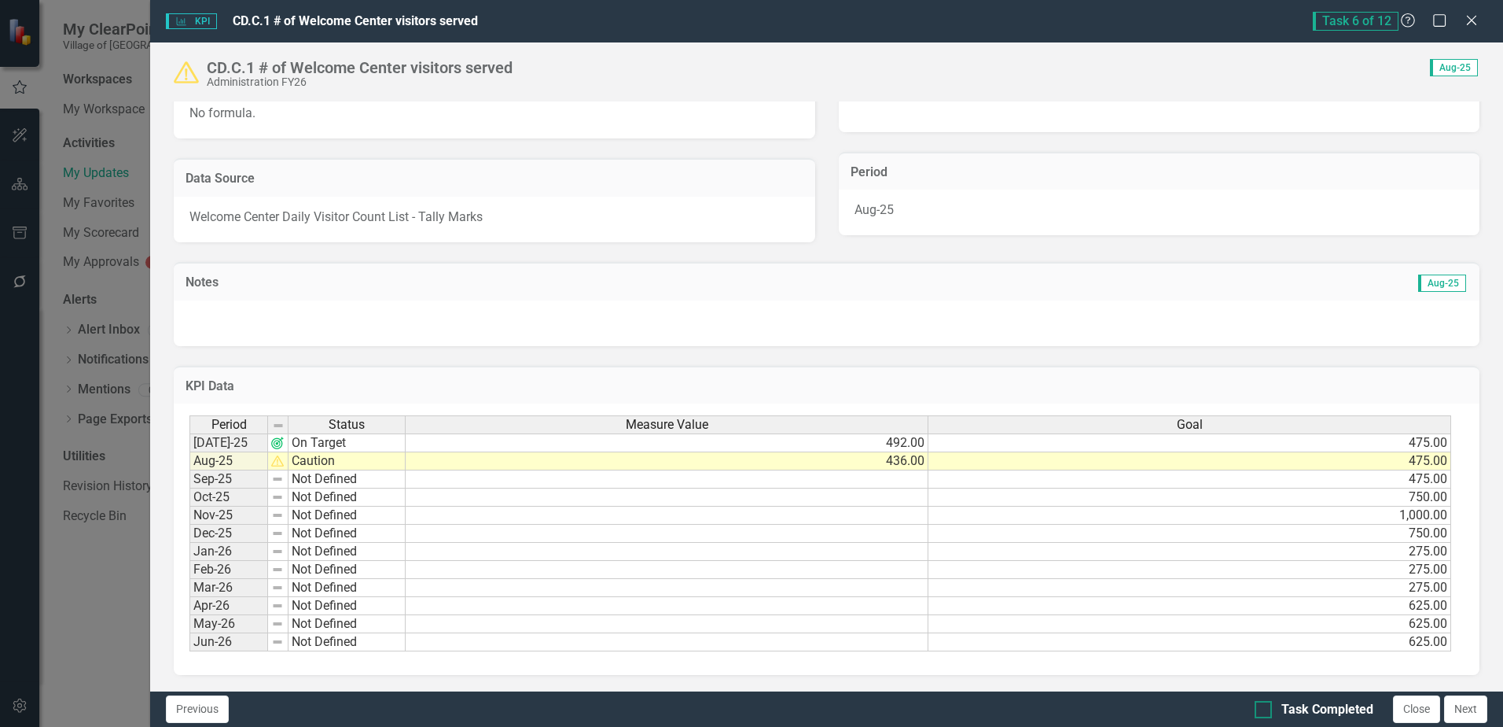
click at [1338, 710] on div "Task Completed" at bounding box center [1328, 710] width 92 height 18
click at [1265, 710] on input "Task Completed" at bounding box center [1260, 706] width 10 height 10
checkbox input "true"
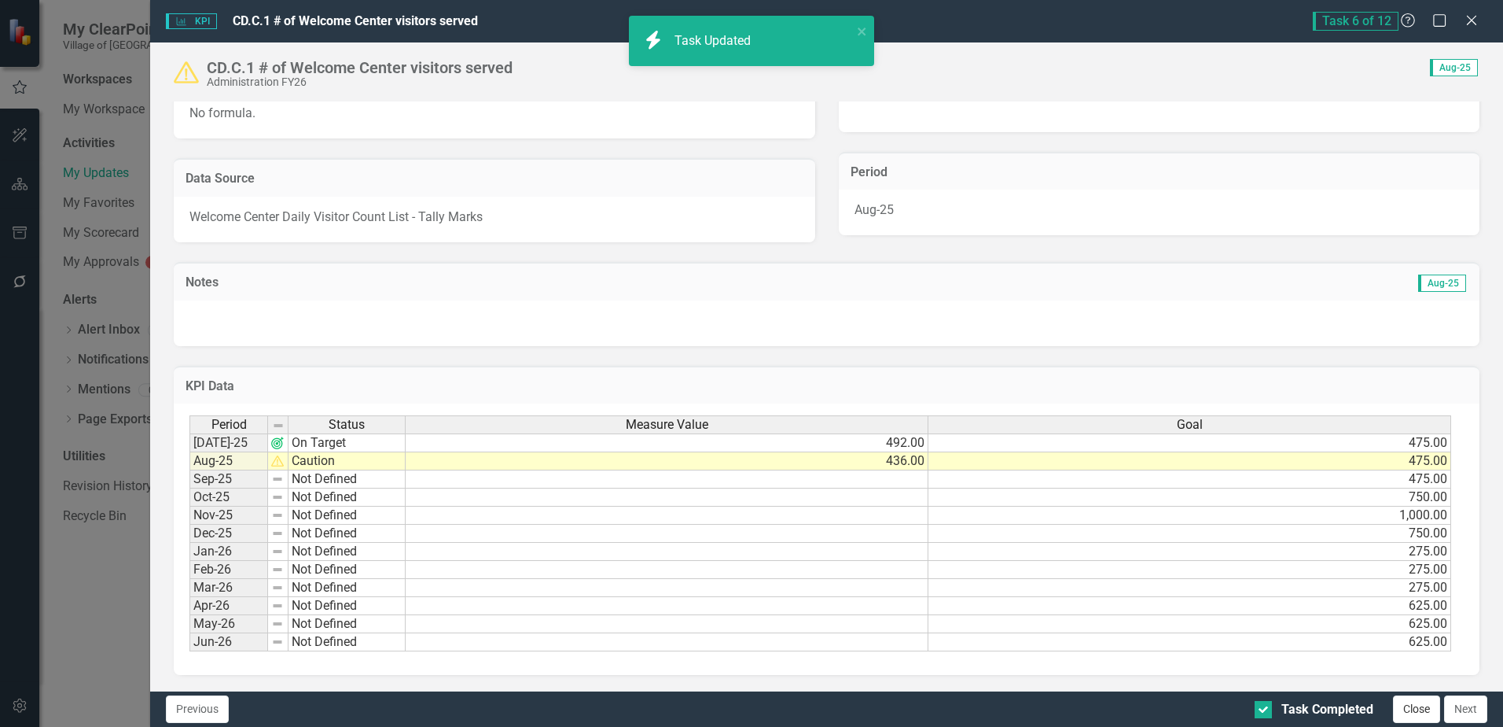
click at [1425, 713] on button "Close" at bounding box center [1416, 709] width 47 height 28
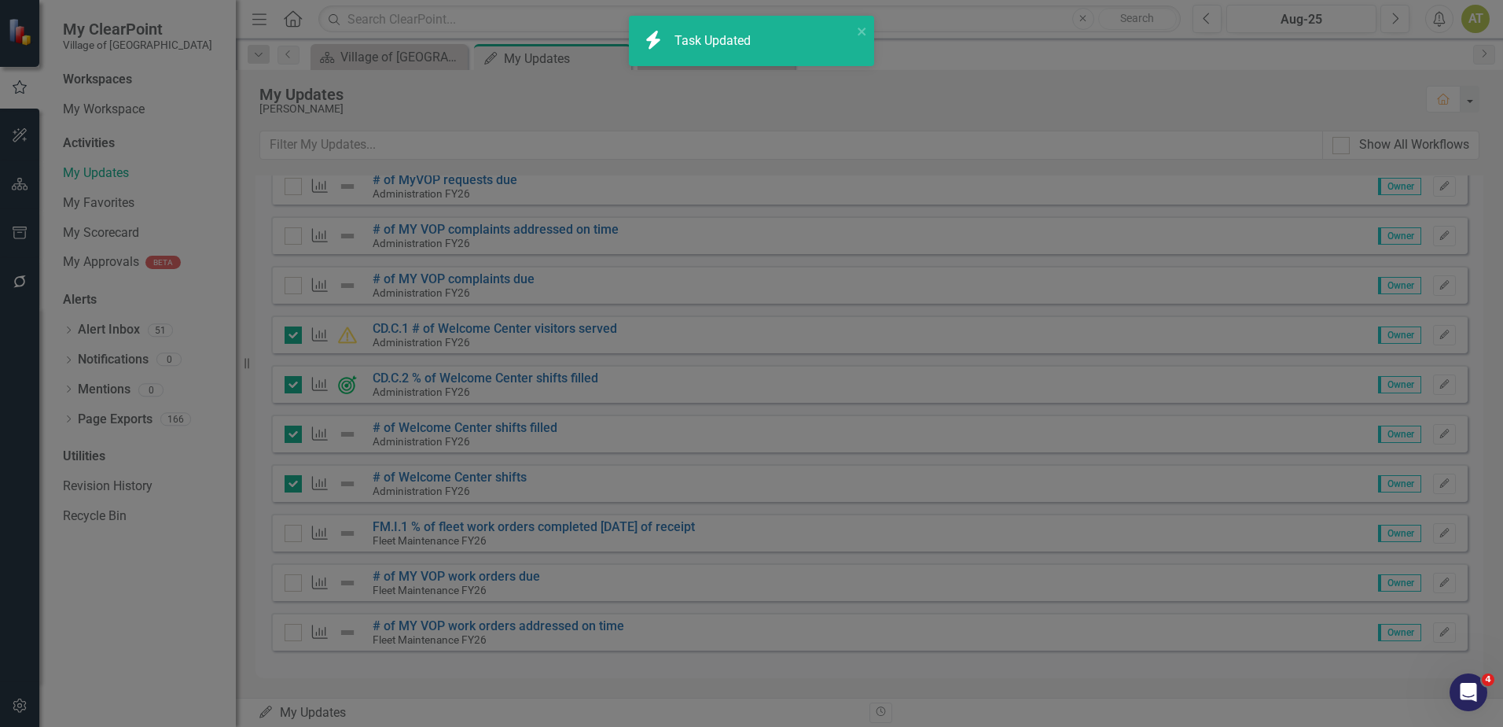
checkbox input "true"
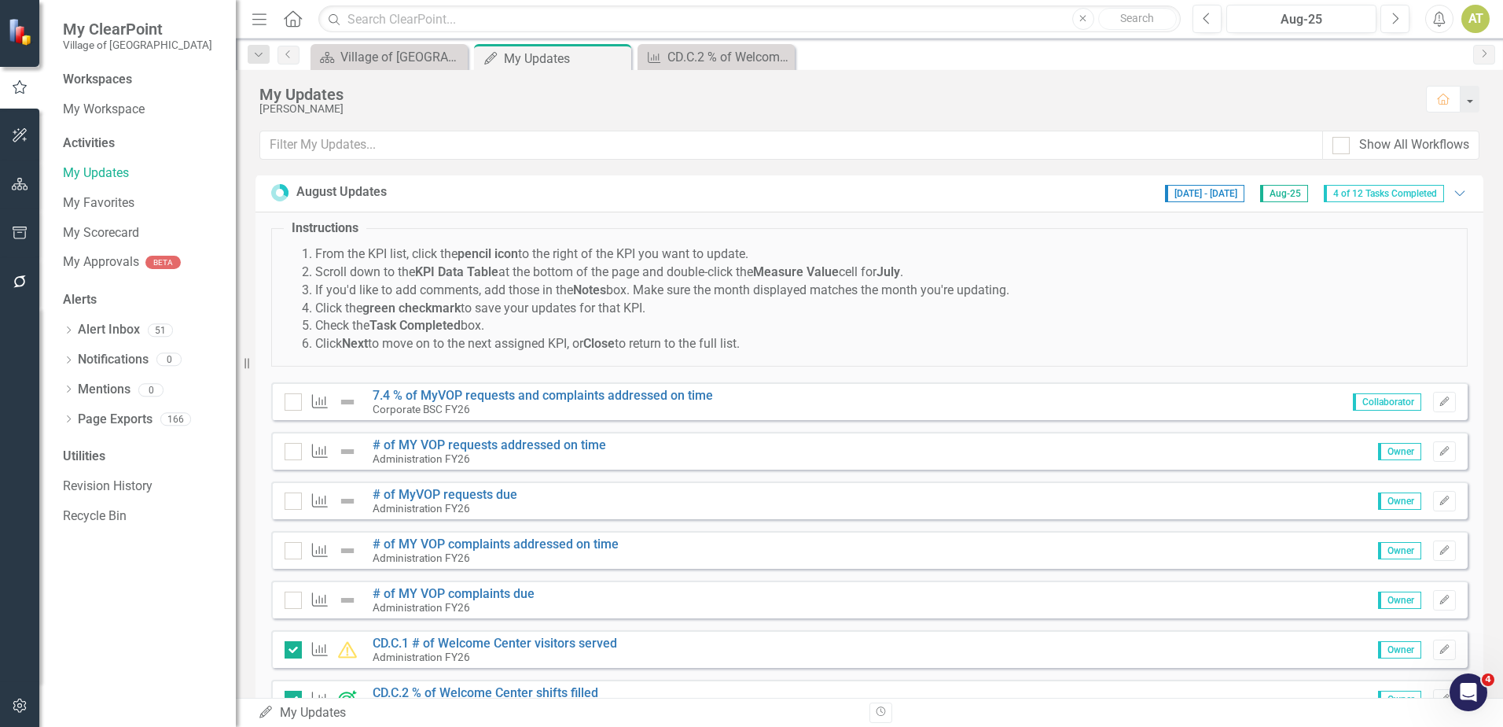
scroll to position [0, 0]
click at [787, 55] on icon "Close" at bounding box center [781, 57] width 16 height 13
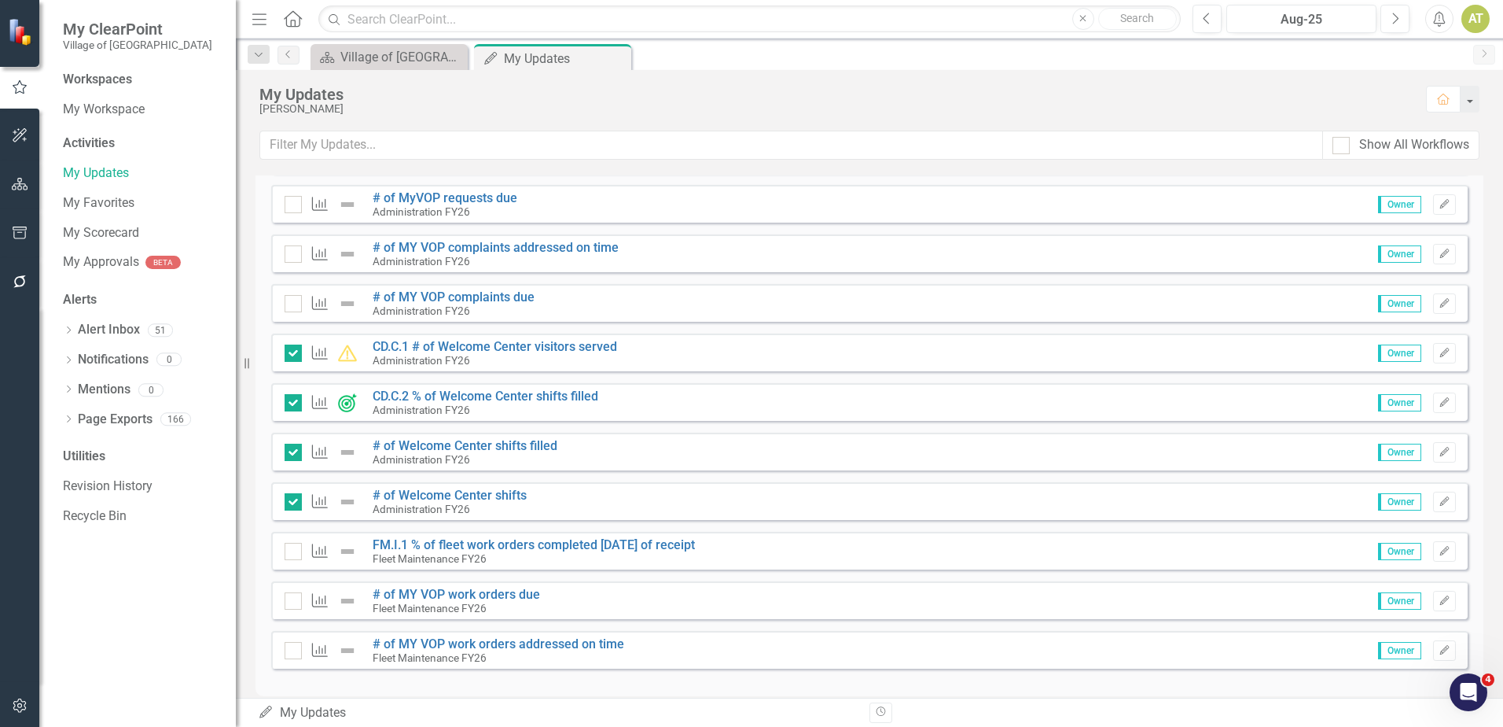
scroll to position [315, 0]
